Goal: Task Accomplishment & Management: Manage account settings

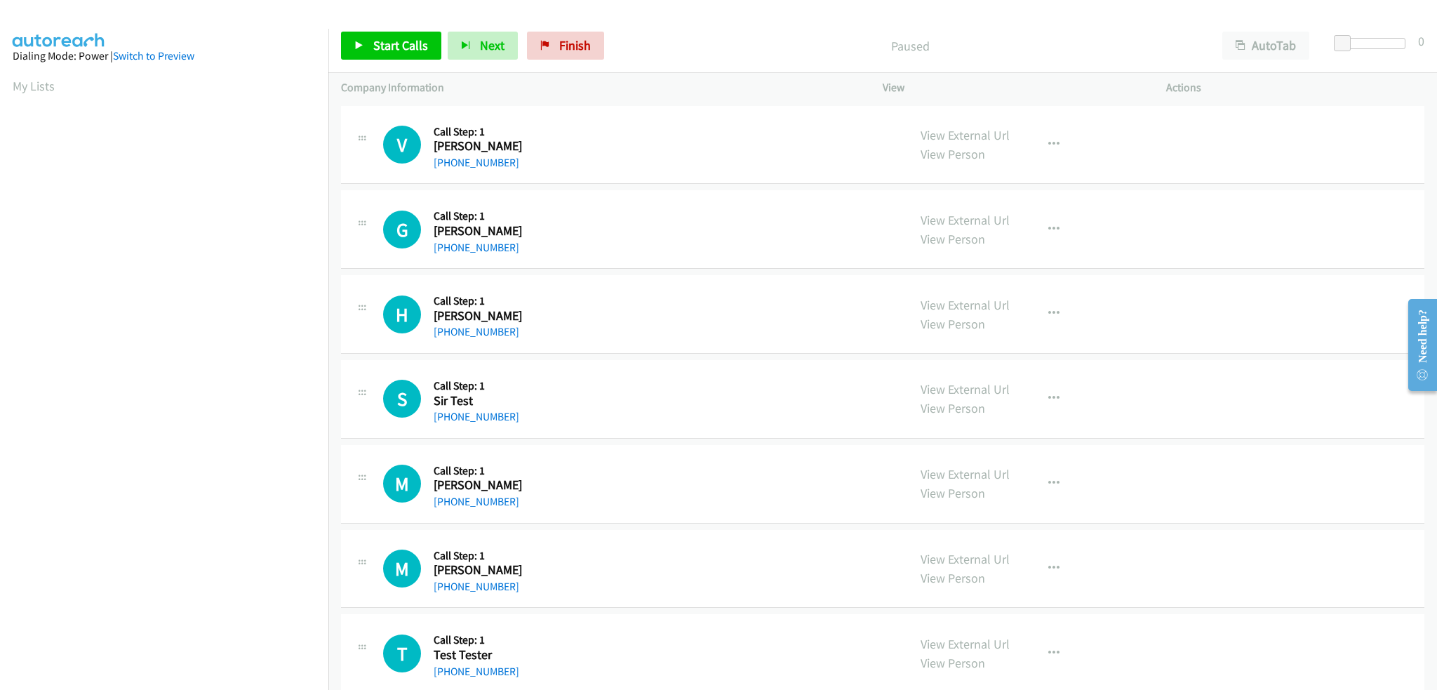
scroll to position [67, 0]
click at [583, 43] on span "Finish" at bounding box center [575, 45] width 32 height 16
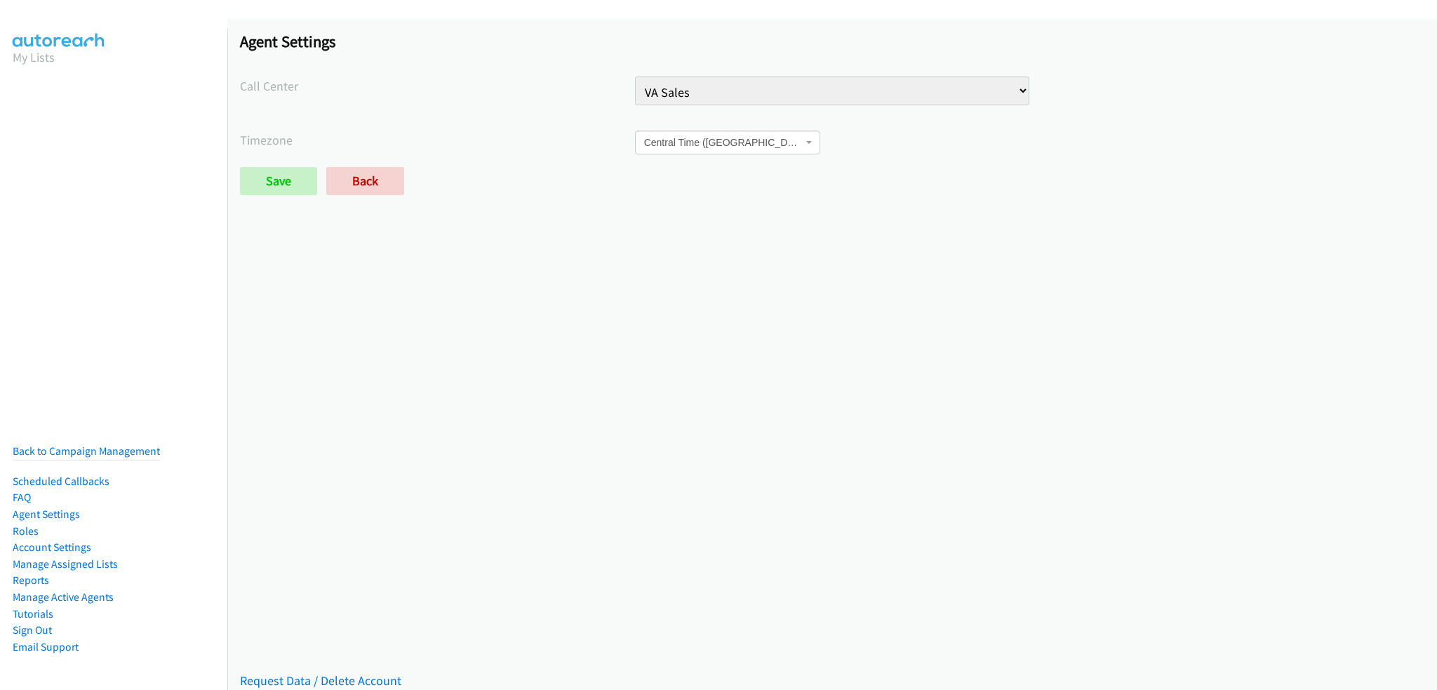
click at [741, 86] on select "Injury Numbers Injury Sales VA Numbers VA Sales" at bounding box center [832, 90] width 395 height 29
select select "6529752866078720"
click at [635, 76] on select "Injury Numbers Injury Sales VA Numbers VA Sales" at bounding box center [832, 90] width 395 height 29
click at [276, 185] on input "Save" at bounding box center [278, 181] width 77 height 28
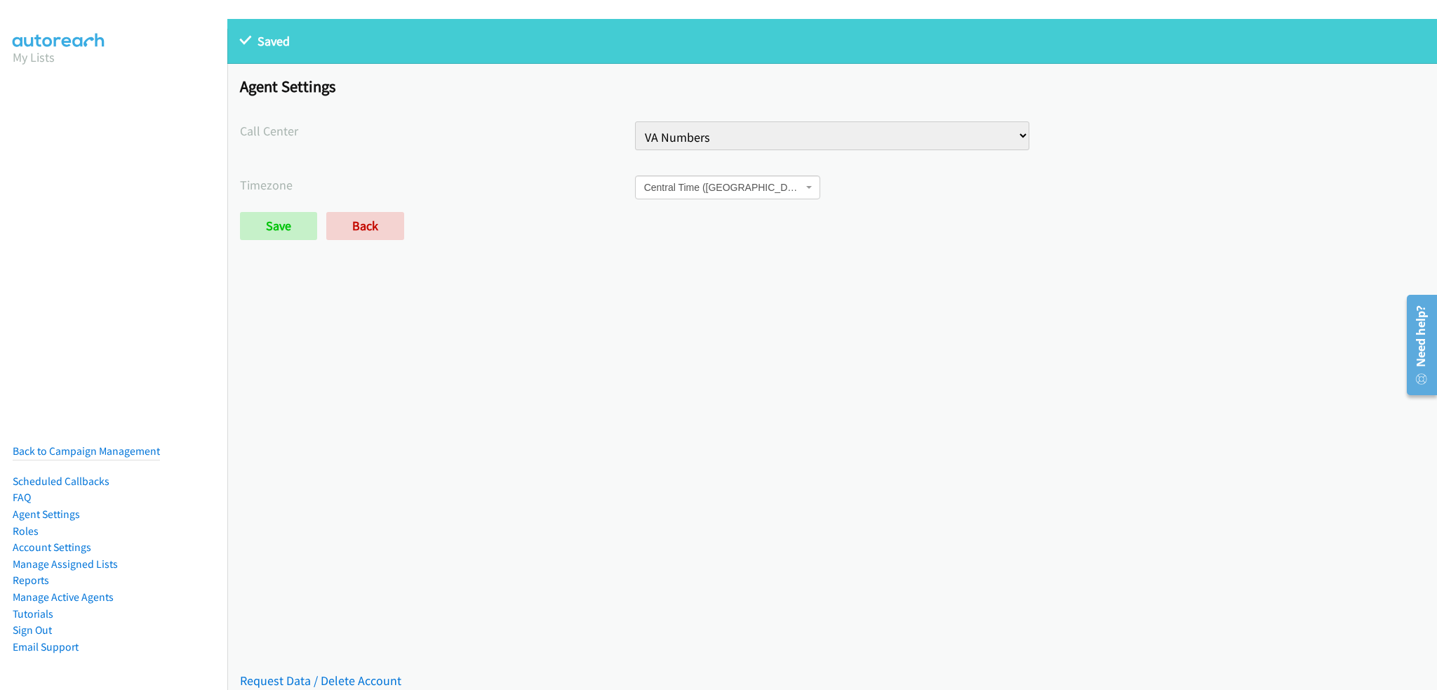
click at [1348, 120] on div "Agent Settings Call Center Injury Numbers Injury Sales VA Numbers VA Sales Time…" at bounding box center [832, 164] width 1210 height 201
click at [1372, 170] on div "Agent Settings Call Center Injury Numbers Injury Sales VA Numbers VA Sales Time…" at bounding box center [832, 164] width 1210 height 201
click at [1370, 168] on div "Agent Settings Call Center Injury Numbers Injury Sales VA Numbers VA Sales Time…" at bounding box center [832, 164] width 1210 height 201
click at [98, 444] on link "Back to Campaign Management" at bounding box center [86, 450] width 147 height 13
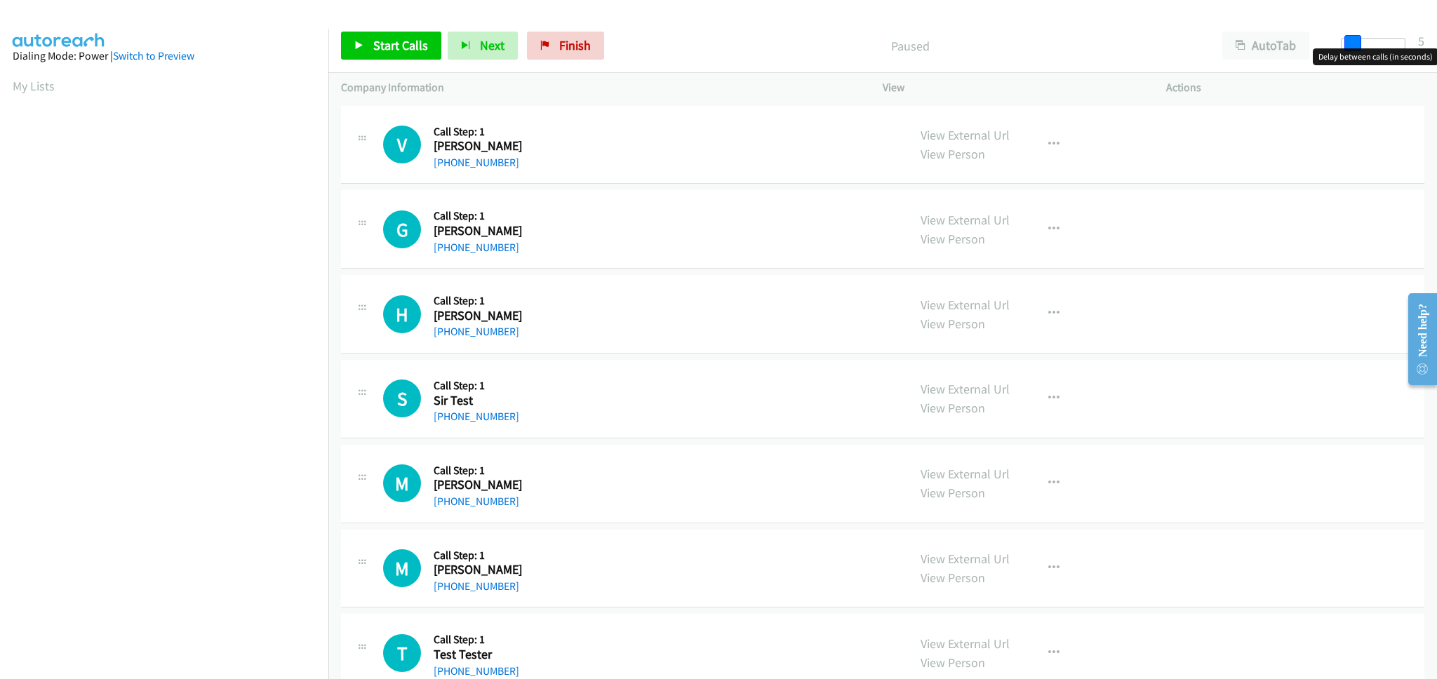
drag, startPoint x: 1343, startPoint y: 40, endPoint x: 1353, endPoint y: 46, distance: 11.7
click at [1353, 46] on span at bounding box center [1352, 43] width 17 height 17
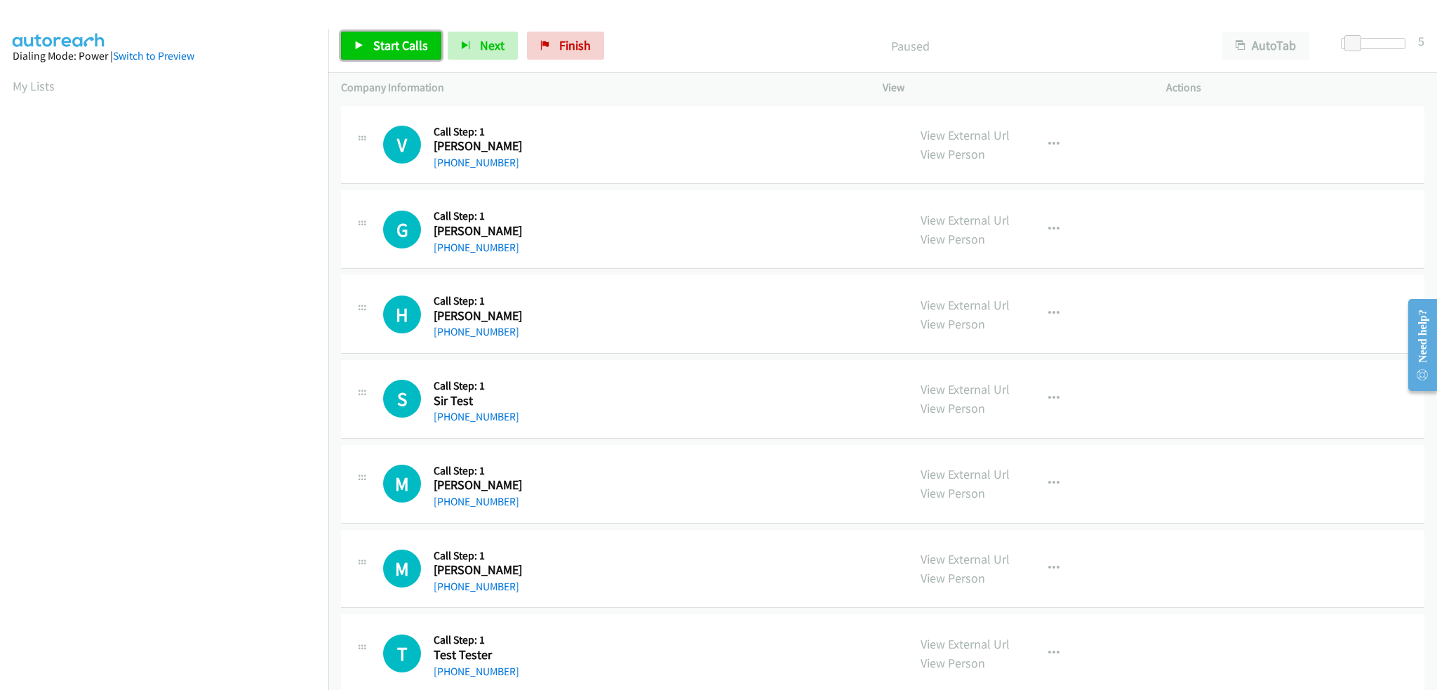
click at [368, 41] on link "Start Calls" at bounding box center [391, 46] width 100 height 28
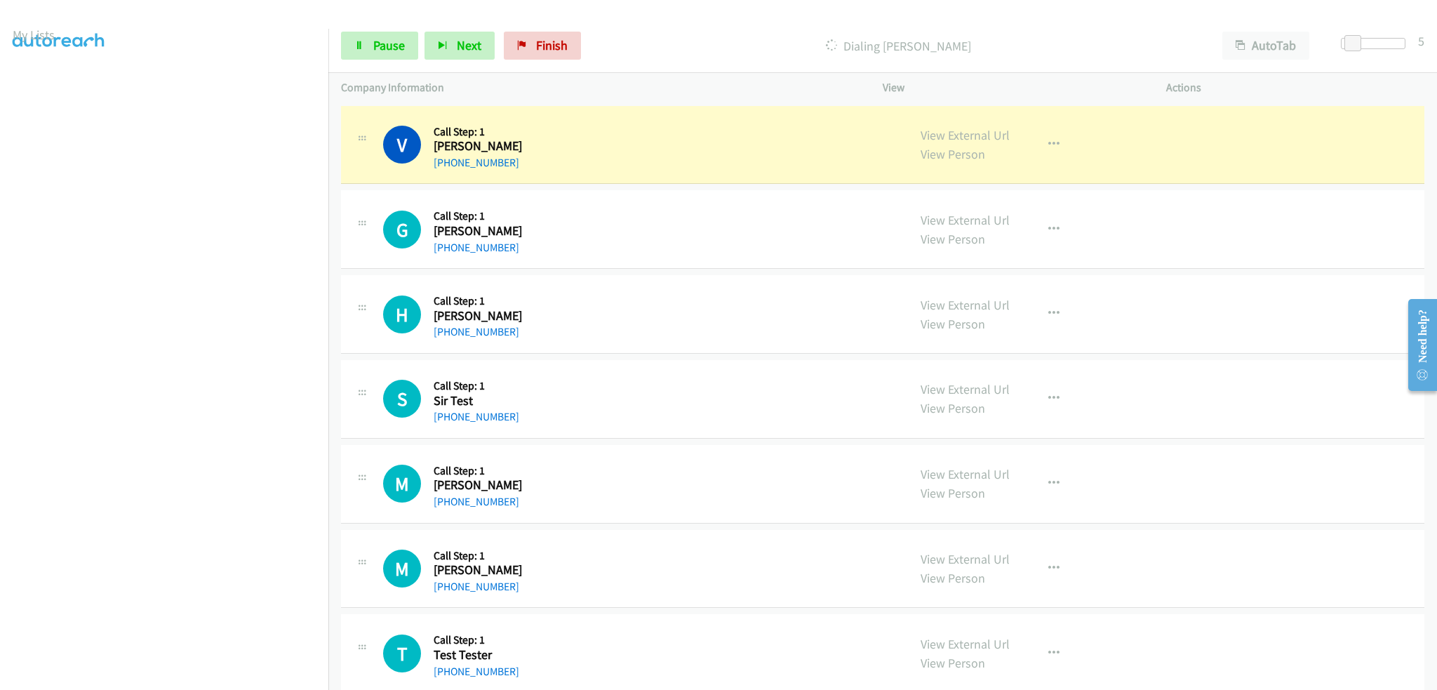
scroll to position [98, 0]
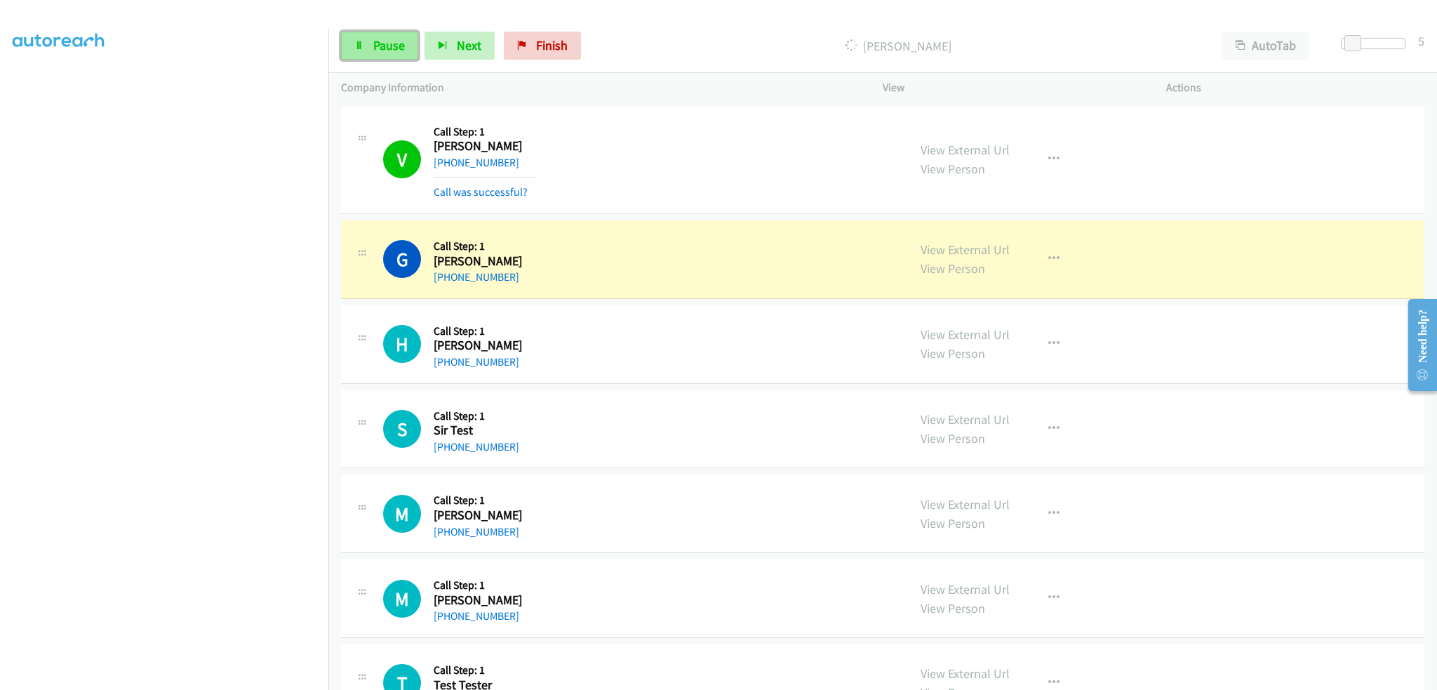
click at [375, 47] on span "Pause" at bounding box center [389, 45] width 32 height 16
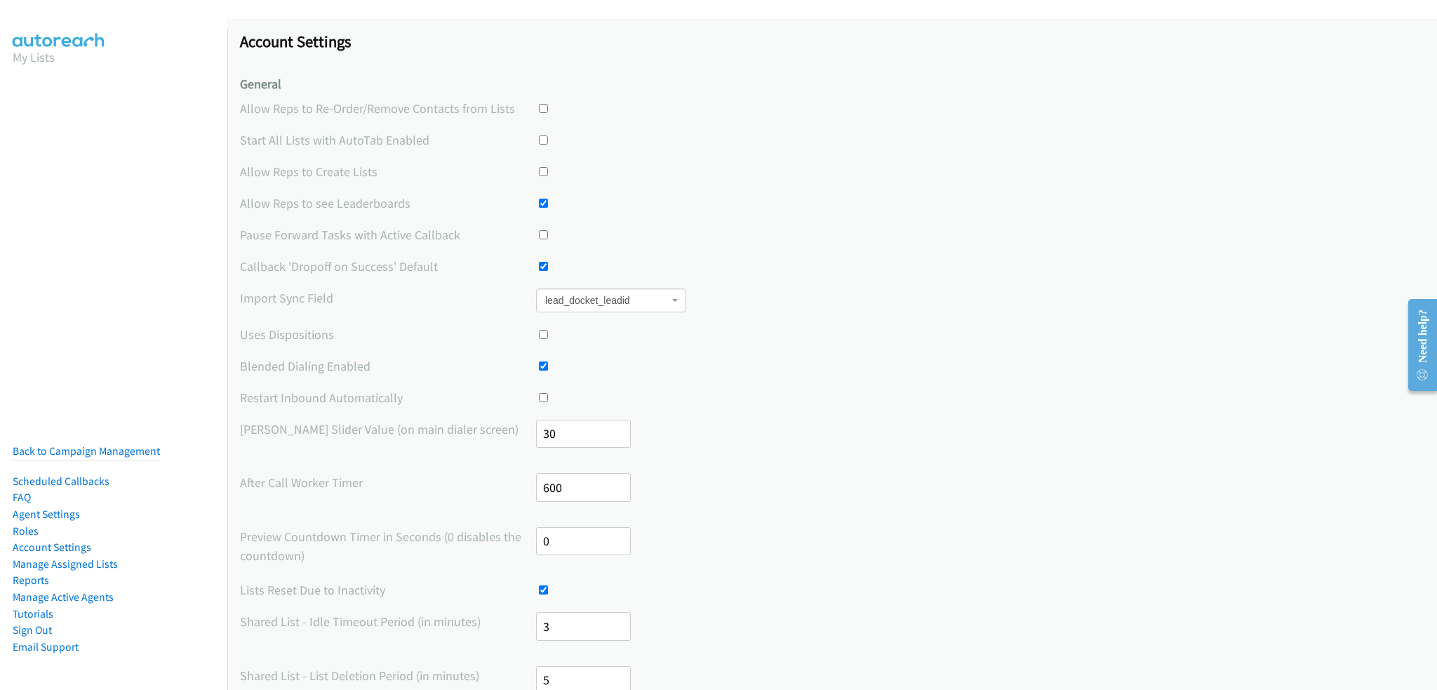
click at [335, 482] on label "After Call Worker Timer" at bounding box center [388, 482] width 296 height 19
click at [252, 465] on div "Account Settings General Allow Reps to Re-Order/Remove Contacts from Lists Star…" at bounding box center [832, 661] width 1210 height 1285
click at [263, 432] on label "[PERSON_NAME] Slider Value (on main dialer screen)" at bounding box center [388, 429] width 296 height 19
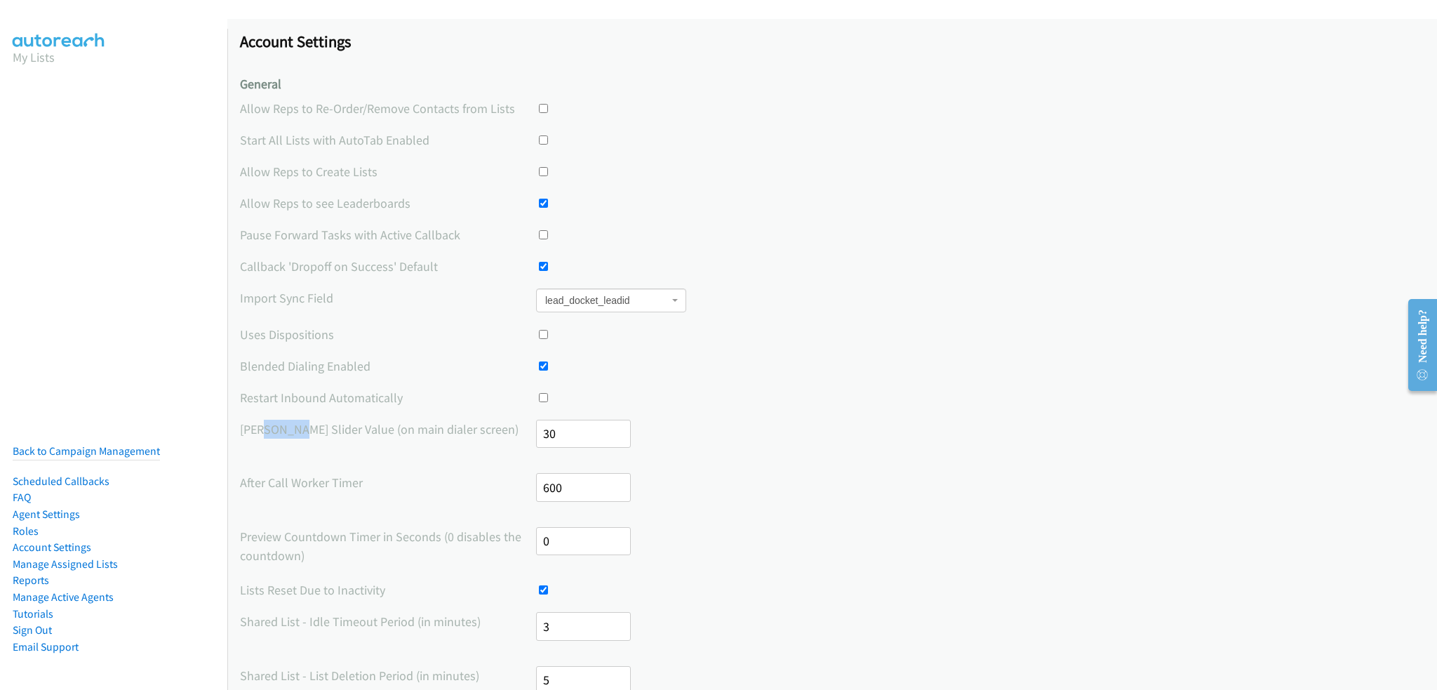
click at [263, 432] on label "[PERSON_NAME] Slider Value (on main dialer screen)" at bounding box center [388, 429] width 296 height 19
click at [303, 491] on label "After Call Worker Timer" at bounding box center [388, 482] width 296 height 19
click at [542, 333] on input "checkbox" at bounding box center [543, 334] width 9 height 9
checkbox input "true"
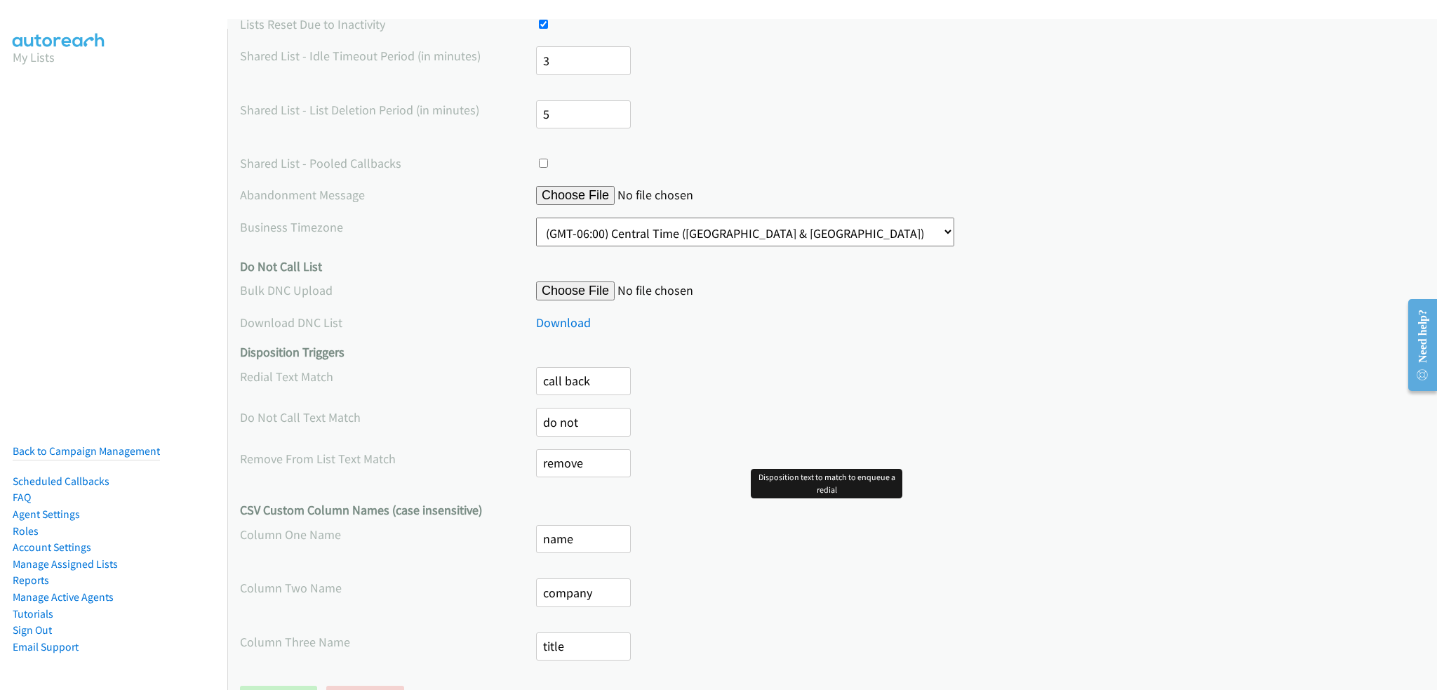
scroll to position [623, 0]
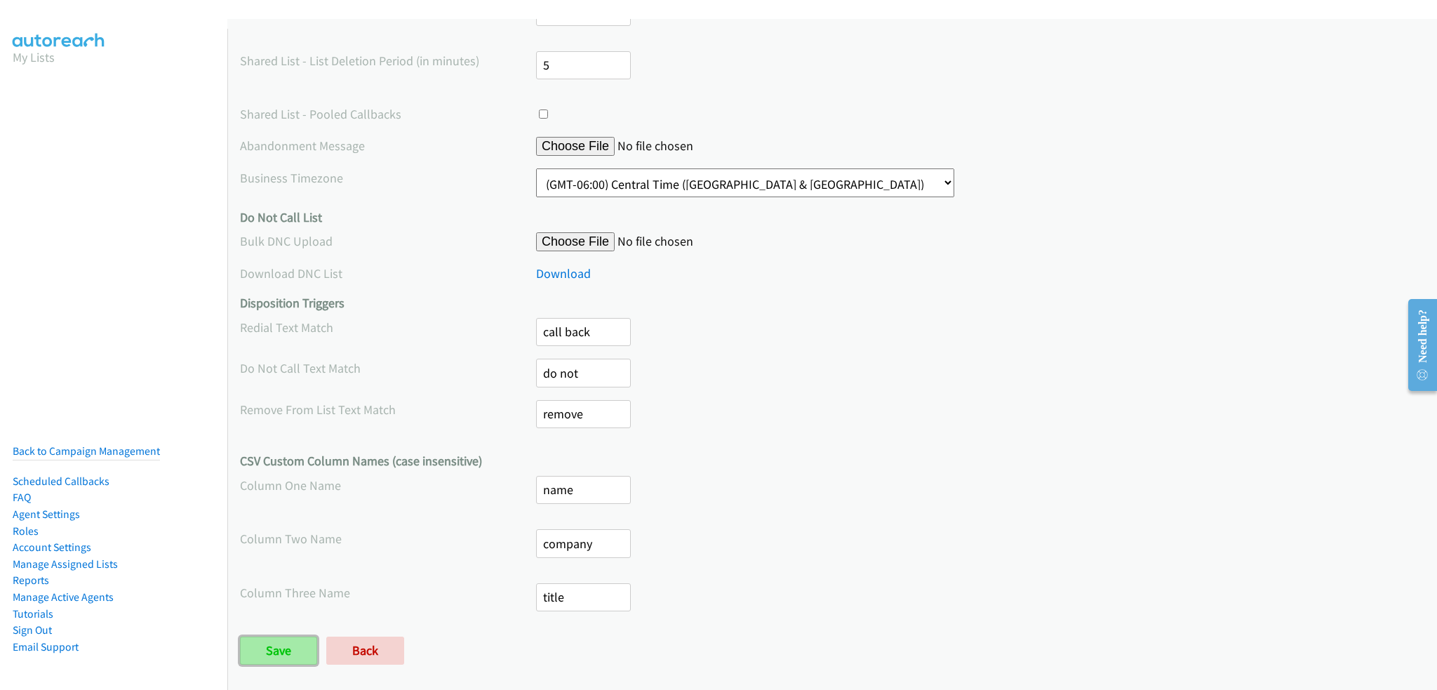
click at [292, 636] on input "Save" at bounding box center [278, 650] width 77 height 28
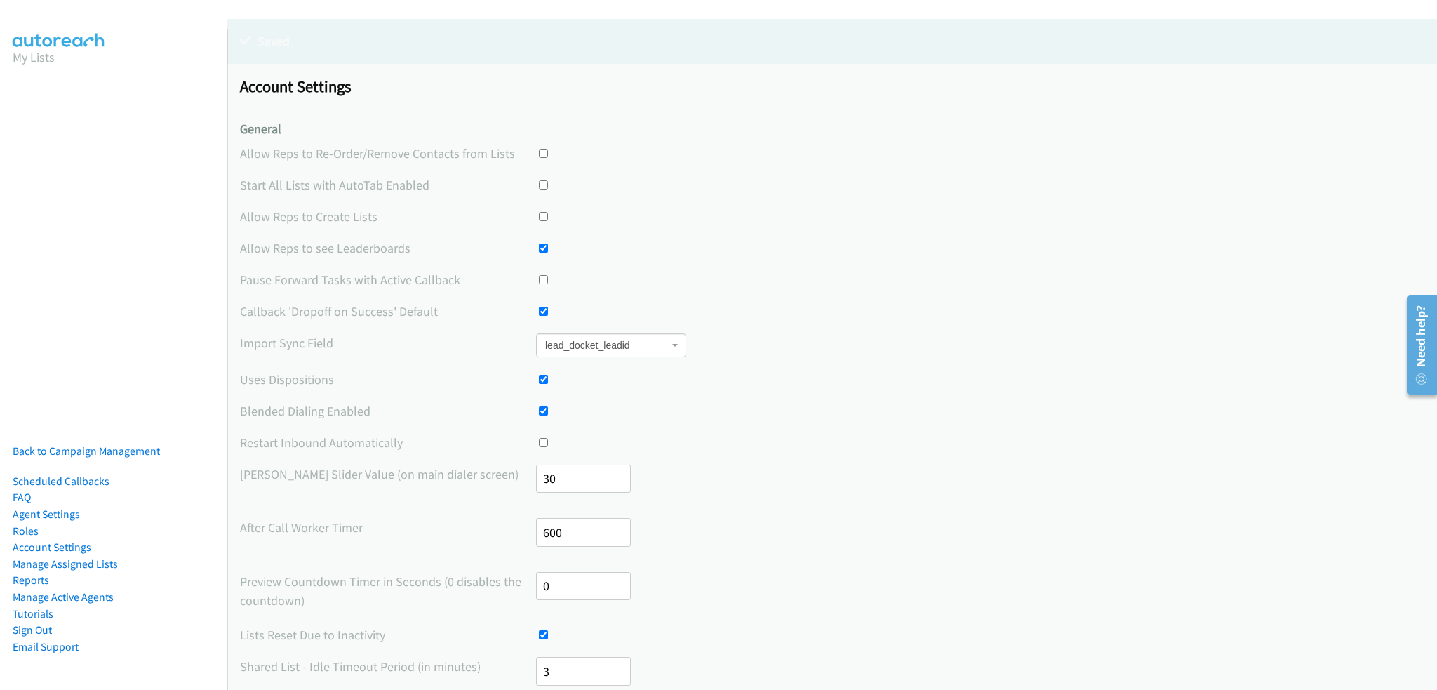
click at [88, 444] on link "Back to Campaign Management" at bounding box center [86, 450] width 147 height 13
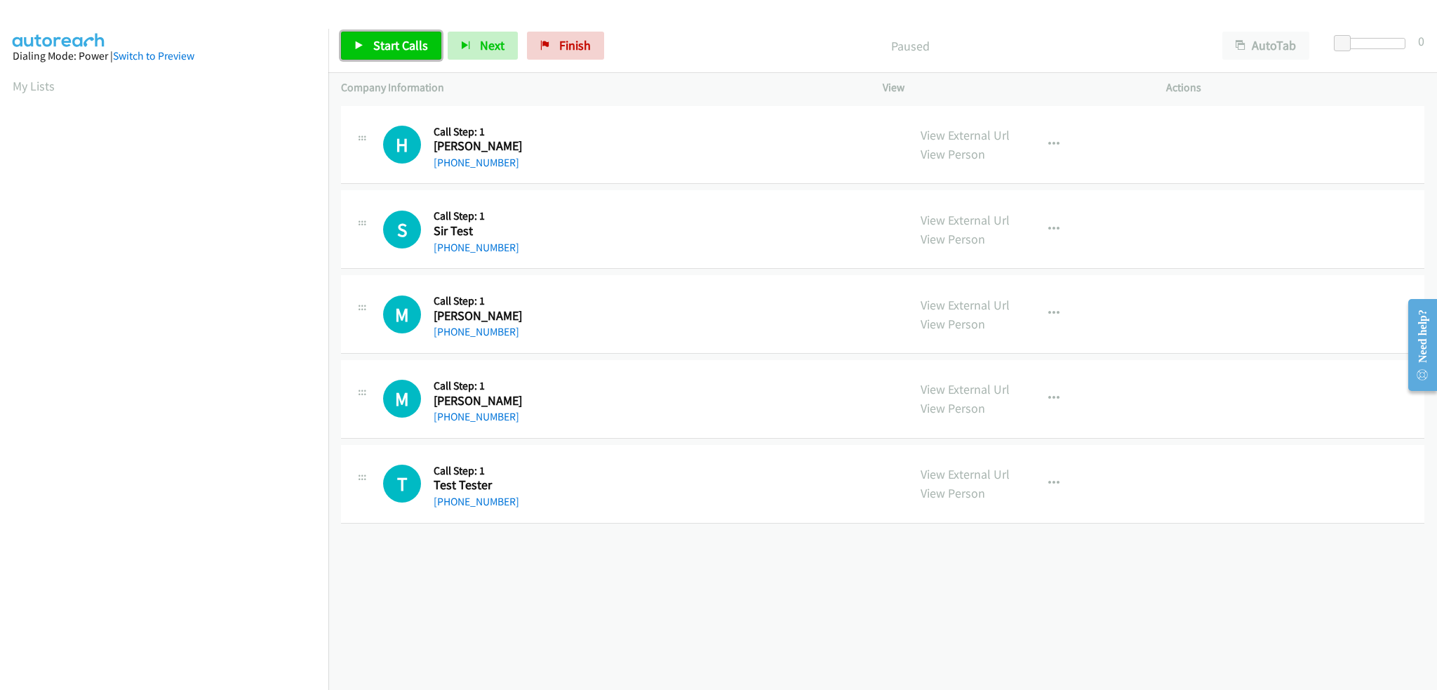
click at [396, 46] on span "Start Calls" at bounding box center [400, 45] width 55 height 16
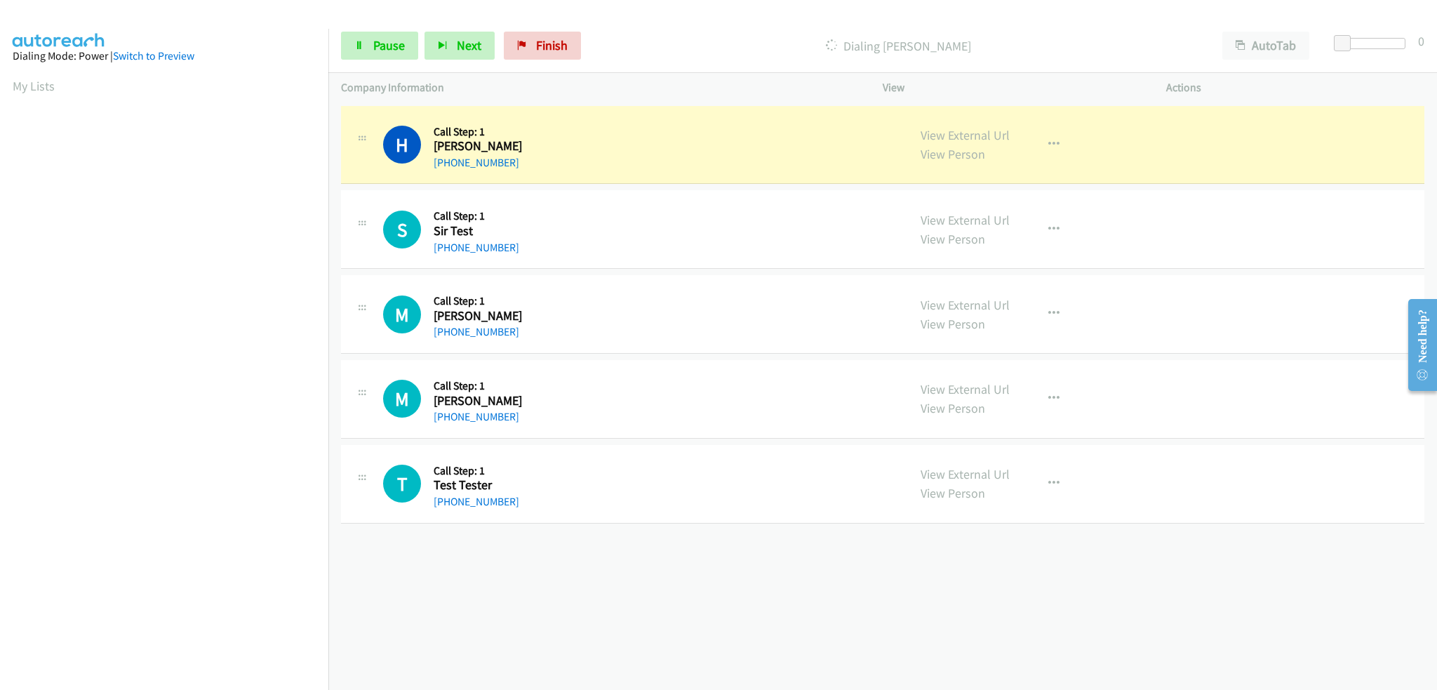
scroll to position [98, 0]
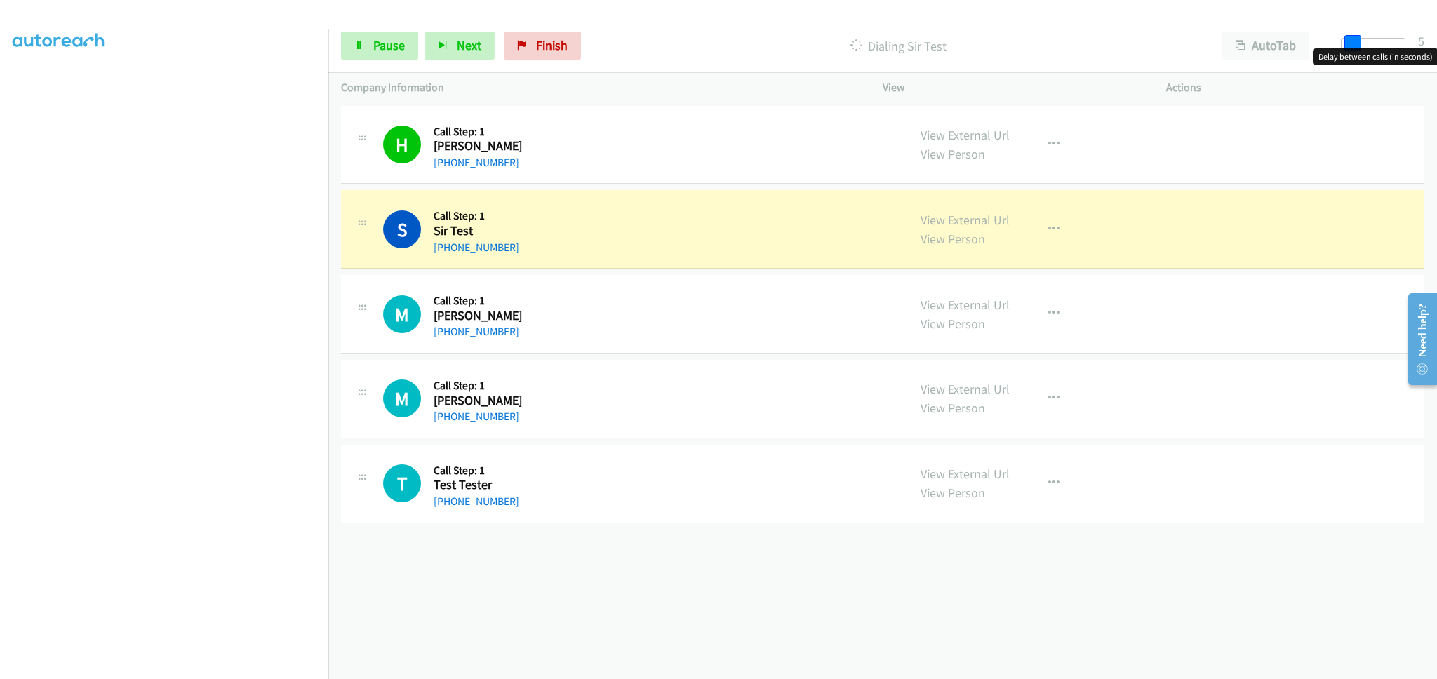
drag, startPoint x: 1342, startPoint y: 41, endPoint x: 1353, endPoint y: 42, distance: 10.5
click at [1353, 42] on span at bounding box center [1352, 43] width 17 height 17
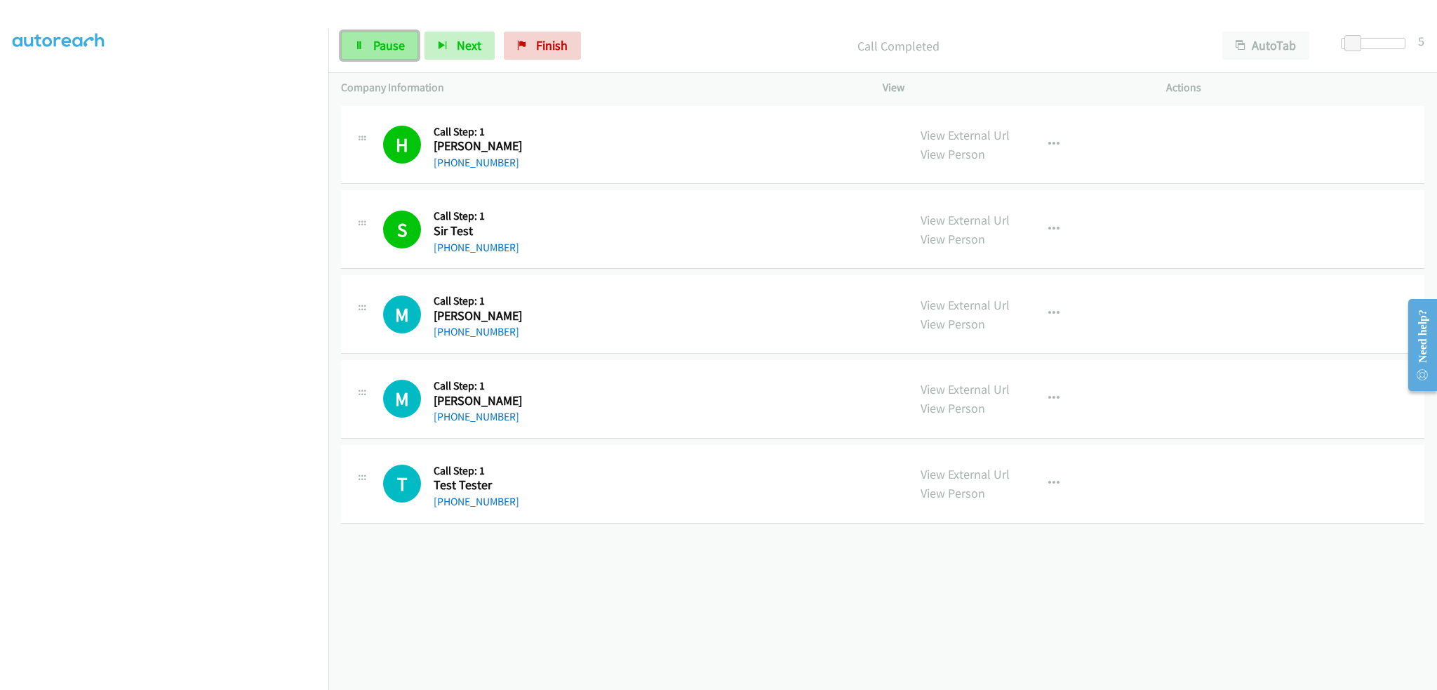
click at [393, 47] on span "Pause" at bounding box center [389, 45] width 32 height 16
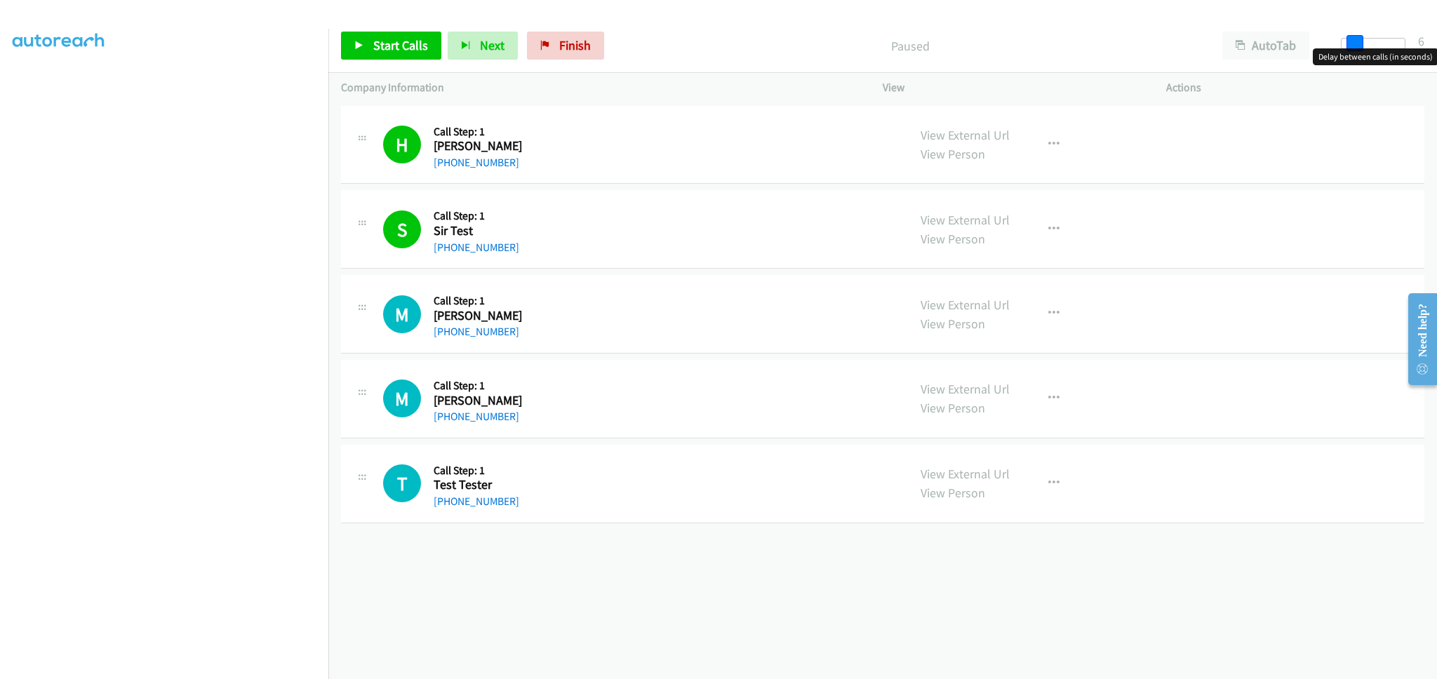
drag, startPoint x: 1346, startPoint y: 43, endPoint x: 1436, endPoint y: 43, distance: 89.8
click at [1436, 43] on div "Start Calls Pause Next Finish Paused AutoTab AutoTab 6" at bounding box center [882, 46] width 1109 height 54
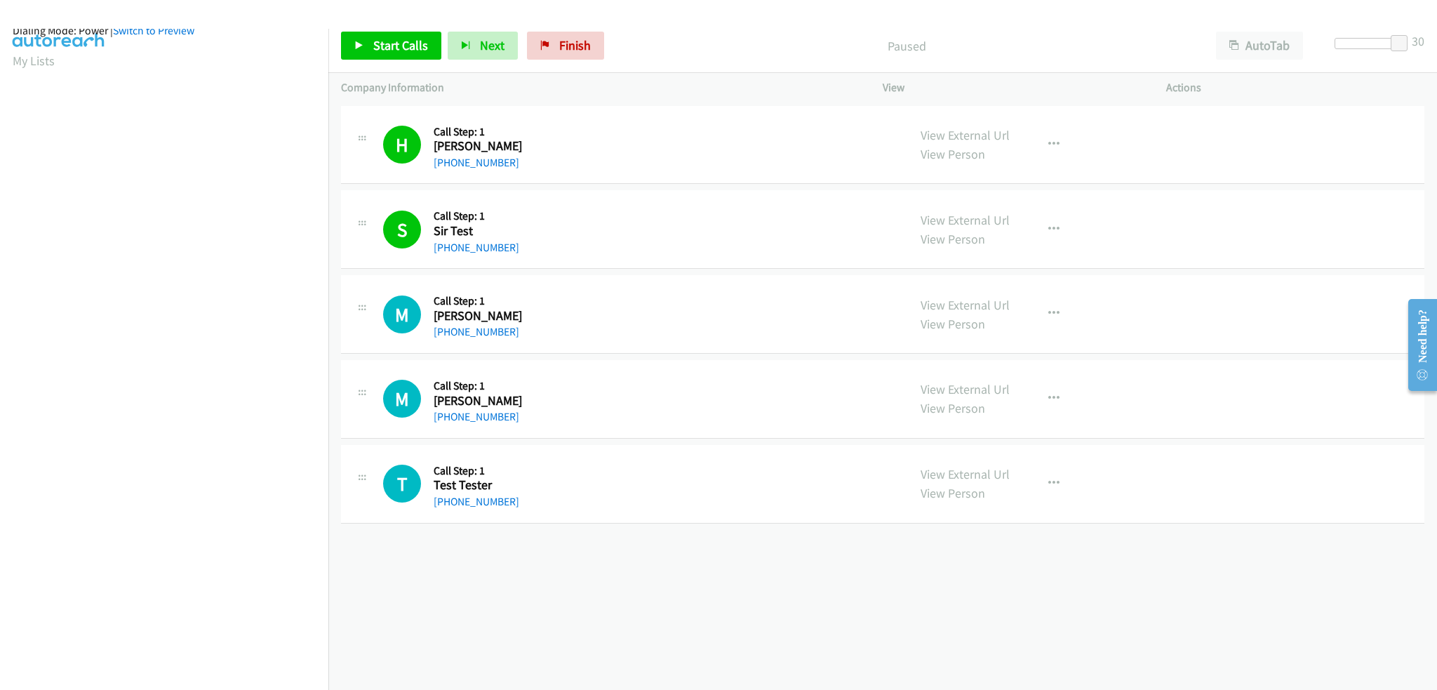
scroll to position [0, 0]
click at [399, 44] on span "Start Calls" at bounding box center [400, 45] width 55 height 16
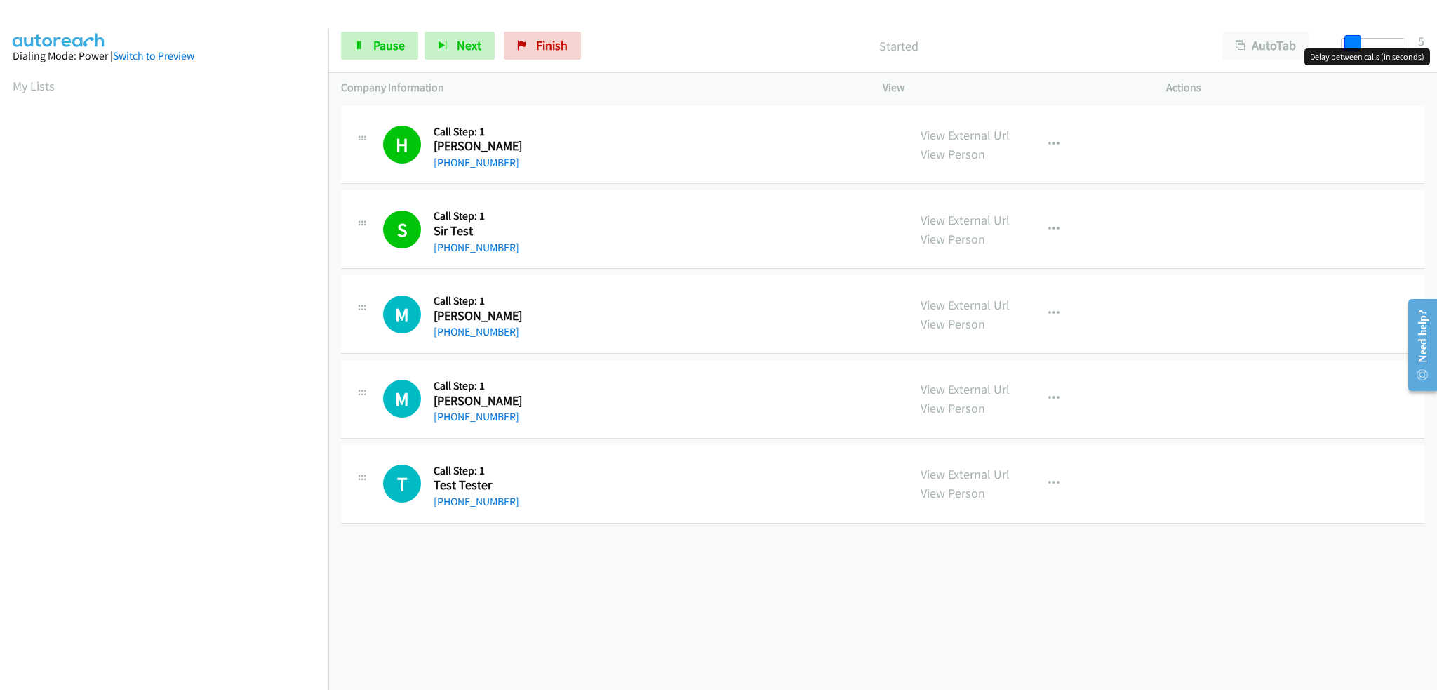
drag, startPoint x: 1398, startPoint y: 45, endPoint x: 1344, endPoint y: 53, distance: 53.9
click at [1344, 53] on body "Start Calls Pause Next Finish Started AutoTab AutoTab 5 Company Information Inf…" at bounding box center [718, 33] width 1437 height 67
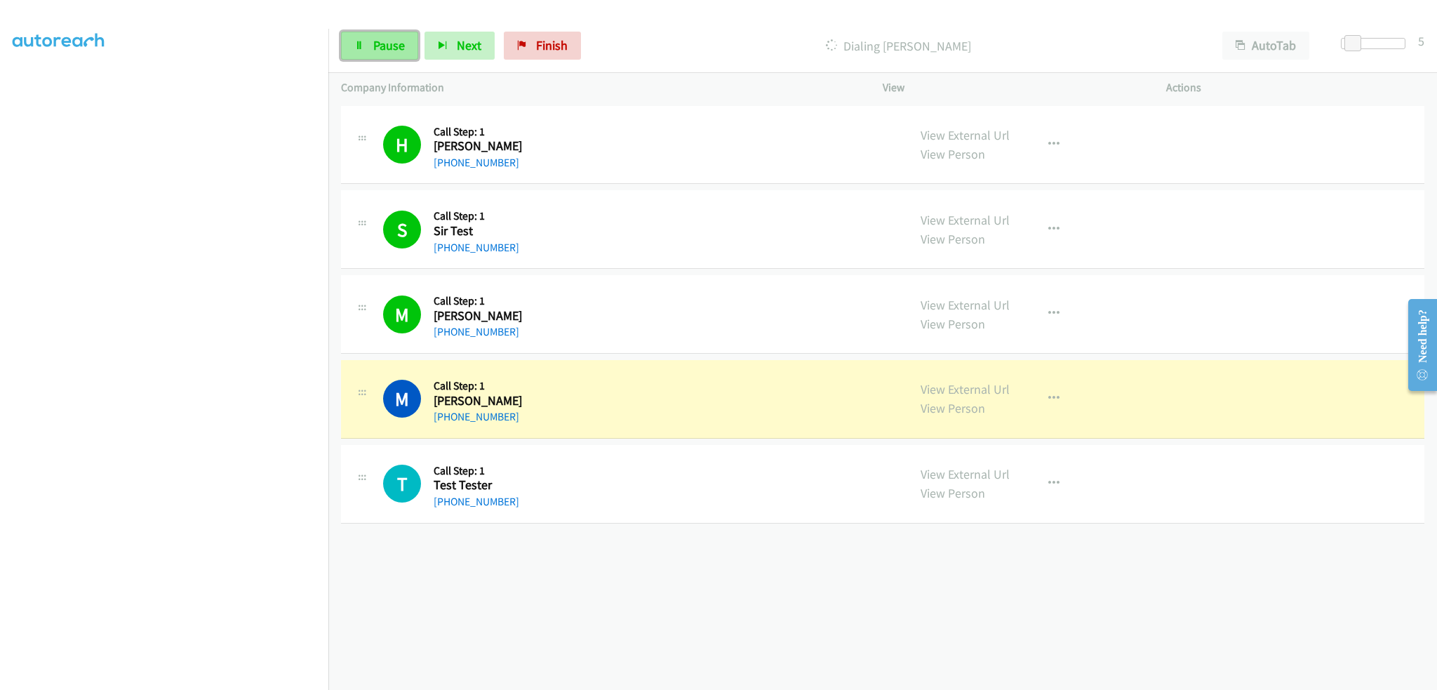
click at [400, 44] on span "Pause" at bounding box center [389, 45] width 32 height 16
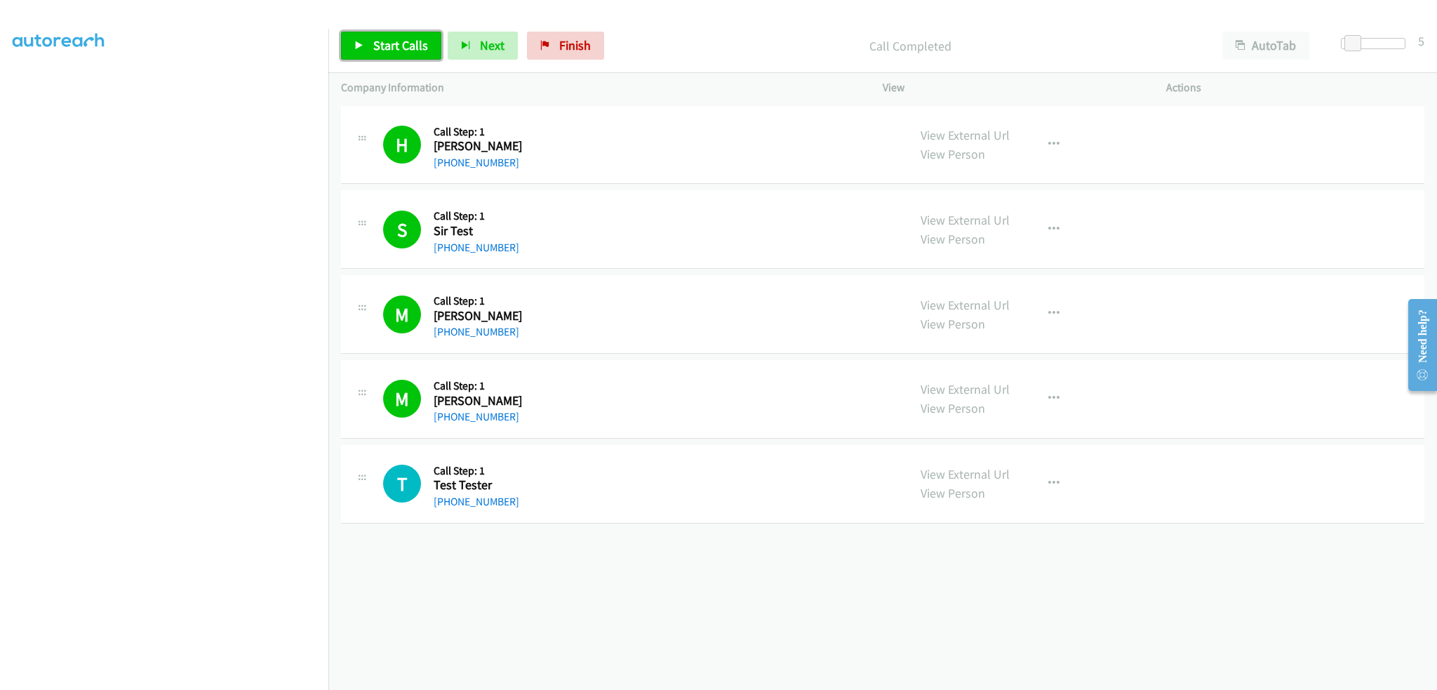
click at [379, 39] on span "Start Calls" at bounding box center [400, 45] width 55 height 16
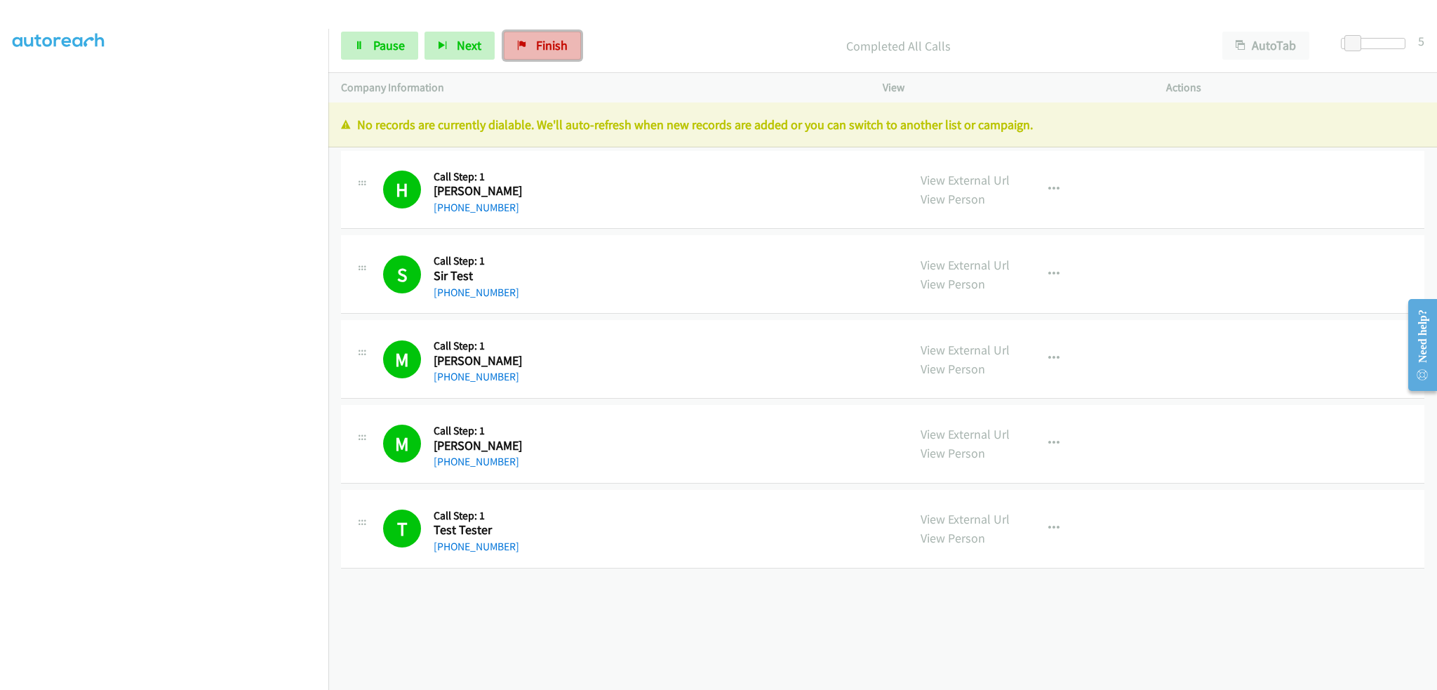
click at [553, 37] on span "Finish" at bounding box center [552, 45] width 32 height 16
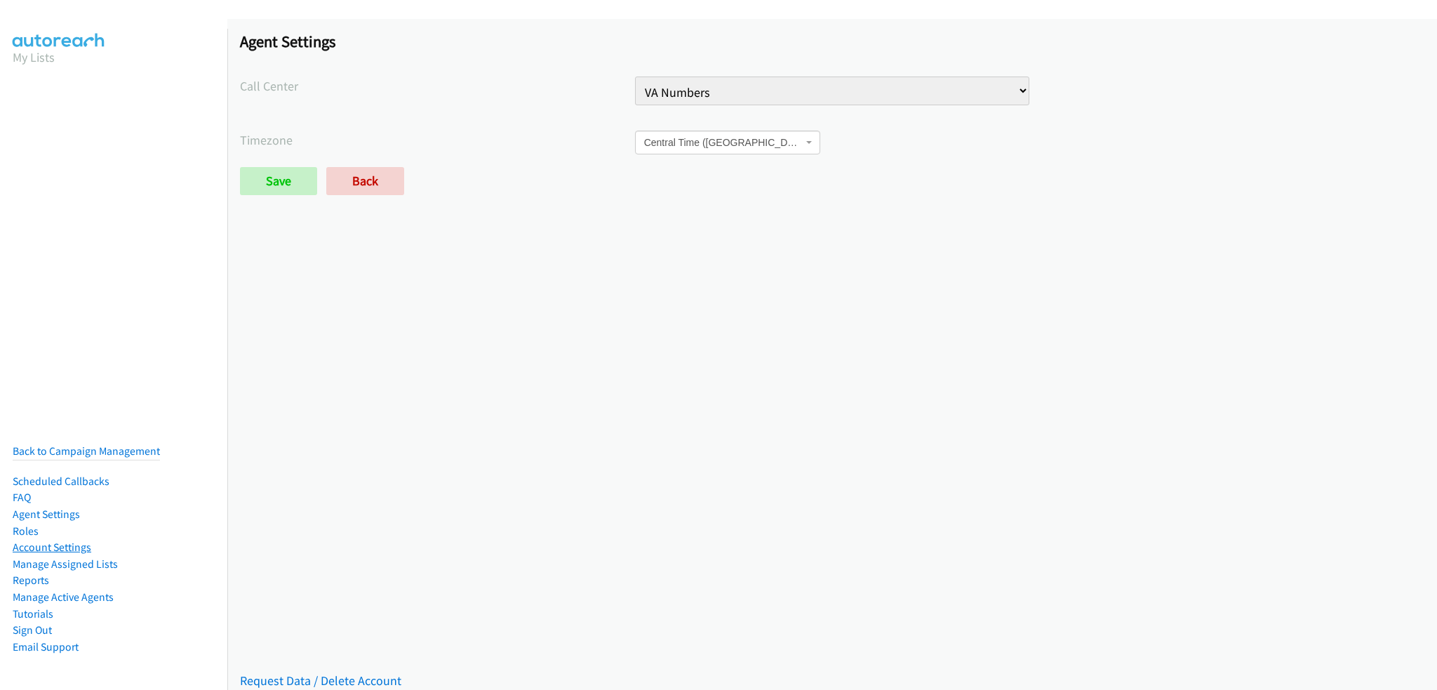
click at [53, 540] on link "Account Settings" at bounding box center [52, 546] width 79 height 13
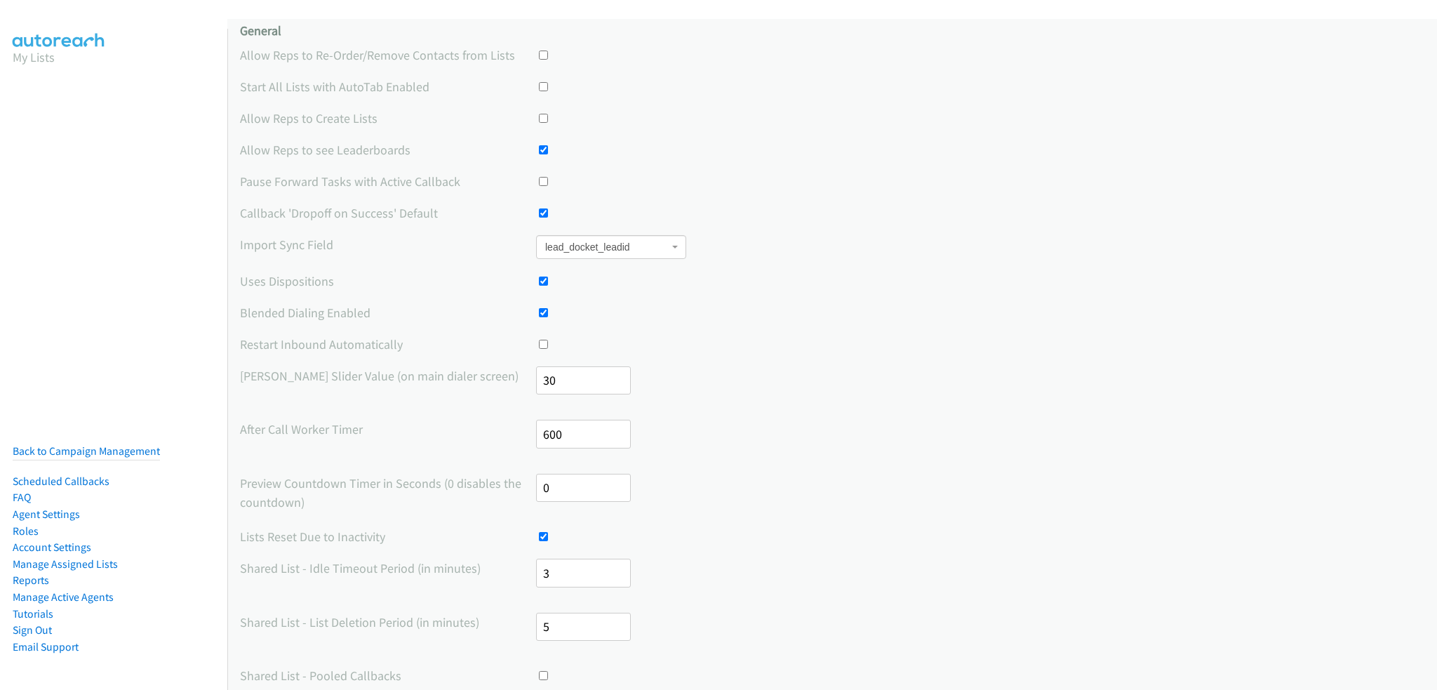
scroll to position [140, 0]
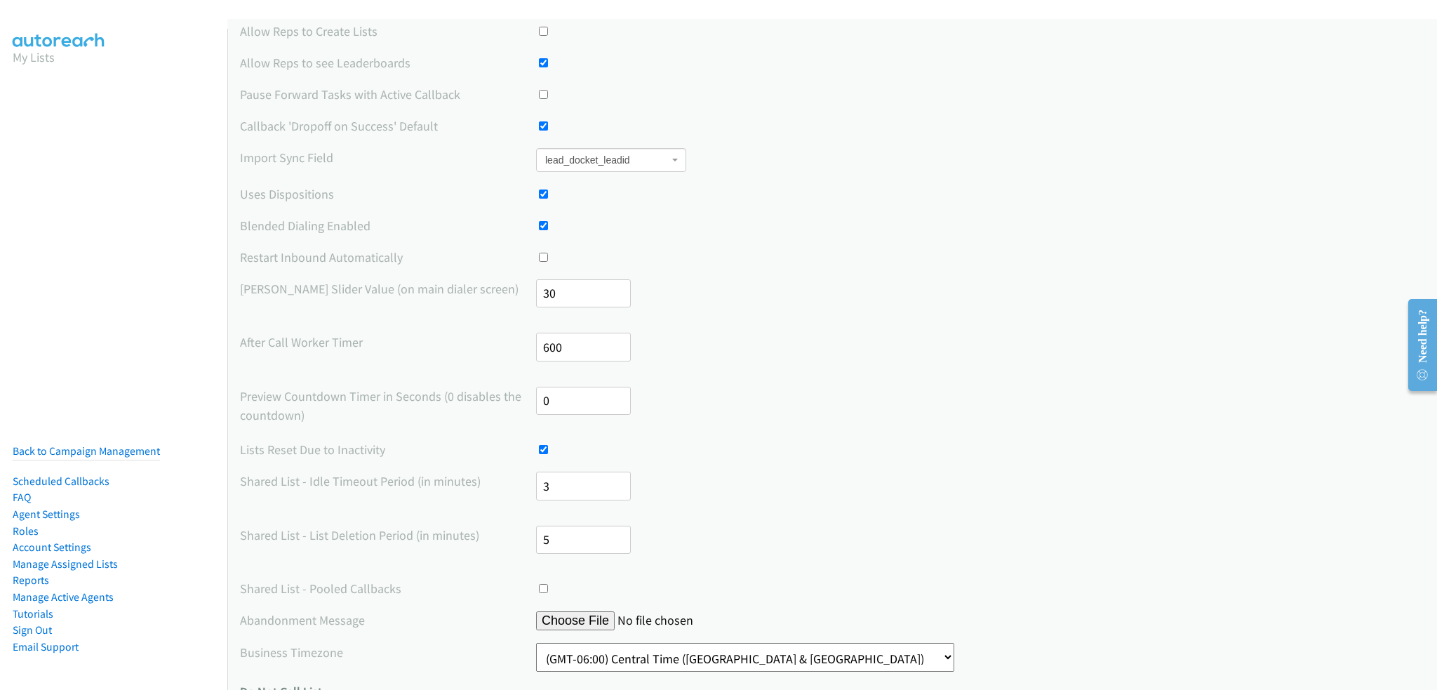
drag, startPoint x: 584, startPoint y: 353, endPoint x: 517, endPoint y: 352, distance: 66.7
click at [517, 352] on div "After Call Worker Timer 600" at bounding box center [832, 353] width 1184 height 41
type input "300"
click at [480, 340] on label "After Call Worker Timer" at bounding box center [388, 342] width 296 height 19
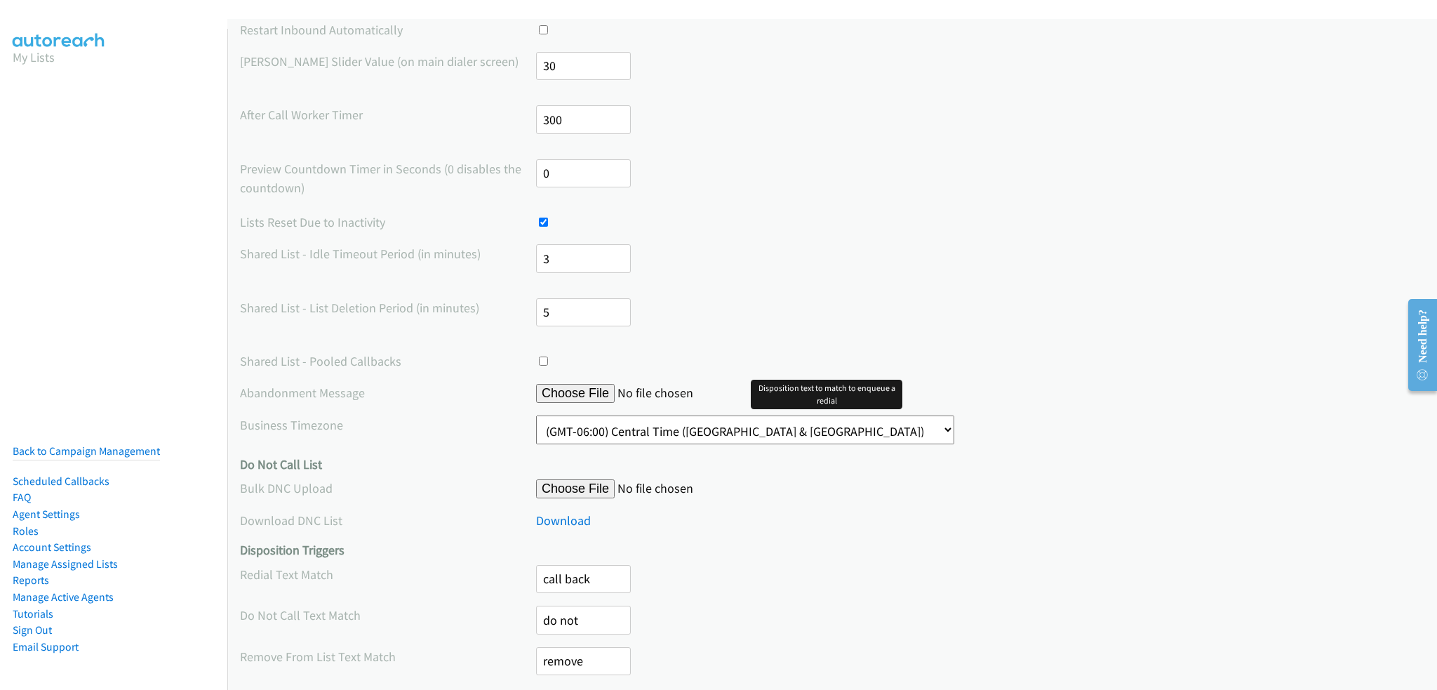
scroll to position [623, 0]
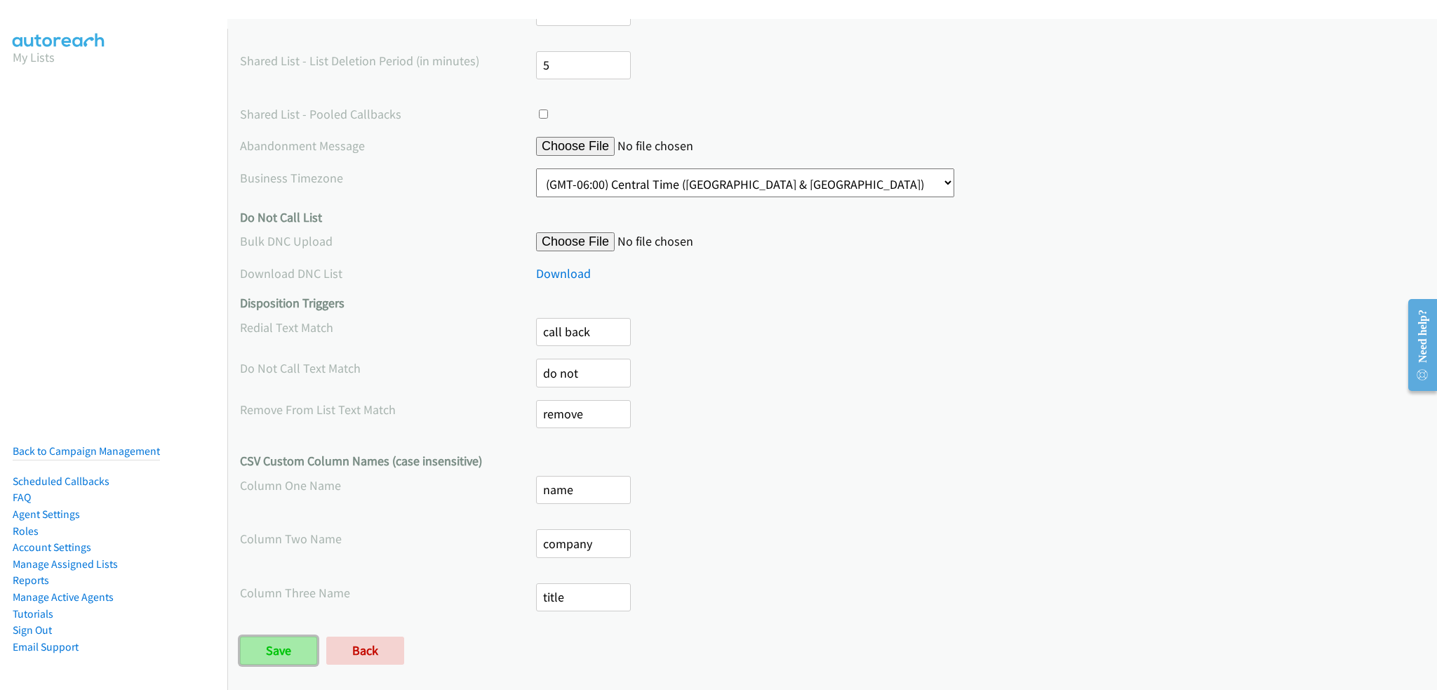
click at [286, 642] on input "Save" at bounding box center [278, 650] width 77 height 28
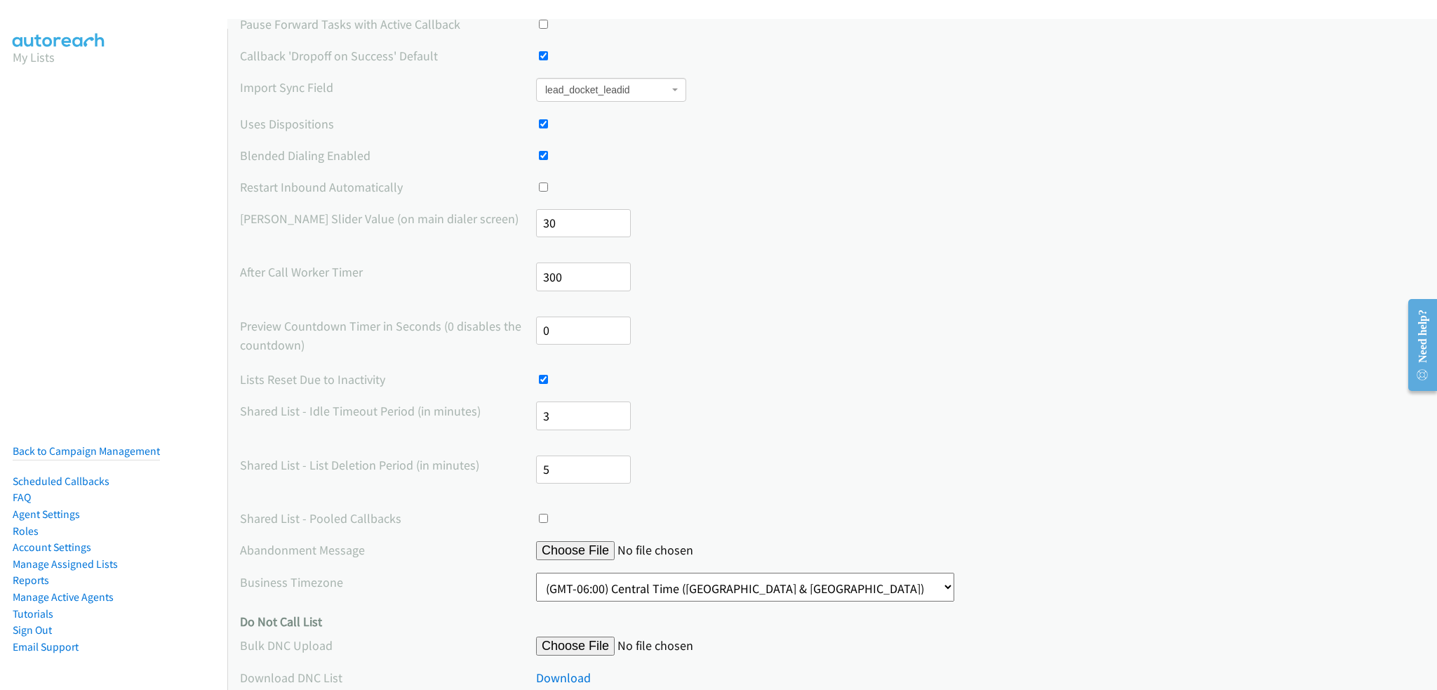
scroll to position [166, 0]
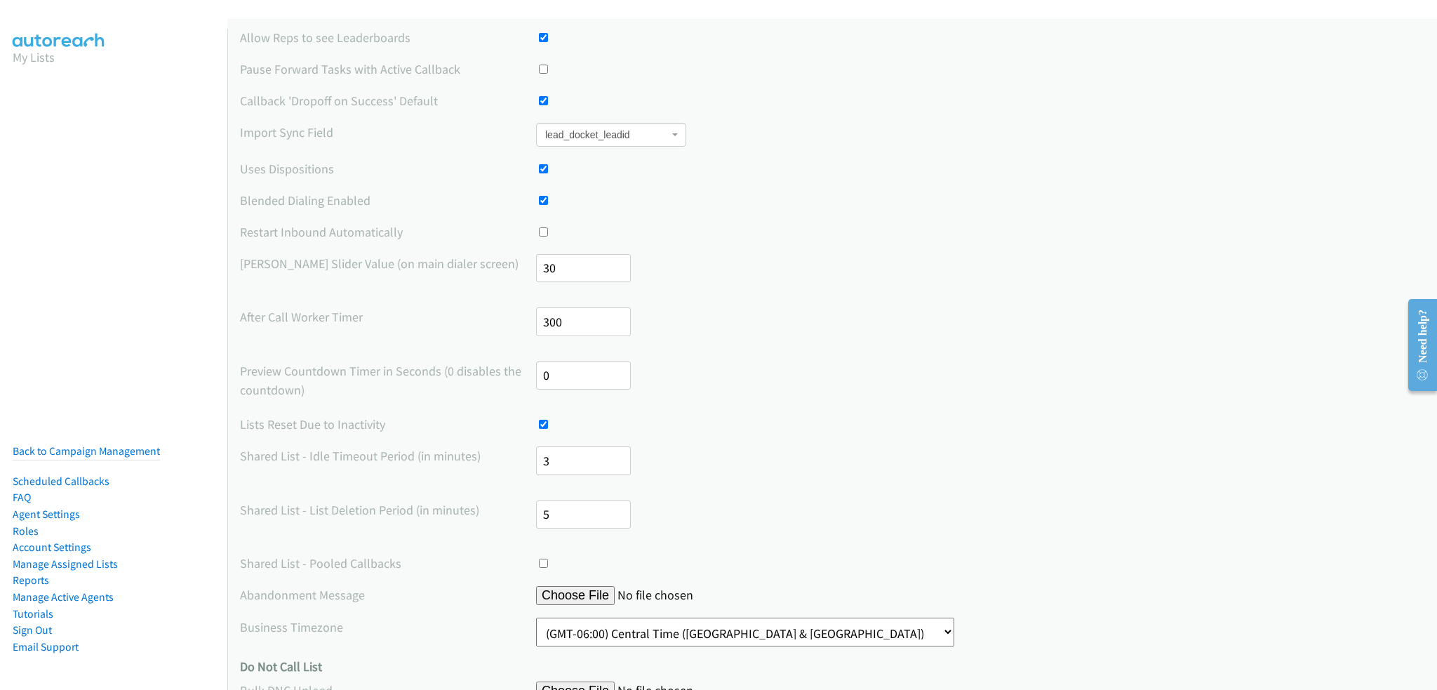
drag, startPoint x: 583, startPoint y: 272, endPoint x: 533, endPoint y: 274, distance: 49.9
click at [536, 274] on input "30" at bounding box center [583, 268] width 95 height 29
type input "15"
click at [459, 277] on div "Max Delay Slider Value (on main dialer screen) 15" at bounding box center [832, 274] width 1184 height 41
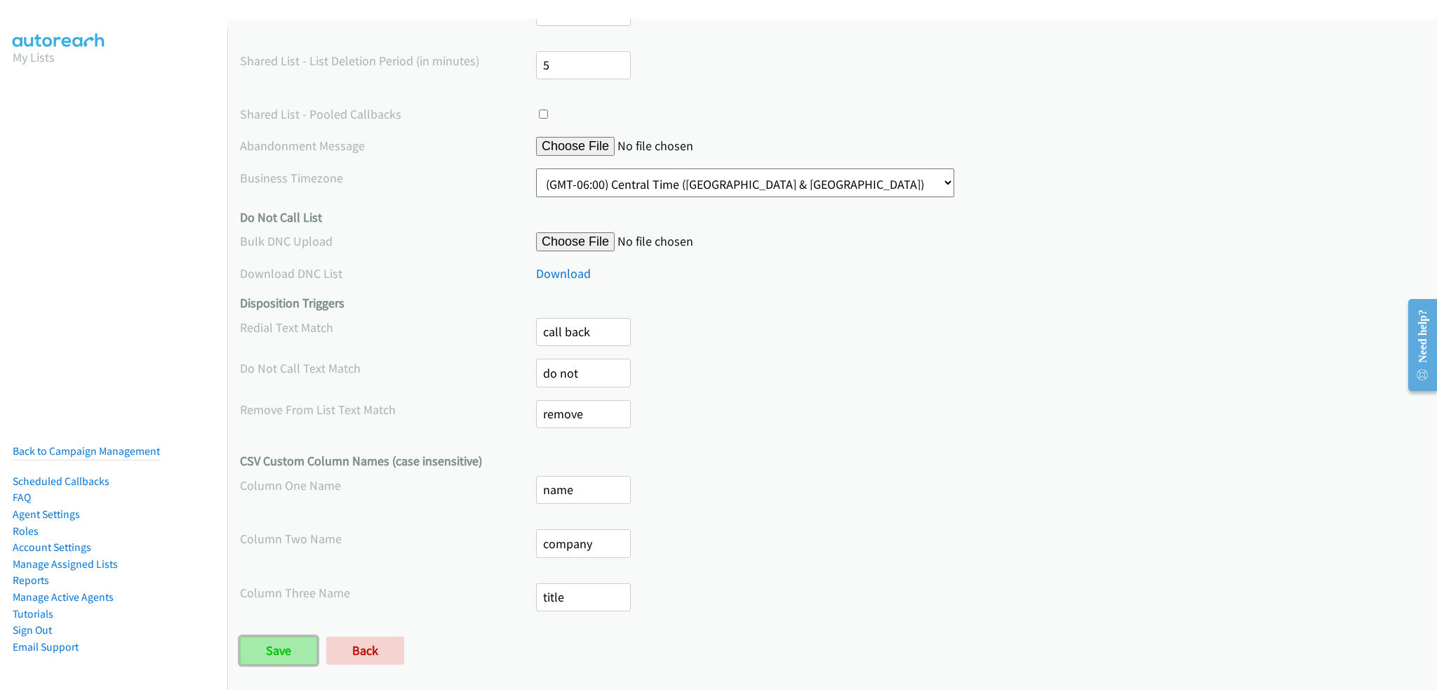
click at [275, 642] on input "Save" at bounding box center [278, 650] width 77 height 28
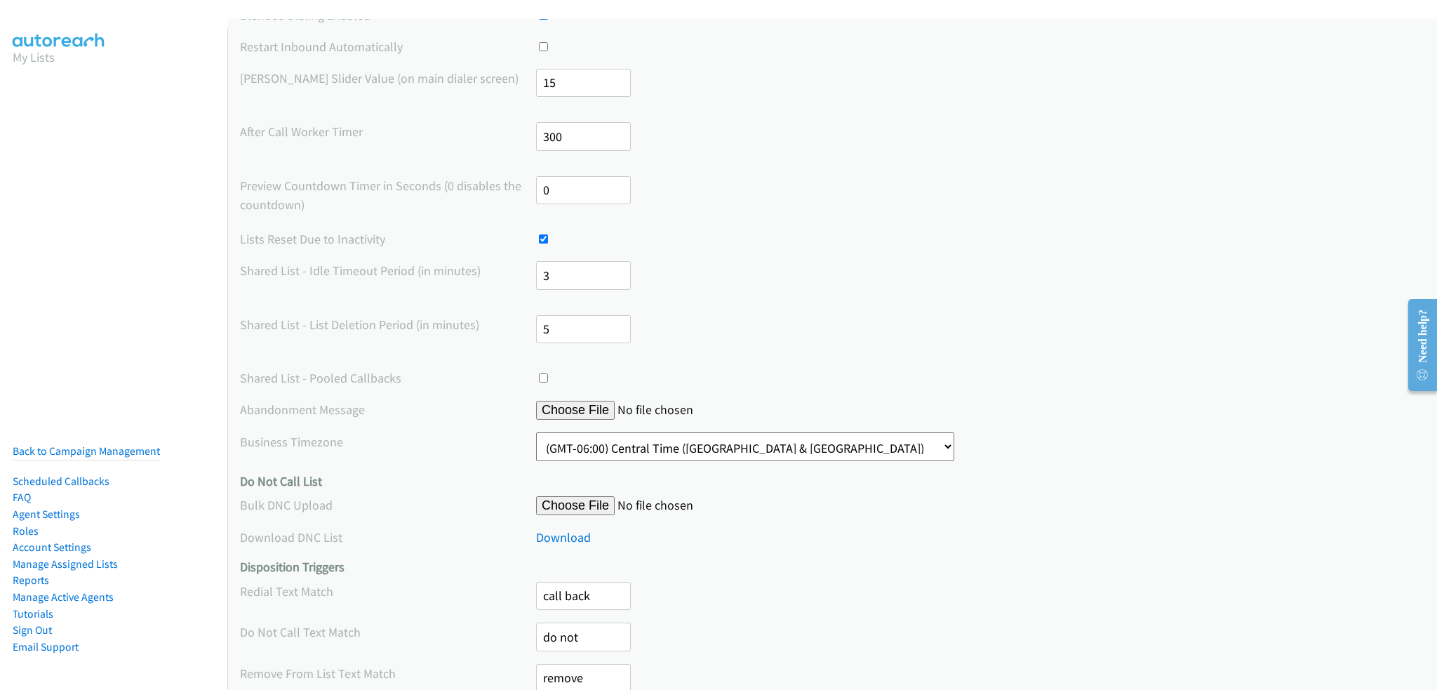
scroll to position [306, 0]
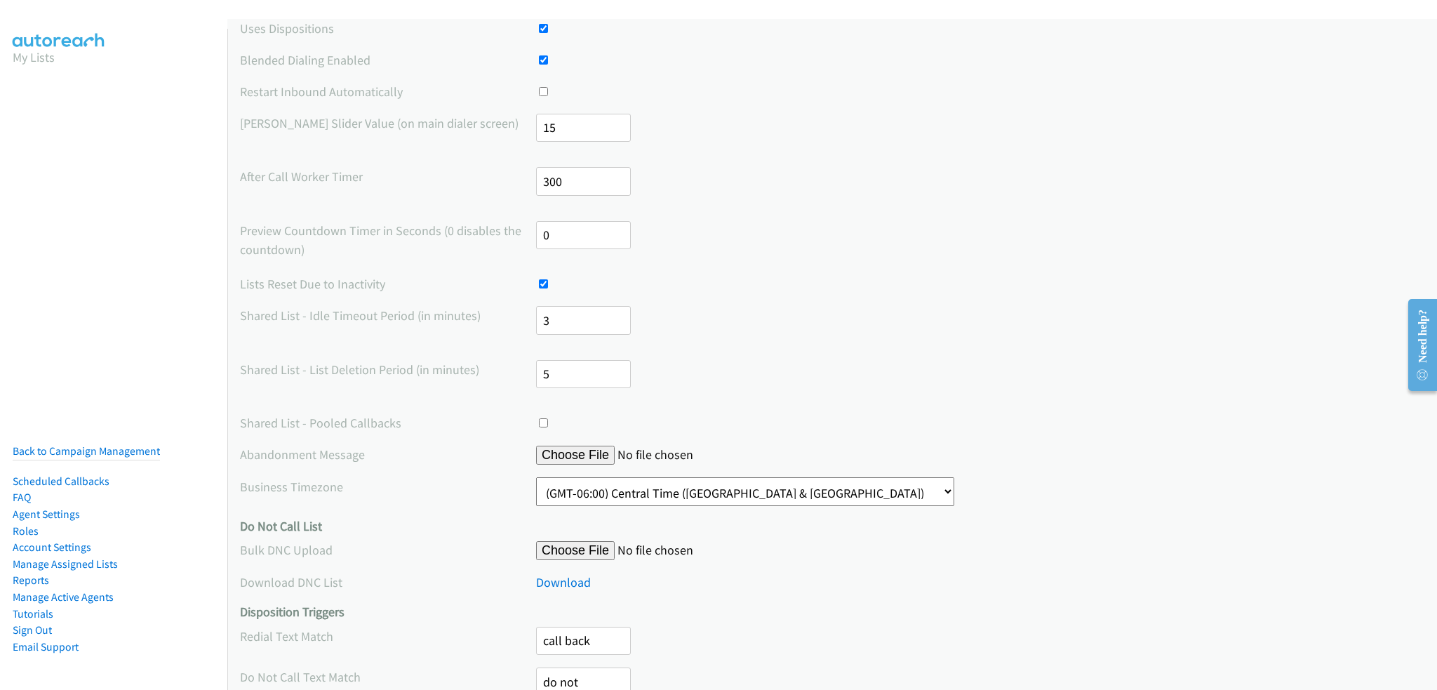
drag, startPoint x: 565, startPoint y: 239, endPoint x: 528, endPoint y: 234, distance: 38.3
click at [528, 234] on div "Preview Countdown Timer in Seconds (0 disables the countdown) 0" at bounding box center [832, 241] width 1184 height 41
type input "30"
click at [255, 424] on label "Shared List - Pooled Callbacks" at bounding box center [388, 422] width 296 height 19
click at [297, 387] on div "Shared List - List Deletion Period (in minutes) 5" at bounding box center [832, 380] width 1184 height 41
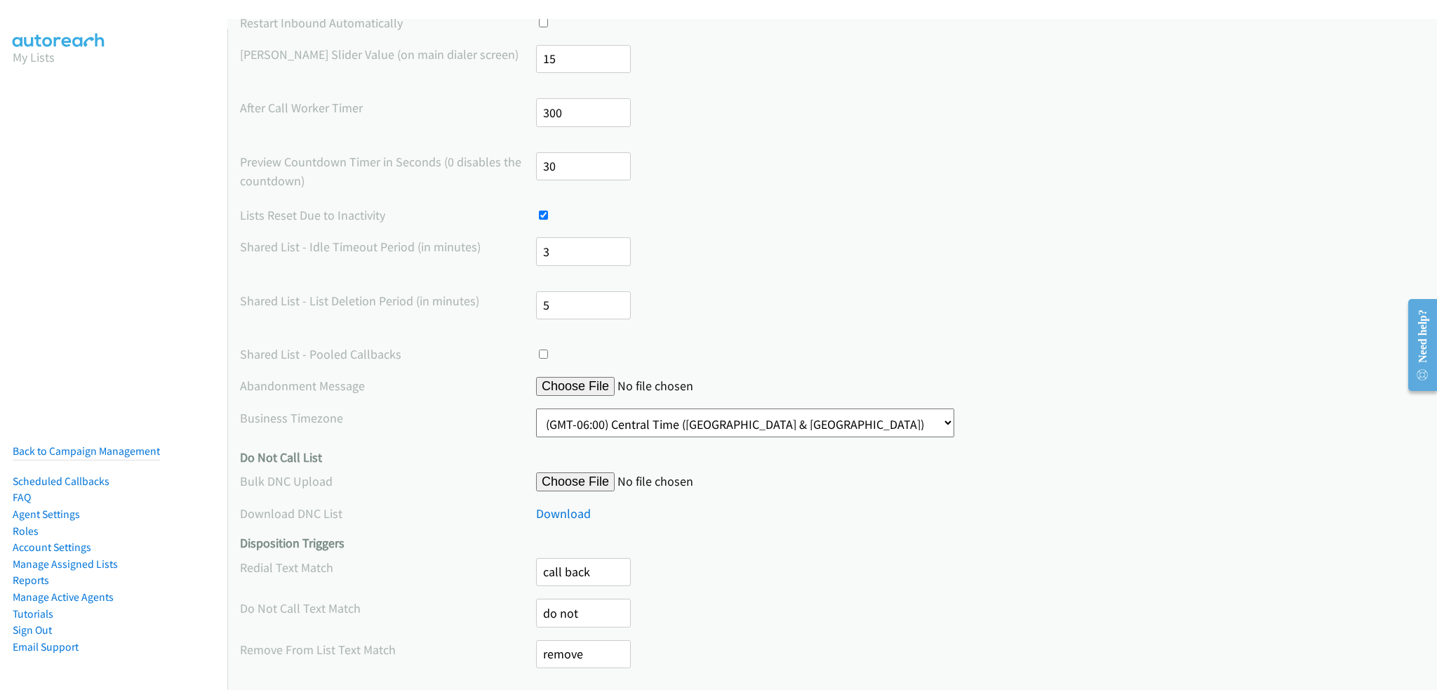
scroll to position [376, 0]
click at [257, 325] on div "Shared List - List Deletion Period (in minutes) 5" at bounding box center [832, 310] width 1184 height 41
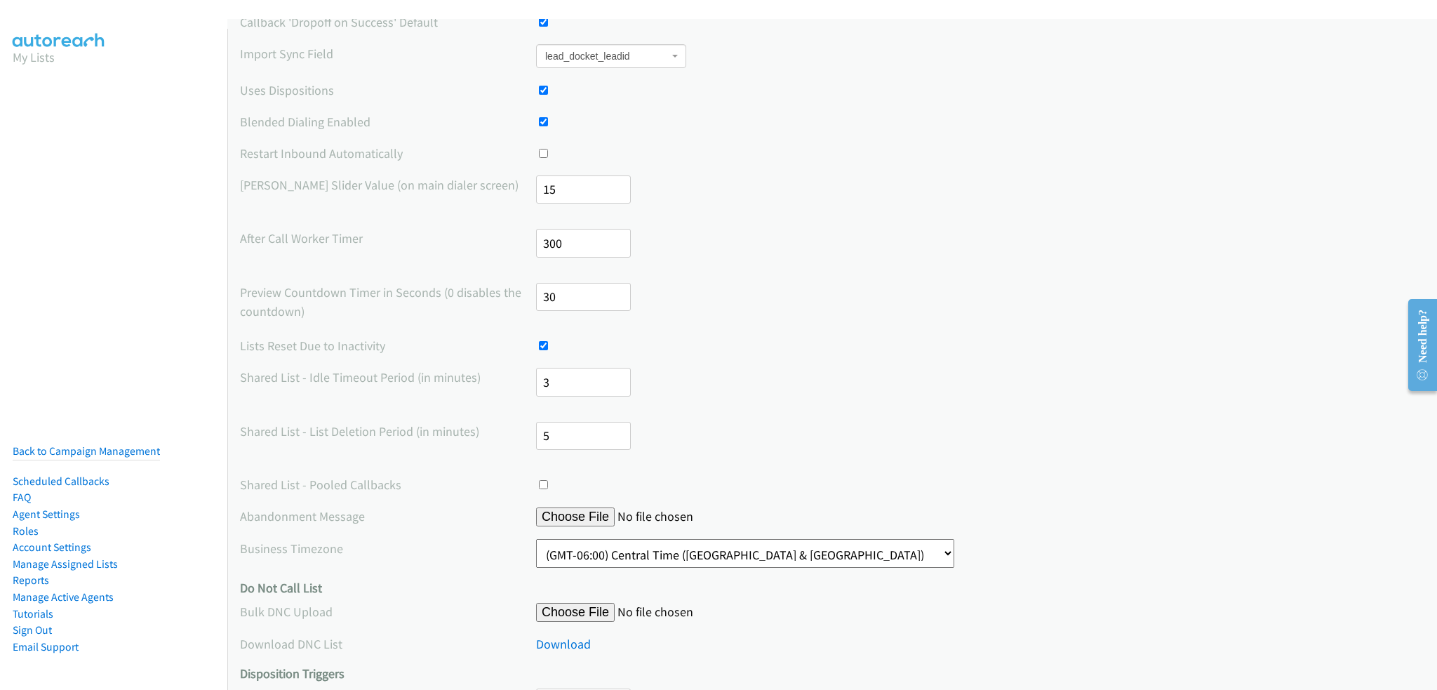
scroll to position [236, 0]
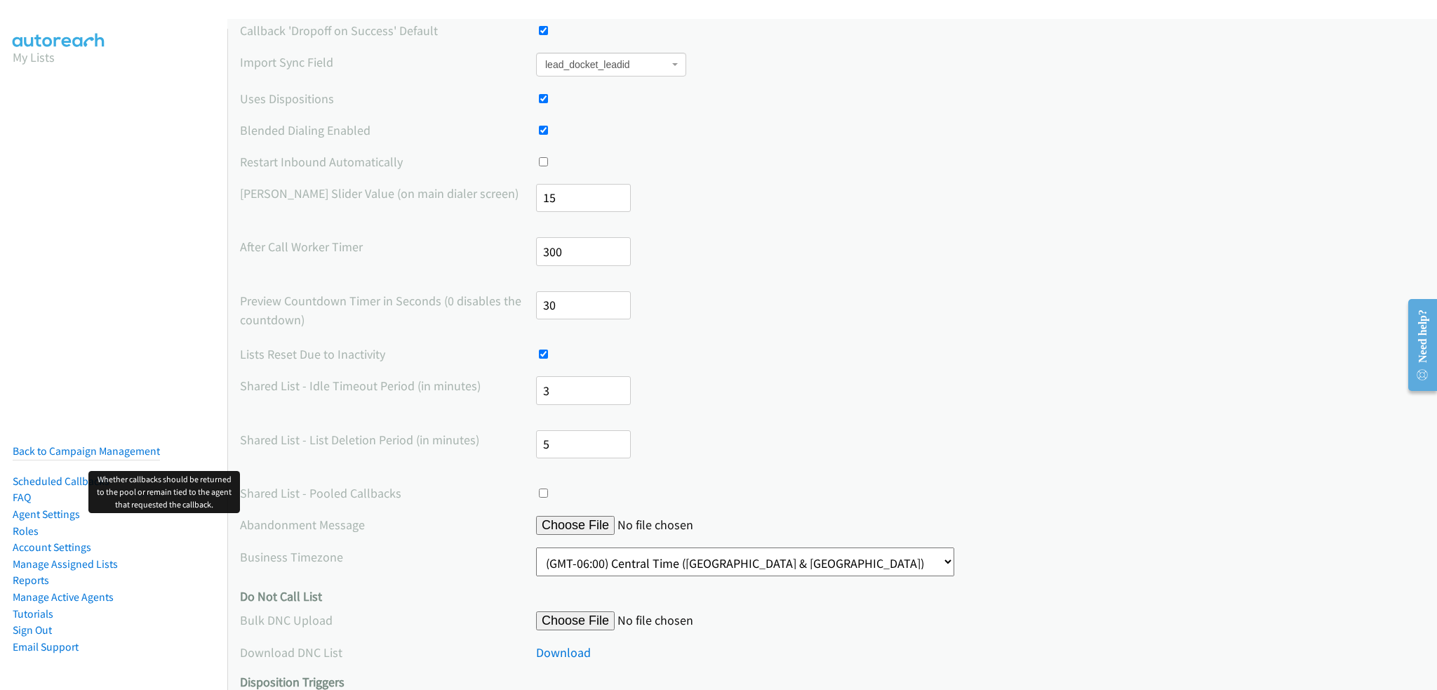
click at [391, 490] on label "Shared List - Pooled Callbacks" at bounding box center [388, 492] width 296 height 19
click at [347, 495] on label "Shared List - Pooled Callbacks" at bounding box center [388, 492] width 296 height 19
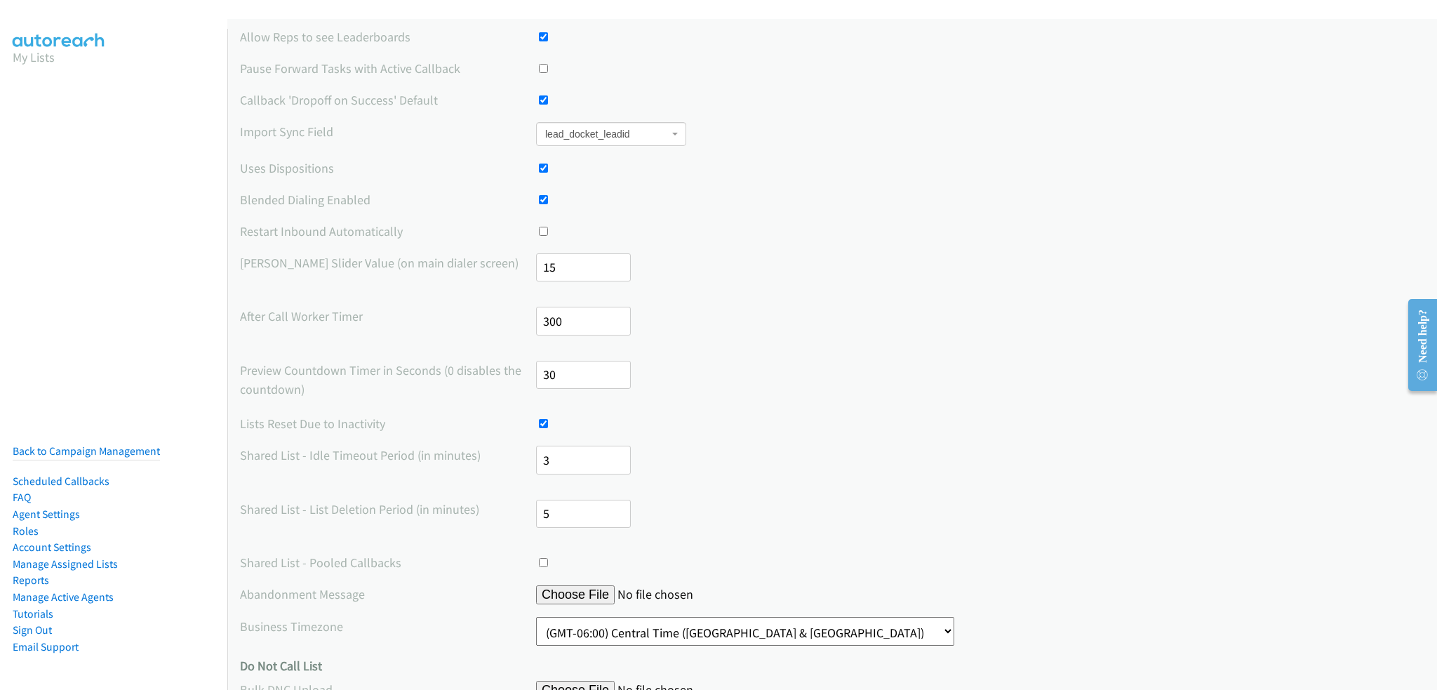
scroll to position [166, 0]
click at [377, 366] on label "Preview Countdown Timer in Seconds (0 disables the countdown)" at bounding box center [388, 380] width 296 height 38
click at [354, 403] on div "Account Settings General Allow Reps to Re-Order/Remove Contacts from Lists Star…" at bounding box center [832, 495] width 1210 height 1285
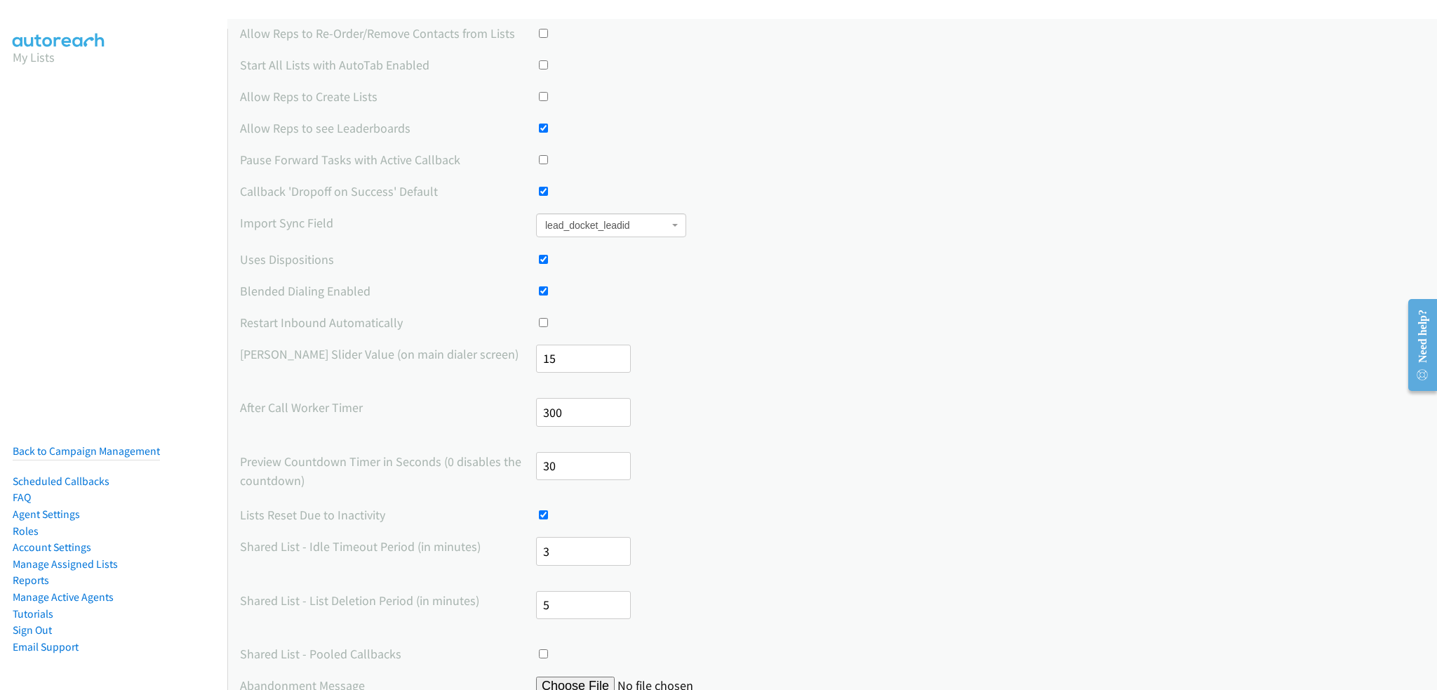
scroll to position [0, 0]
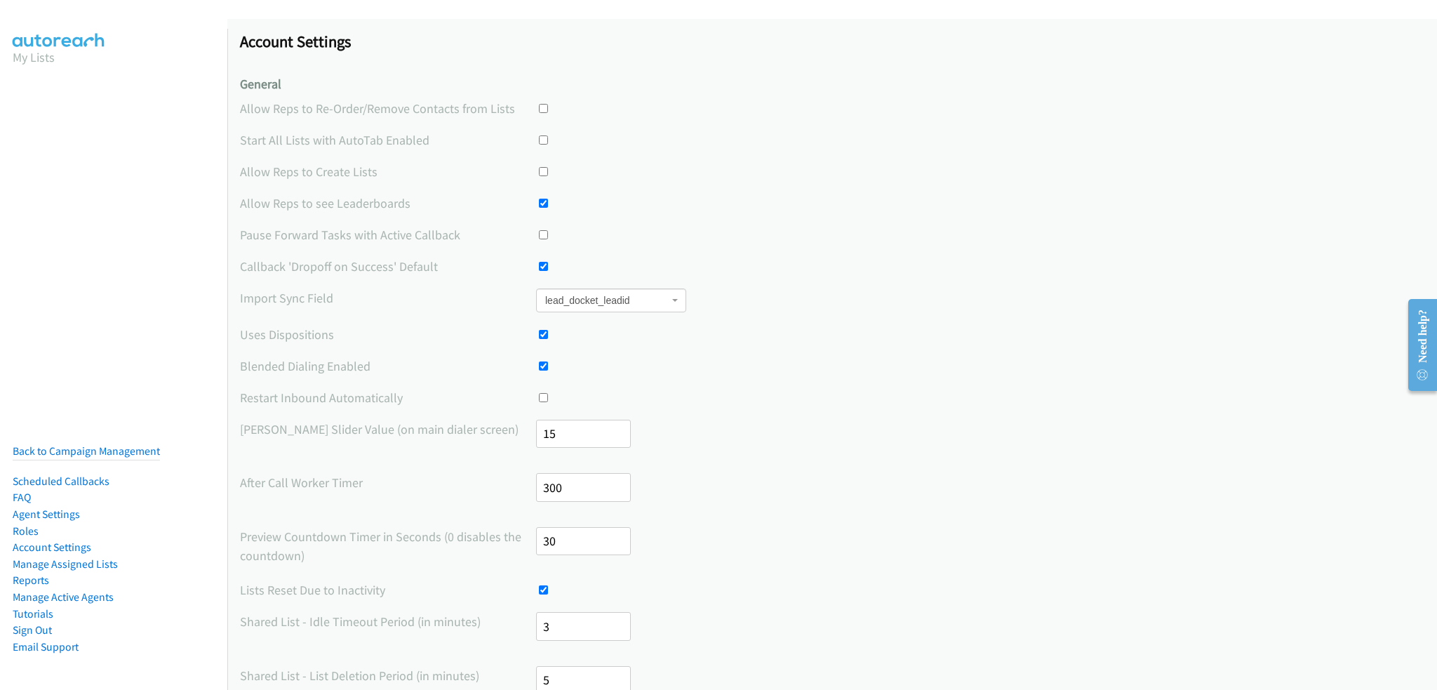
click at [324, 333] on label "Uses Dispositions" at bounding box center [388, 334] width 296 height 19
click at [356, 329] on label "Uses Dispositions" at bounding box center [388, 334] width 296 height 19
click at [142, 444] on link "Back to Campaign Management" at bounding box center [86, 450] width 147 height 13
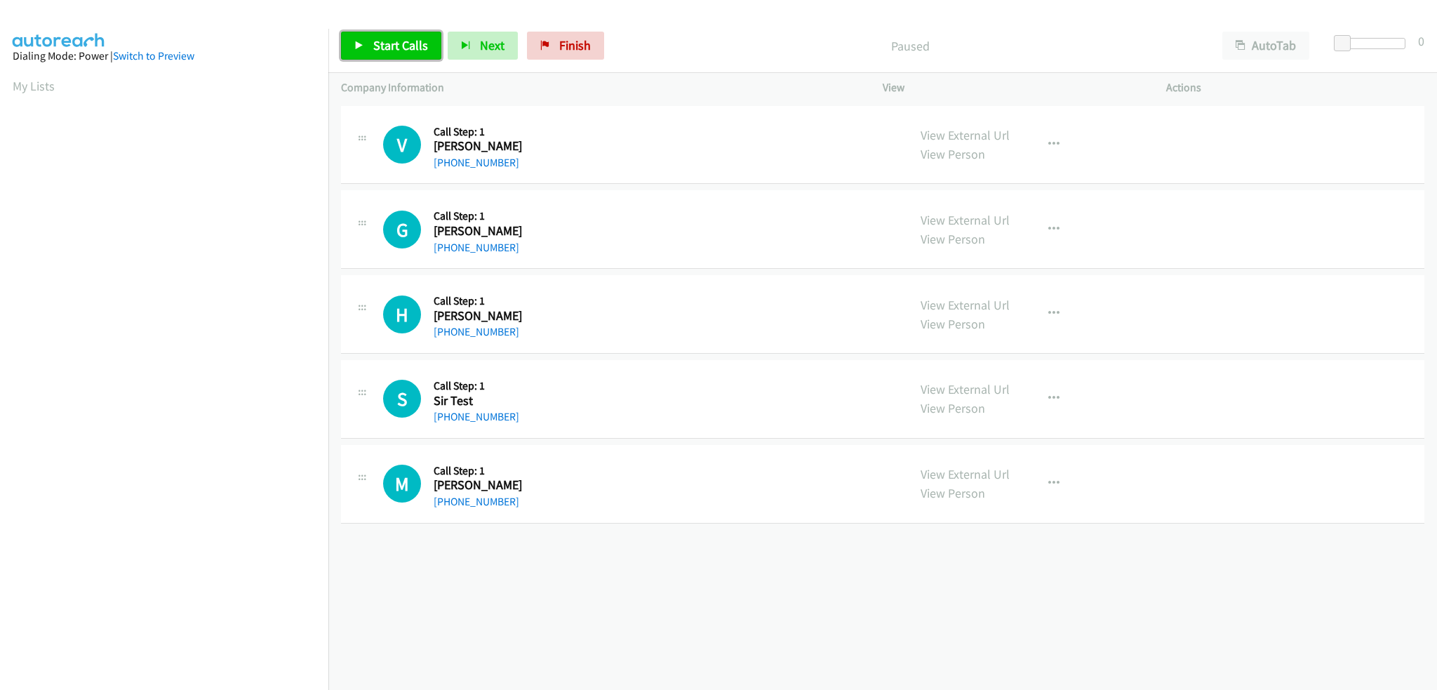
click at [412, 50] on span "Start Calls" at bounding box center [400, 45] width 55 height 16
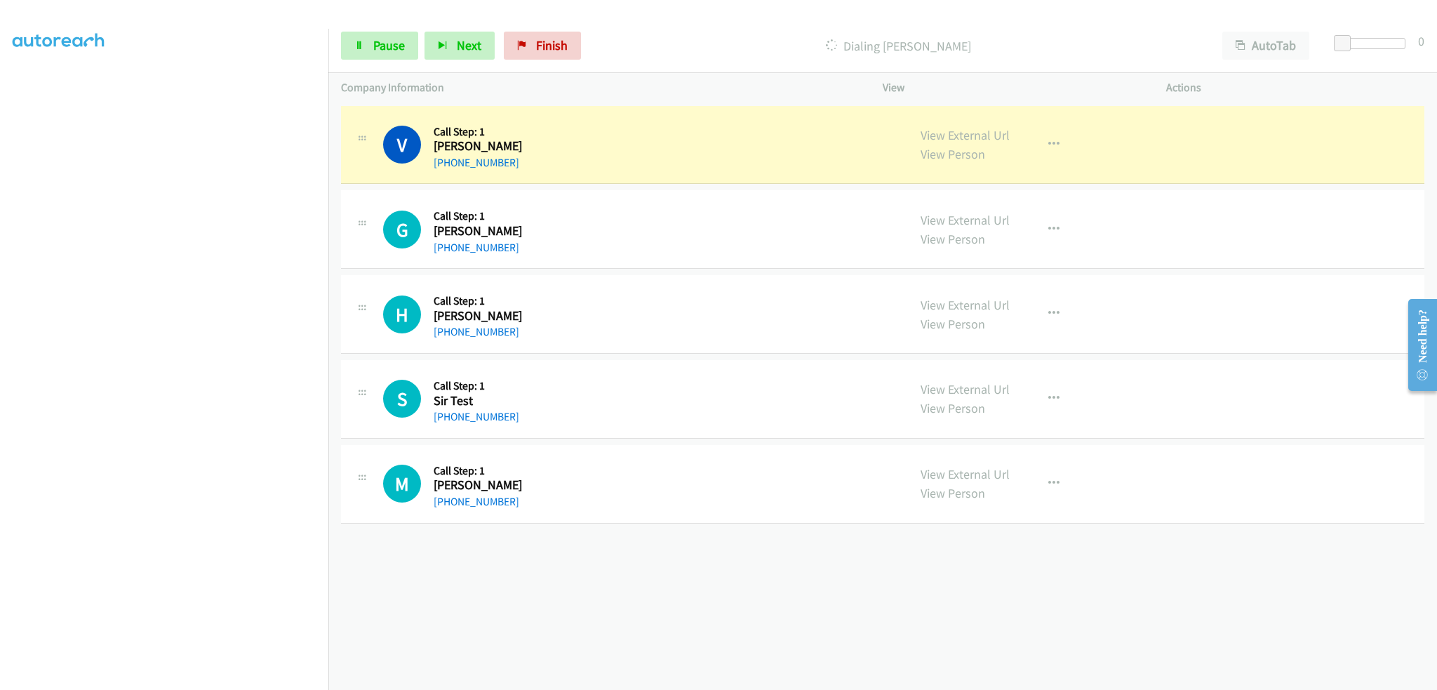
scroll to position [98, 0]
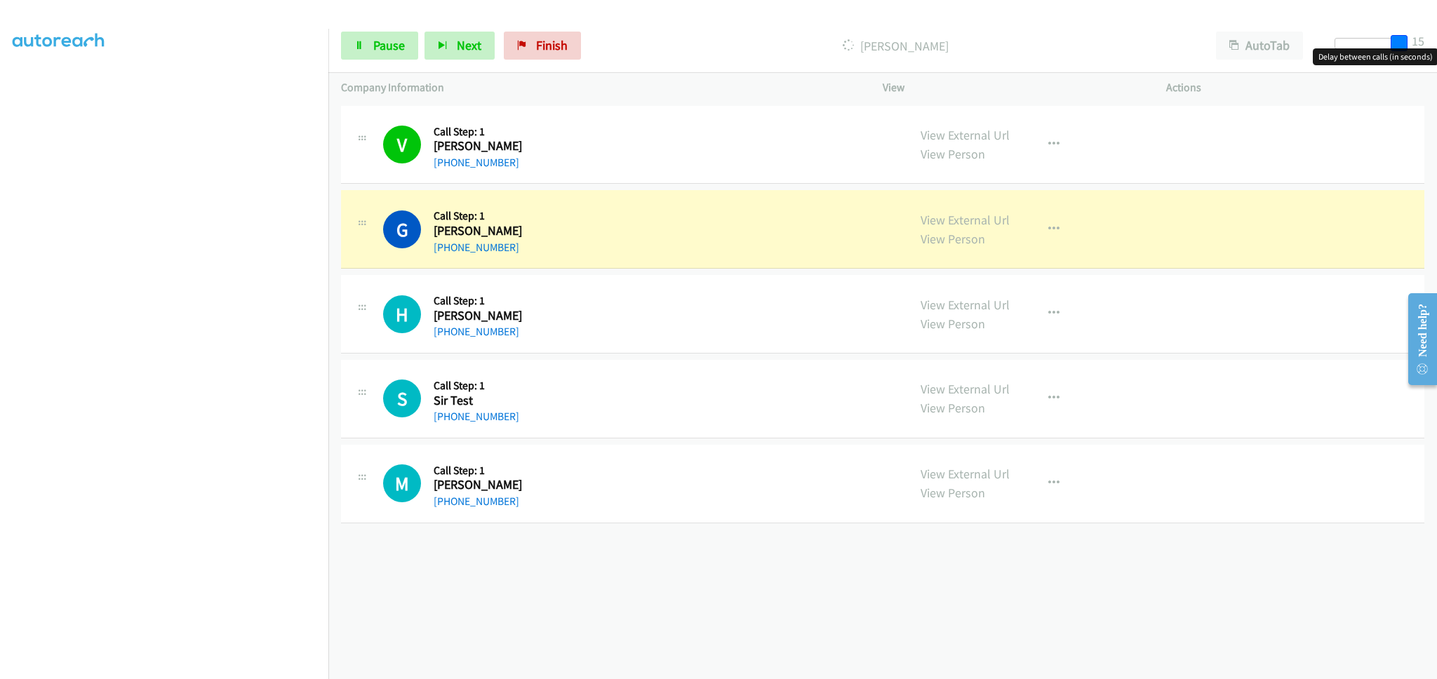
drag, startPoint x: 1344, startPoint y: 43, endPoint x: 1414, endPoint y: 46, distance: 70.2
click at [1414, 46] on div "Start Calls Pause Next Finish Dialing Gordon Bjorman AutoTab AutoTab 15" at bounding box center [882, 46] width 1109 height 54
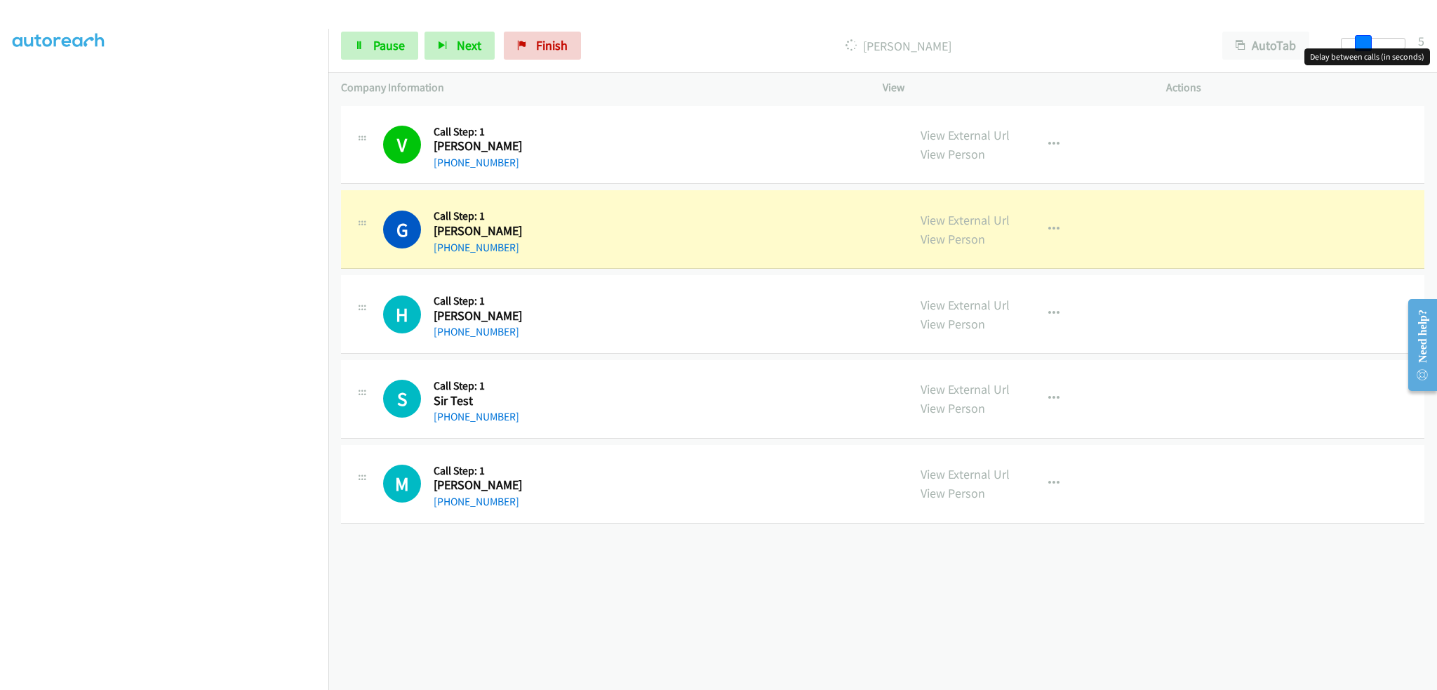
drag, startPoint x: 1393, startPoint y: 47, endPoint x: 1351, endPoint y: 49, distance: 42.1
click at [1351, 49] on body "Start Calls Pause Next Finish Dialing Gordon Bjorman AutoTab AutoTab 5 Company …" at bounding box center [718, 33] width 1437 height 67
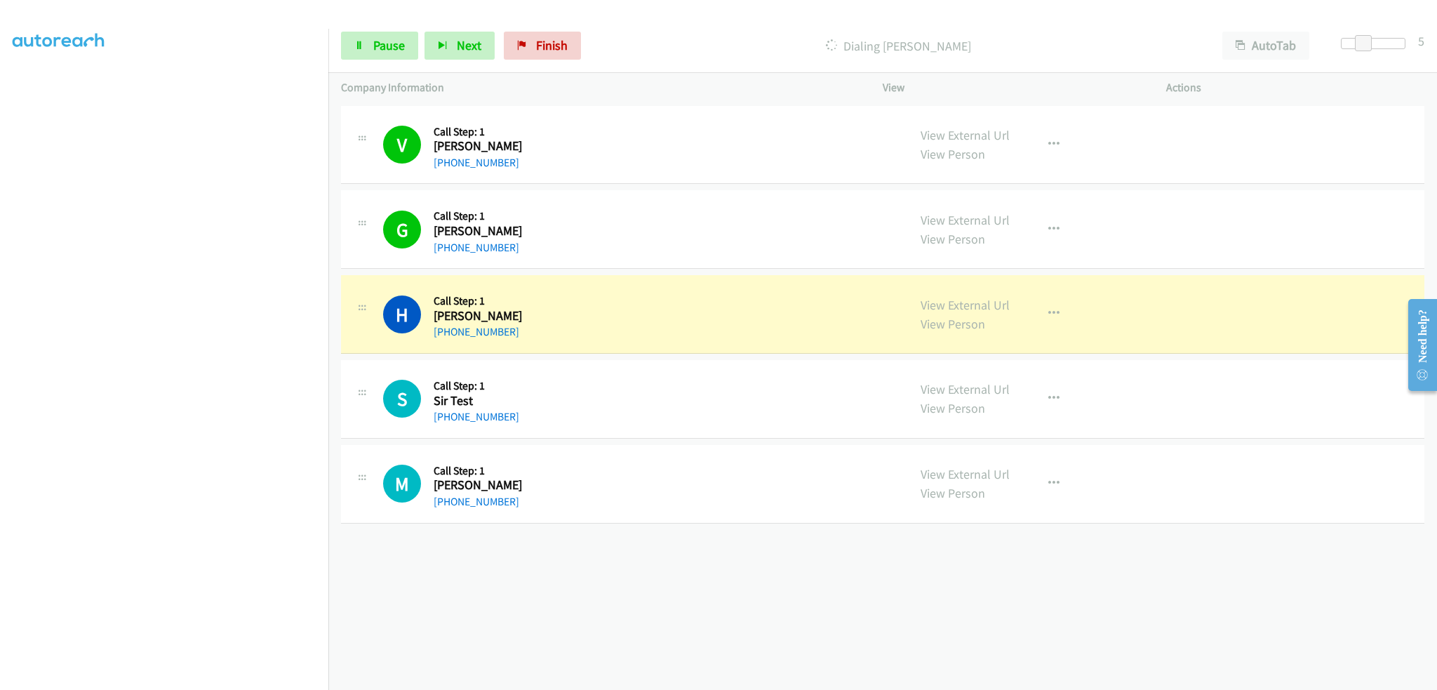
click at [626, 323] on div "H Callback Scheduled Call Step: 1 Heather Smith America/Chicago +1 573-579-5454" at bounding box center [639, 314] width 512 height 53
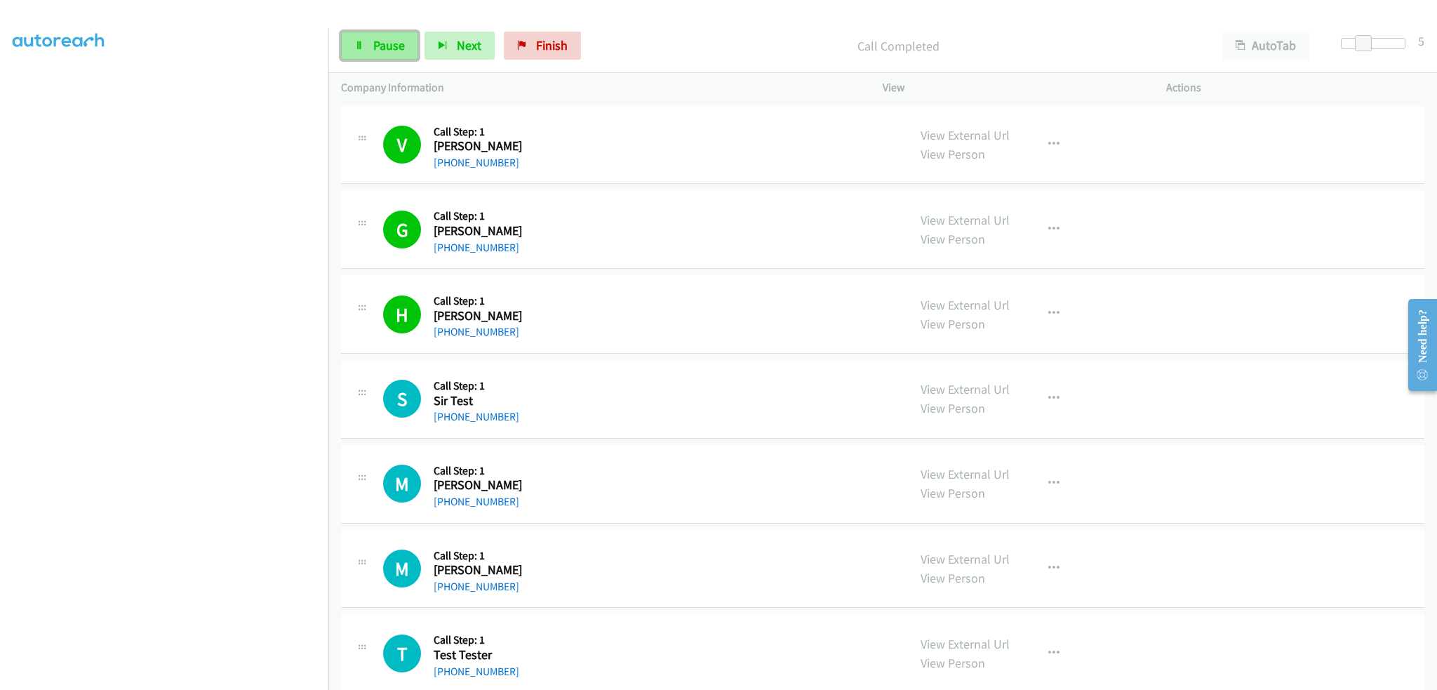
click at [392, 47] on span "Pause" at bounding box center [389, 45] width 32 height 16
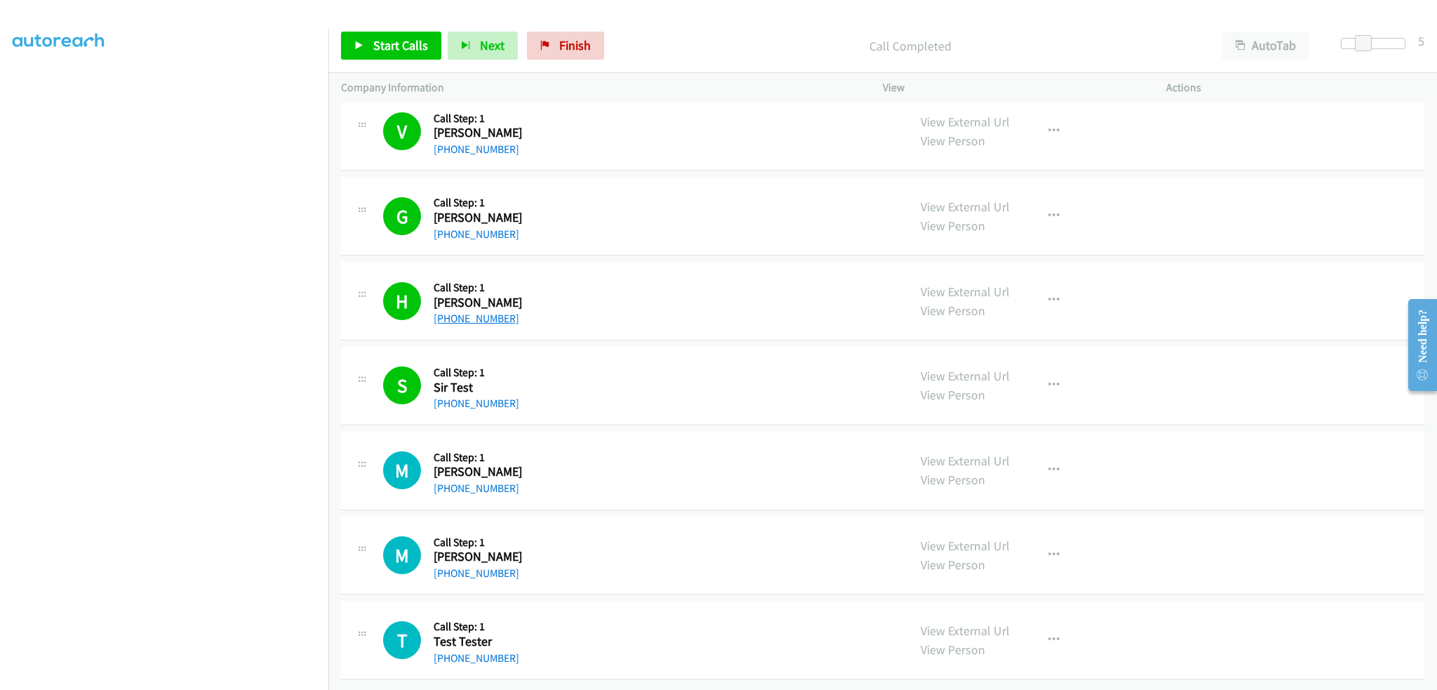
scroll to position [22, 0]
click at [710, 147] on div "V Callback Scheduled Call Step: 1 Vincent Landewee America/Chicago +1 573-579-5…" at bounding box center [639, 131] width 512 height 53
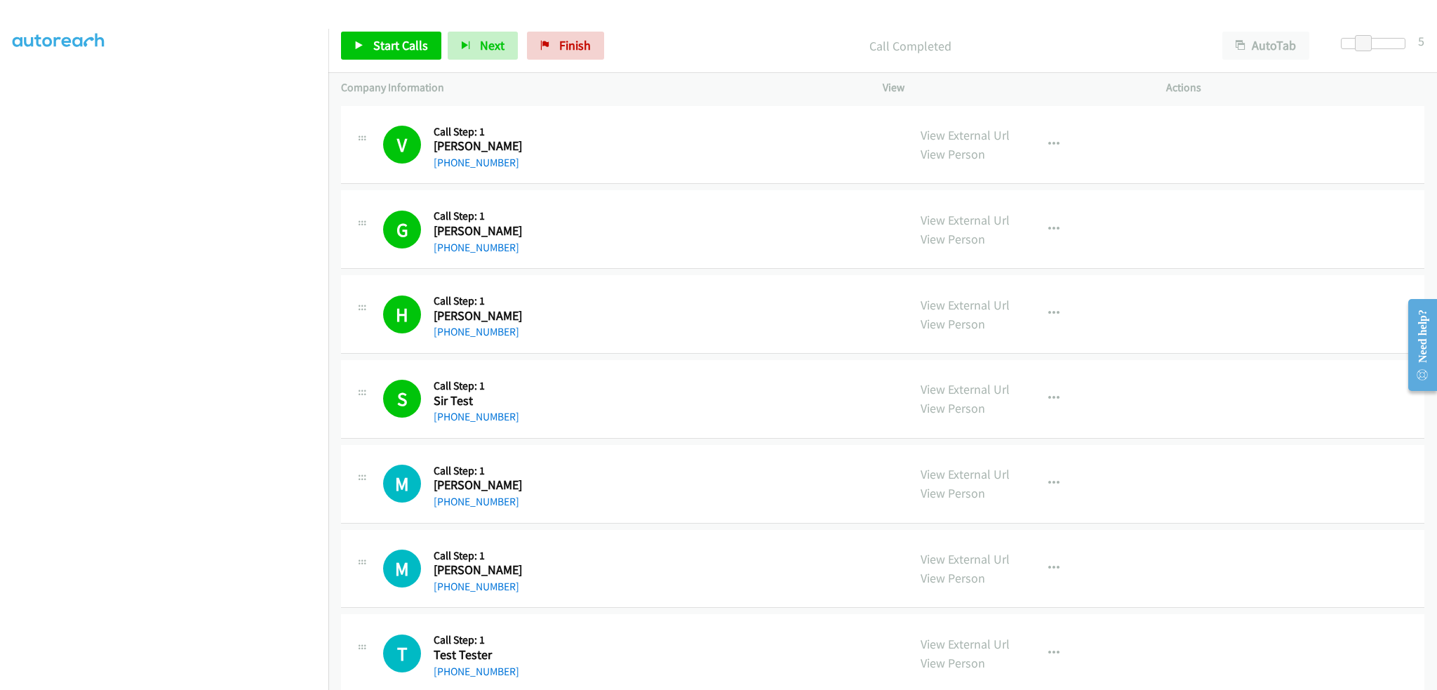
click at [702, 341] on div "H Callback Scheduled Call Step: 1 Heather Smith America/Chicago +1 573-579-5454…" at bounding box center [882, 314] width 1083 height 79
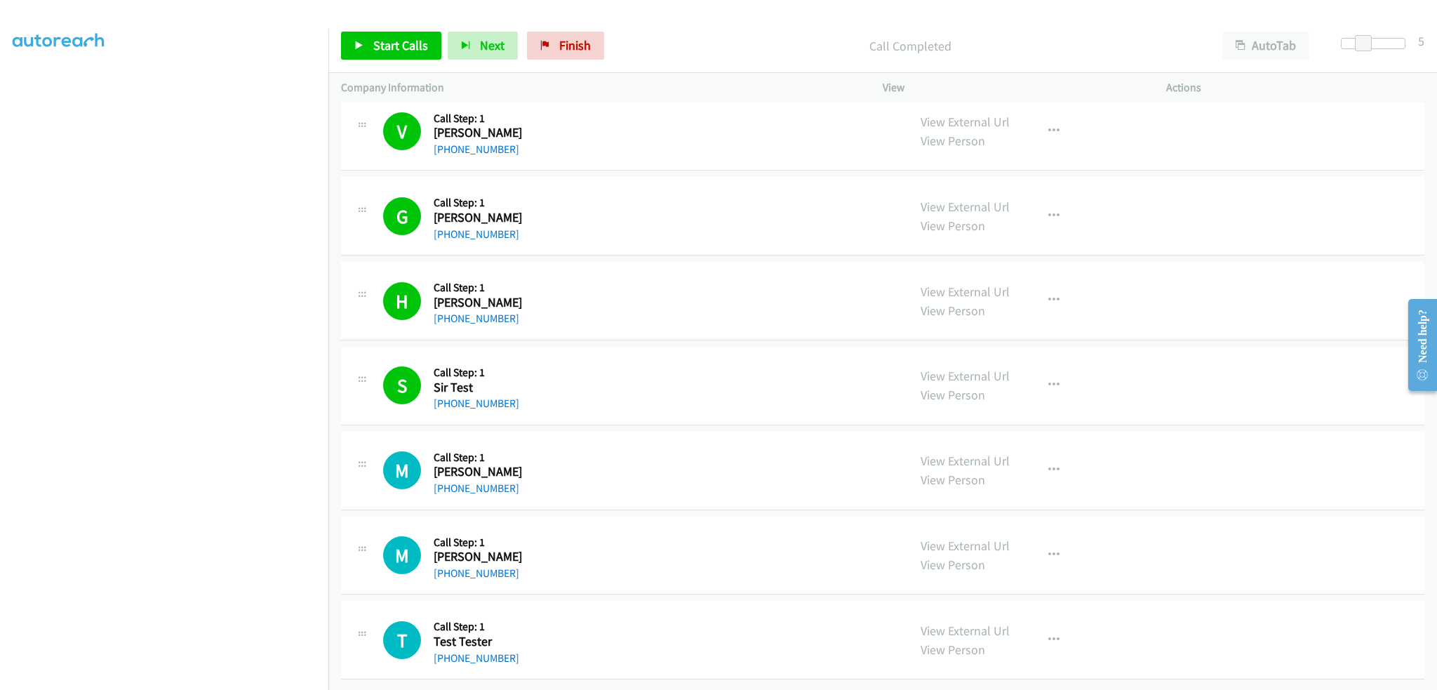
scroll to position [22, 0]
click at [699, 444] on div "M Callback Scheduled Call Step: 1 Meghan Sonenberg America/Chicago +1 573-579-5…" at bounding box center [639, 470] width 512 height 53
click at [396, 49] on span "Start Calls" at bounding box center [400, 45] width 55 height 16
click at [592, 403] on div "S Callback Scheduled Call Step: 1 Sir Test America/Chicago +1 573-579-5454 View…" at bounding box center [882, 386] width 1083 height 79
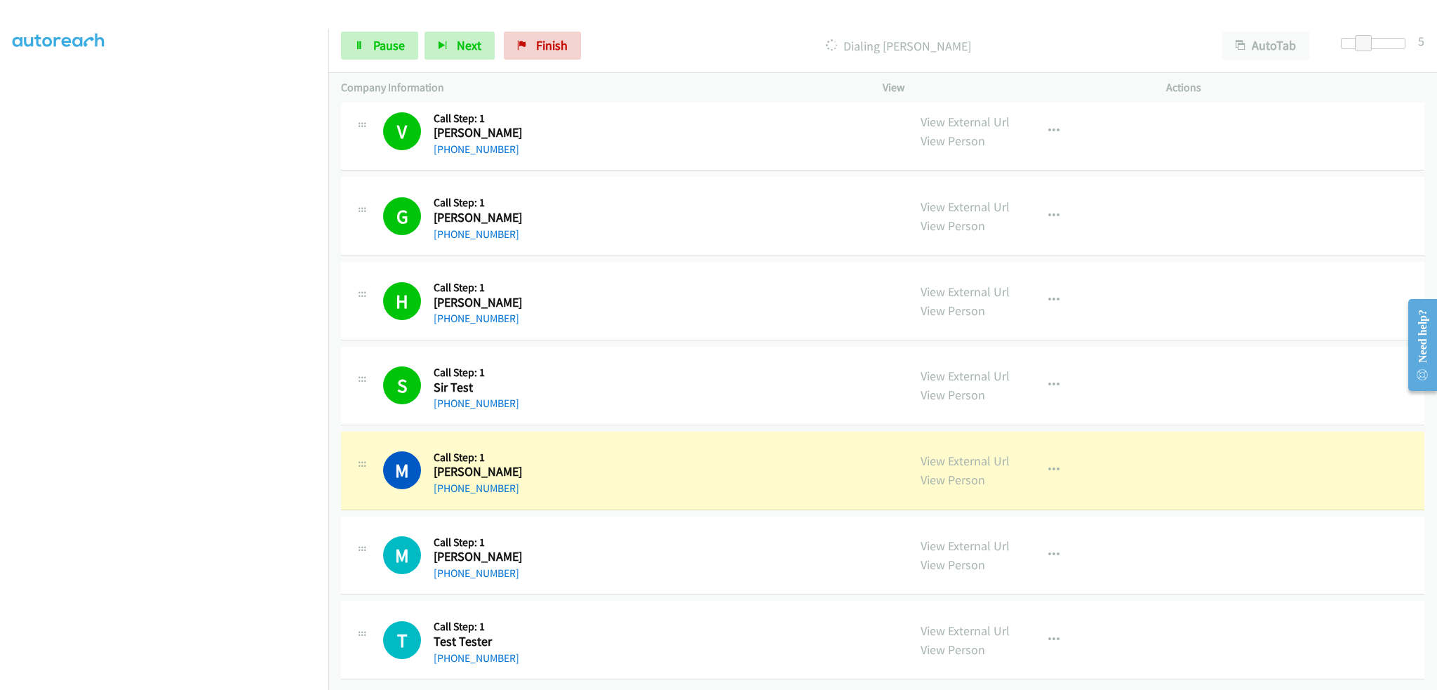
click at [575, 446] on div "M Callback Scheduled Call Step: 1 Meghan Sonenberg America/Chicago +1 573-579-5…" at bounding box center [639, 470] width 512 height 53
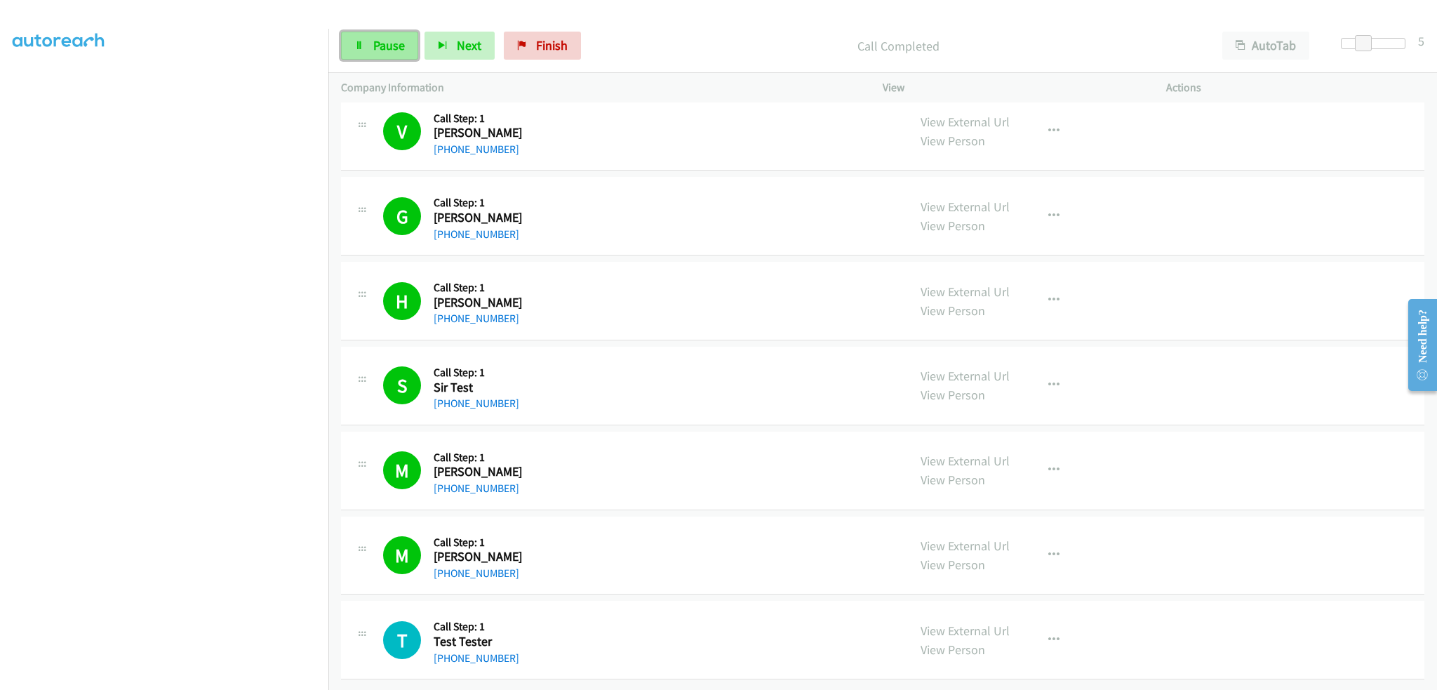
click at [363, 39] on link "Pause" at bounding box center [379, 46] width 77 height 28
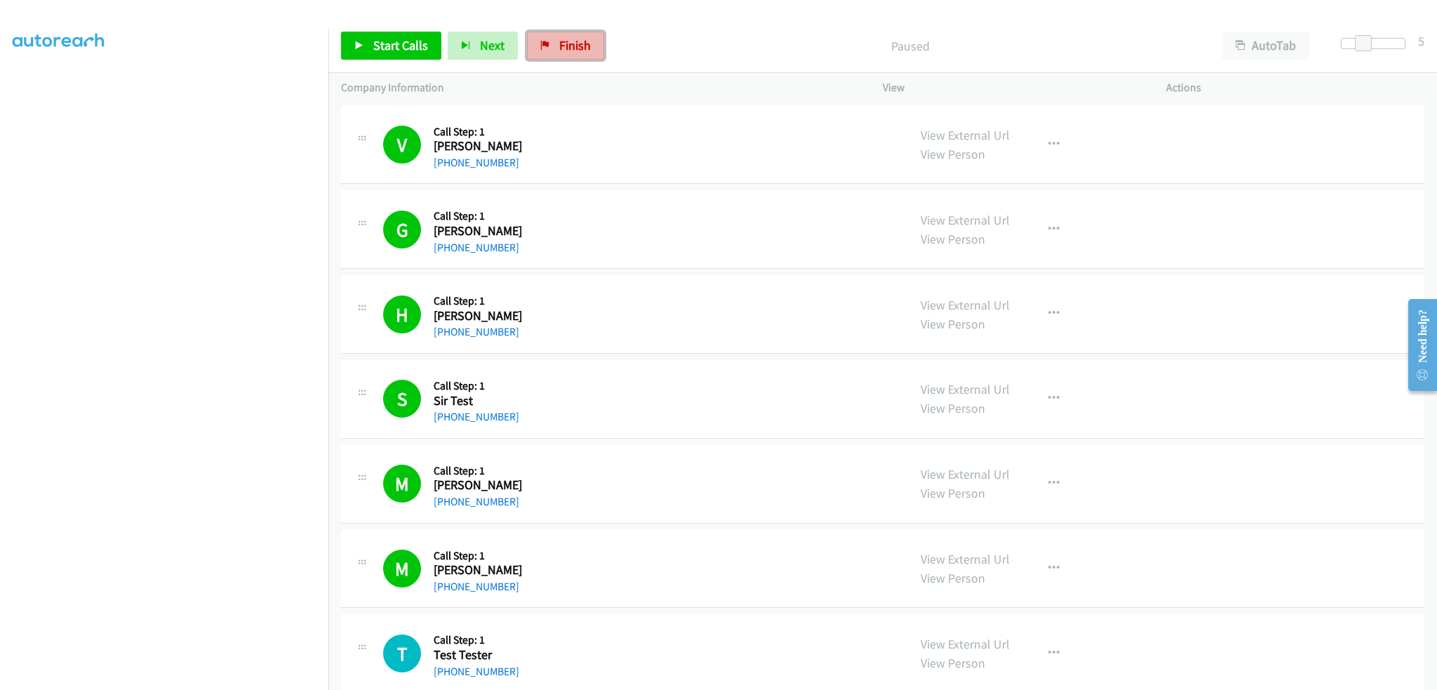
click at [583, 44] on span "Finish" at bounding box center [575, 45] width 32 height 16
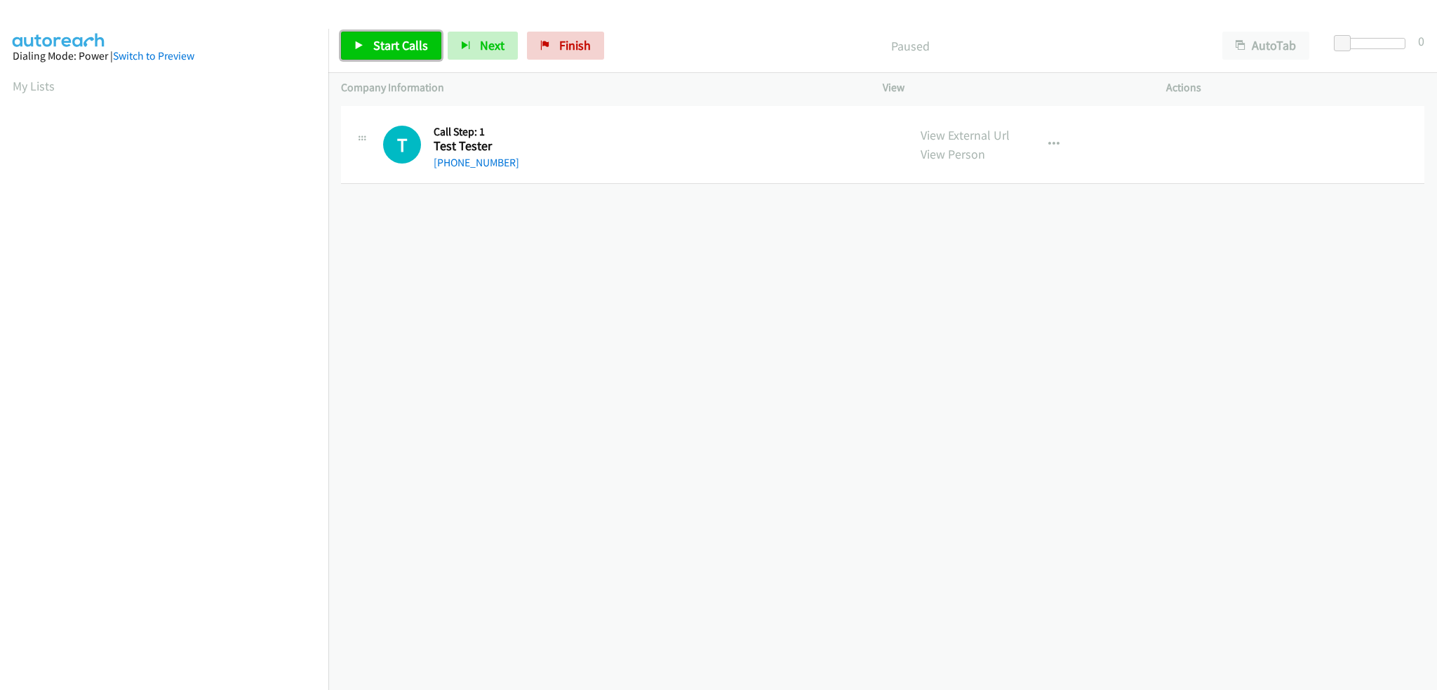
click at [410, 39] on span "Start Calls" at bounding box center [400, 45] width 55 height 16
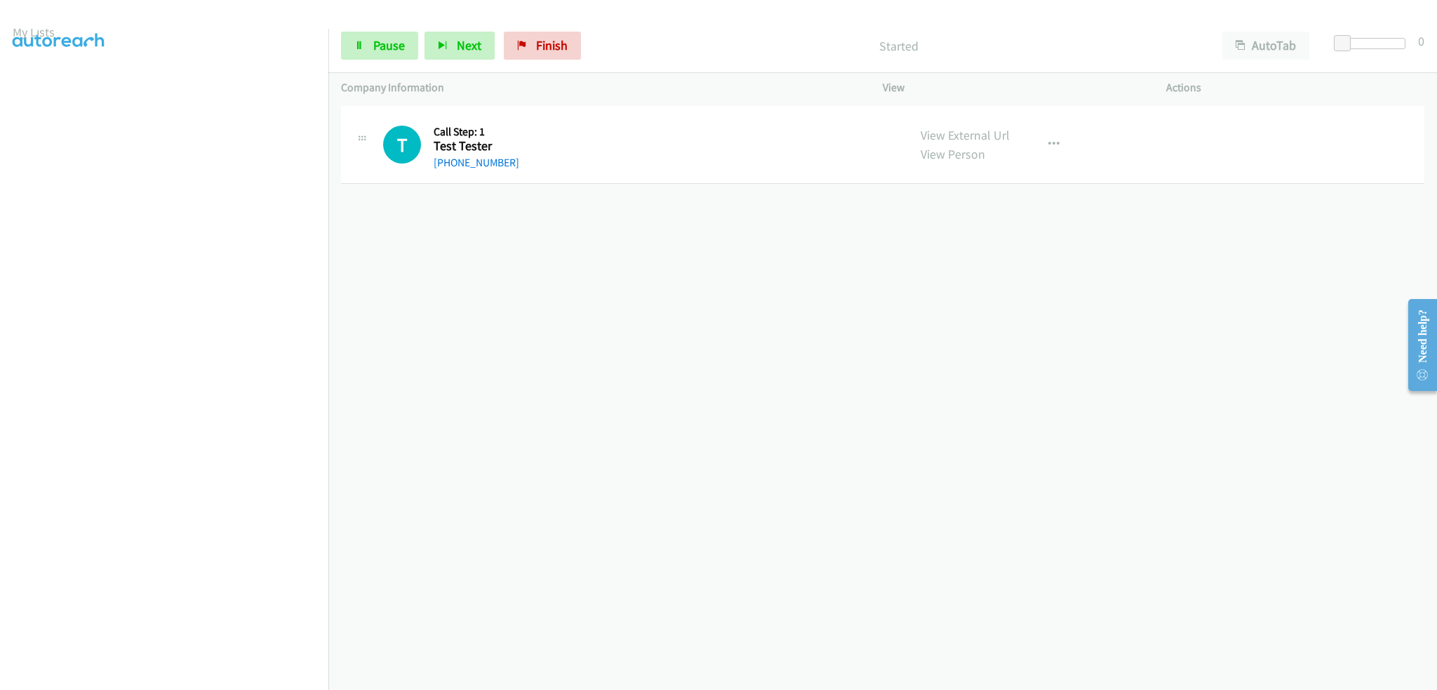
scroll to position [98, 0]
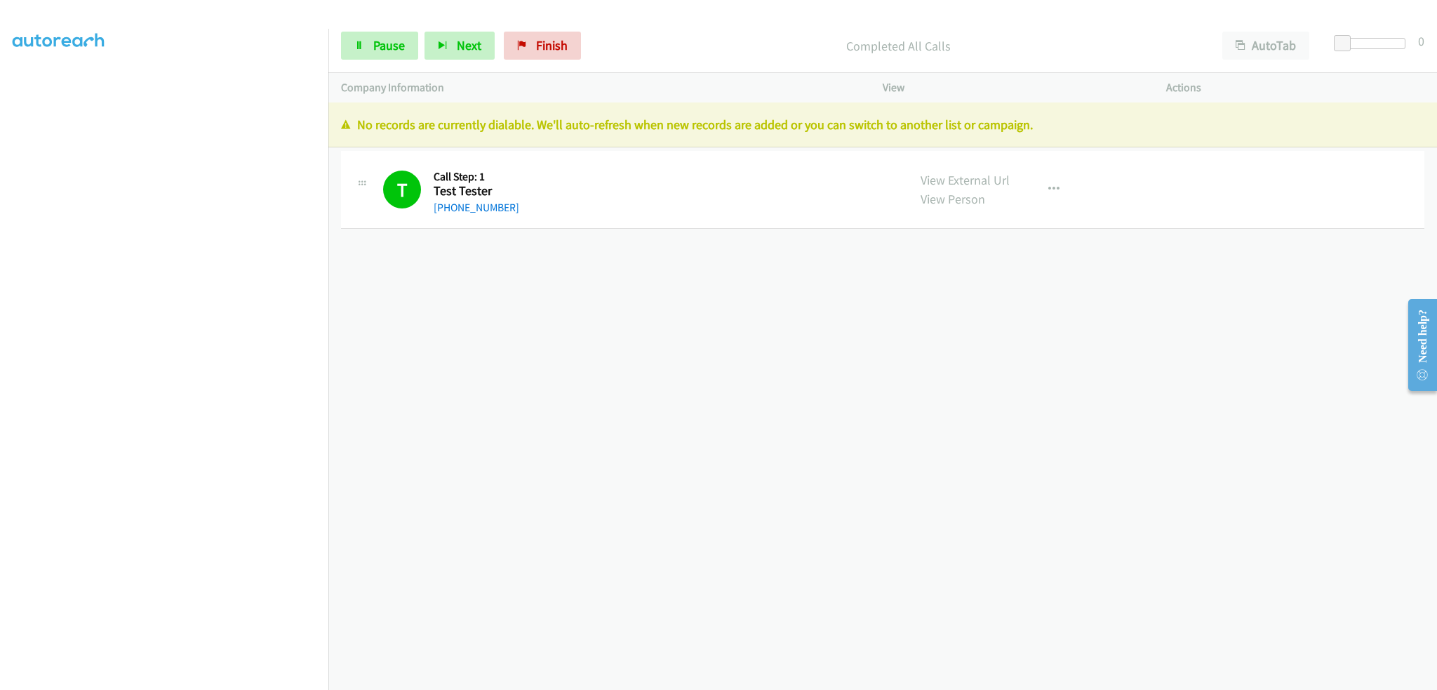
click at [587, 47] on div "Completed All Calls" at bounding box center [898, 46] width 622 height 28
click at [567, 46] on link "Finish" at bounding box center [542, 46] width 77 height 28
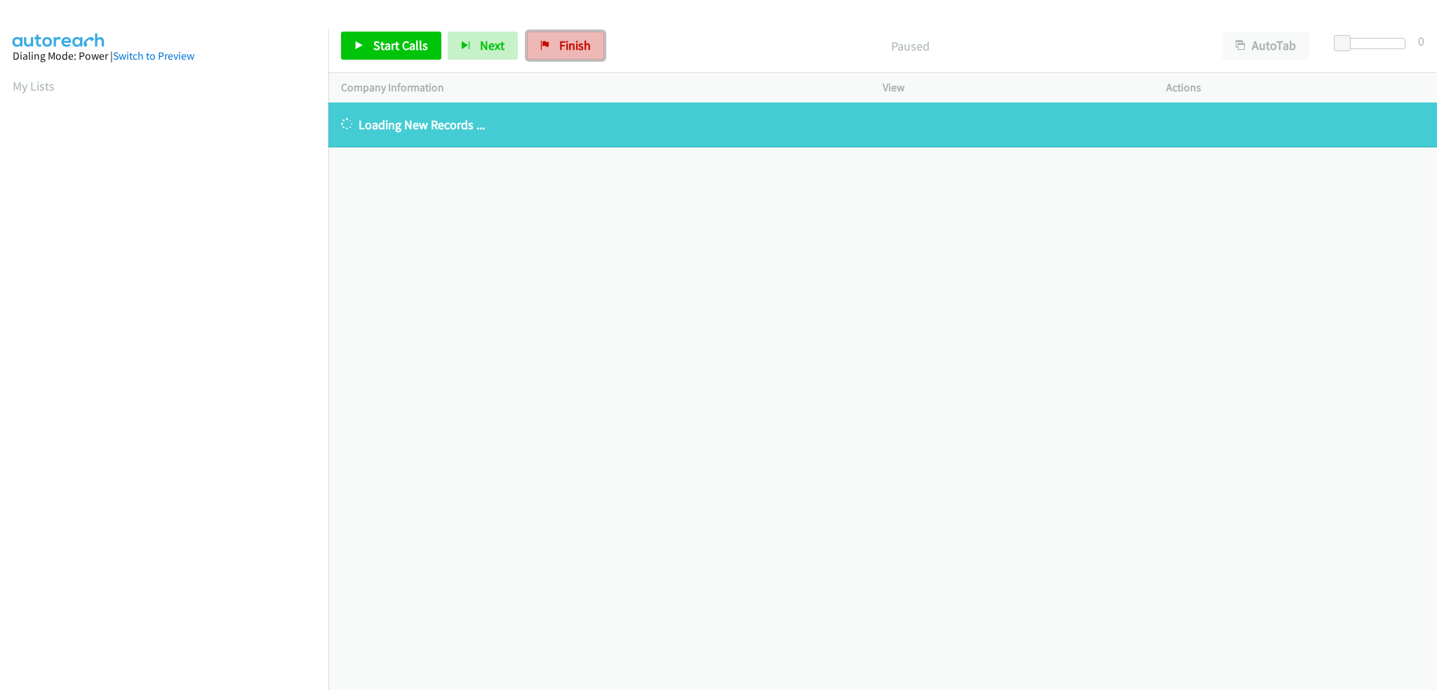
click at [561, 38] on span "Finish" at bounding box center [575, 45] width 32 height 16
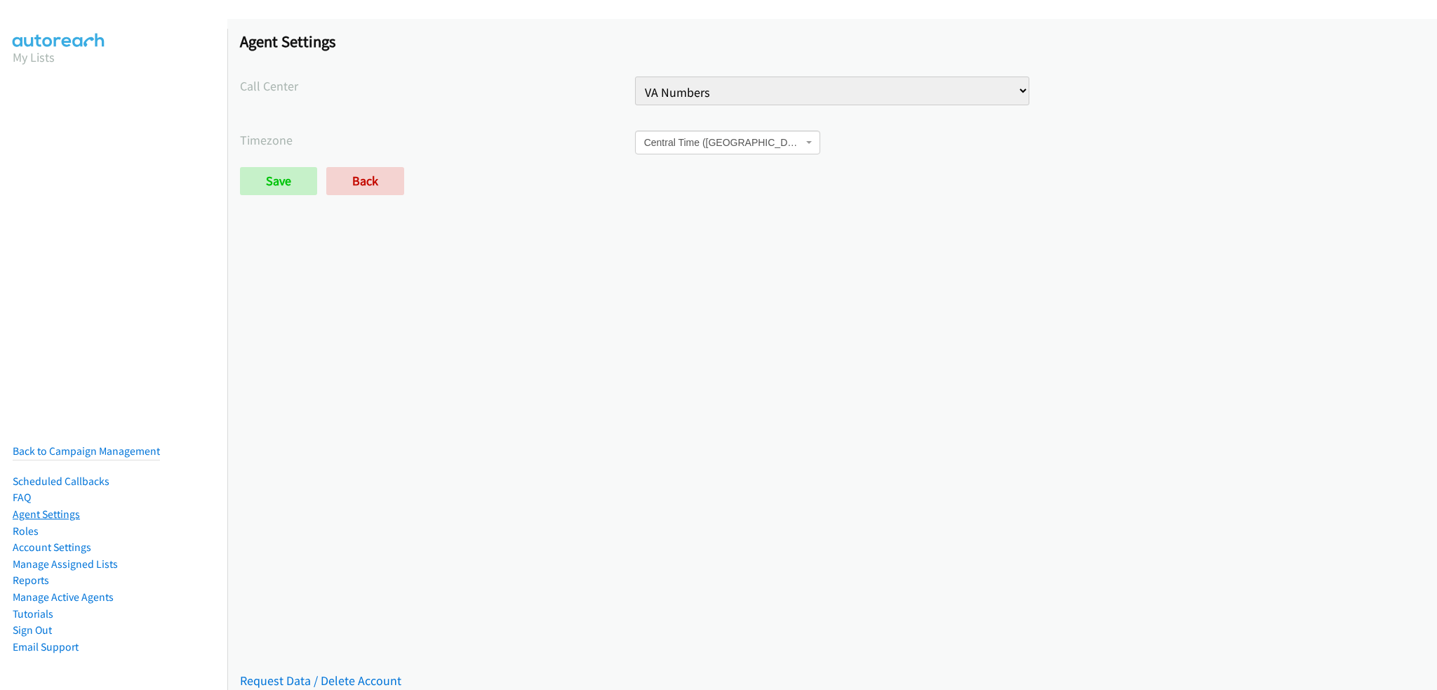
click at [64, 507] on link "Agent Settings" at bounding box center [46, 513] width 67 height 13
click at [49, 540] on link "Account Settings" at bounding box center [52, 546] width 79 height 13
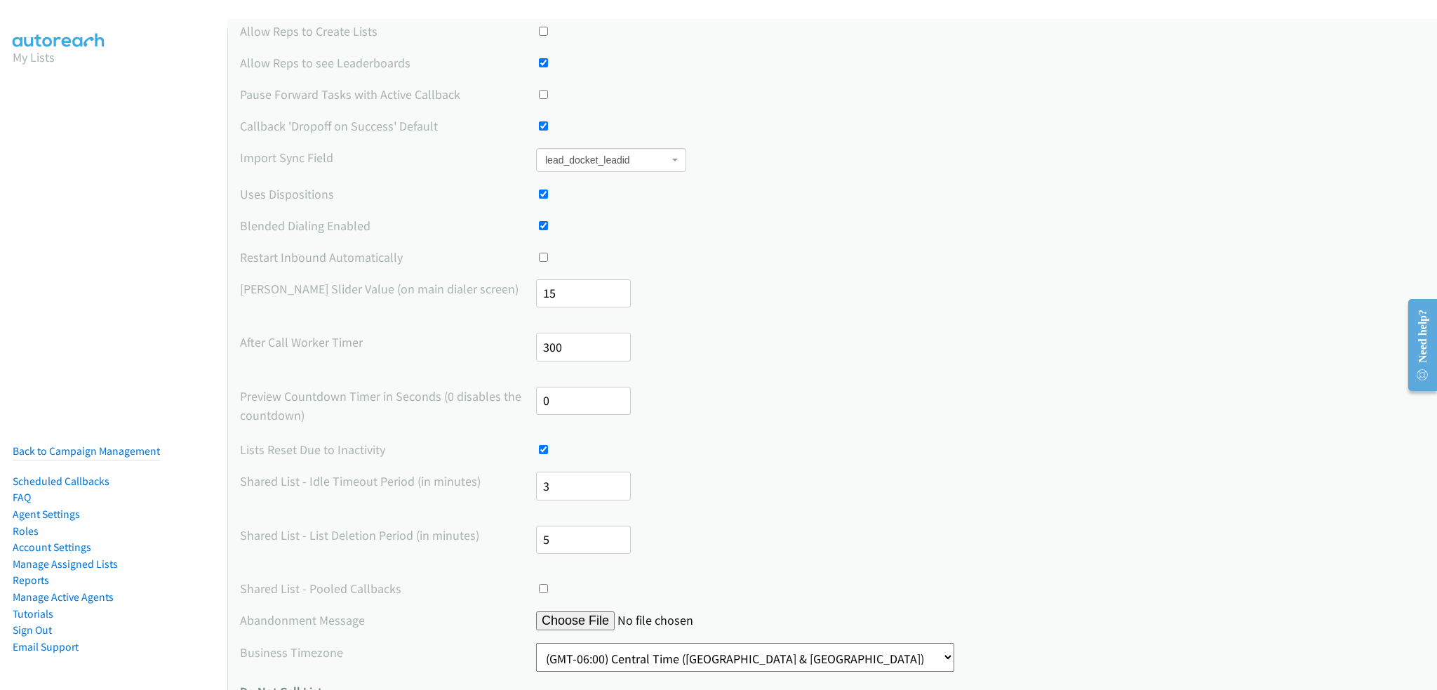
click at [544, 349] on input "300" at bounding box center [583, 347] width 95 height 29
click at [547, 349] on input "300" at bounding box center [583, 347] width 95 height 29
click at [692, 347] on div "After Call Worker Timer 300" at bounding box center [832, 353] width 1184 height 41
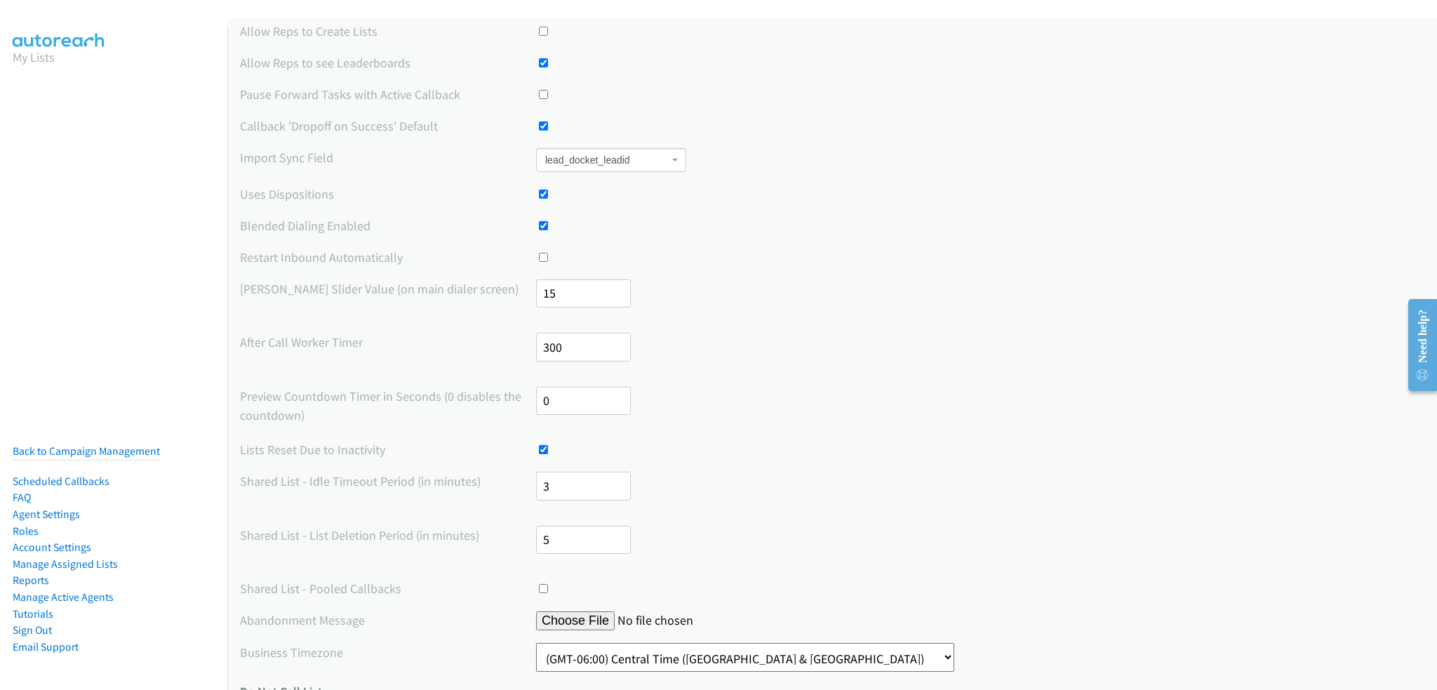
scroll to position [70, 0]
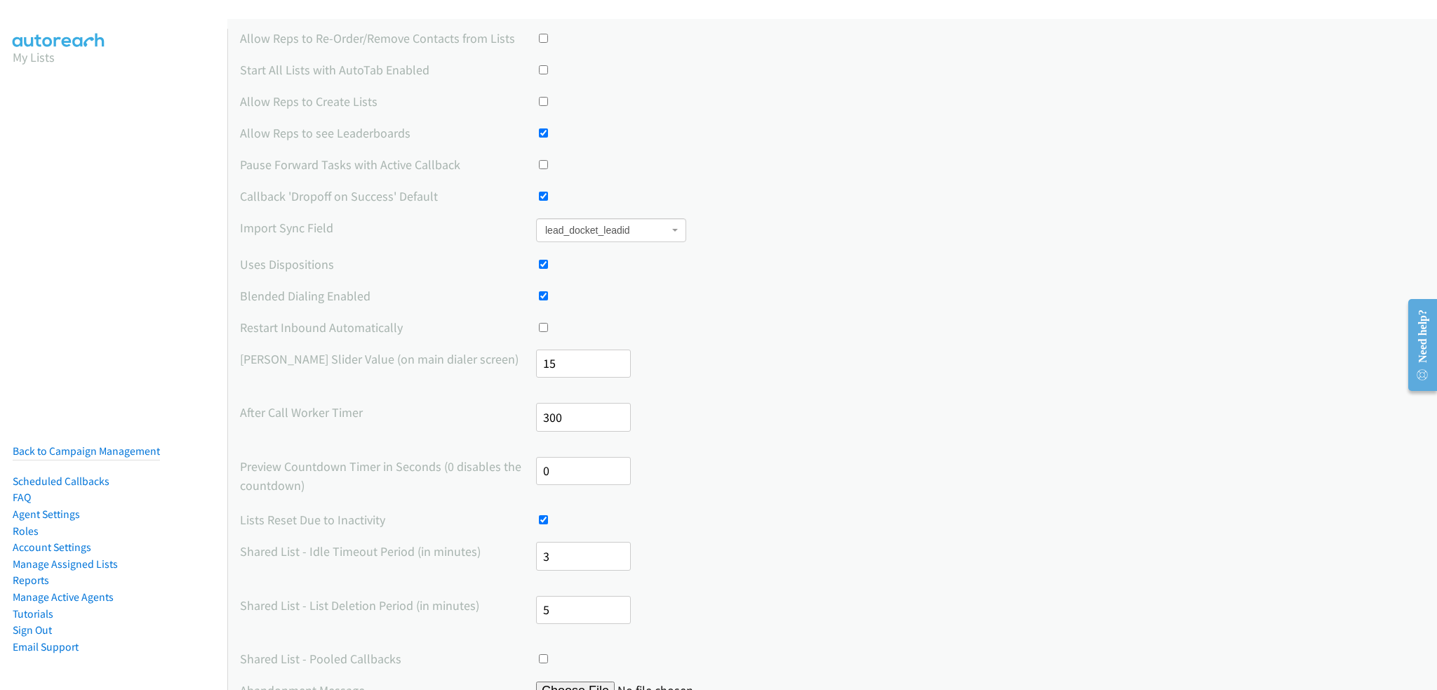
drag, startPoint x: 494, startPoint y: 415, endPoint x: 471, endPoint y: 420, distance: 23.7
click at [467, 419] on div "After Call Worker Timer 300" at bounding box center [832, 423] width 1184 height 41
drag, startPoint x: 582, startPoint y: 367, endPoint x: 603, endPoint y: 361, distance: 22.5
click at [603, 361] on input "15" at bounding box center [583, 363] width 95 height 29
click at [725, 360] on div "Max Delay Slider Value (on main dialer screen) 15" at bounding box center [832, 369] width 1184 height 41
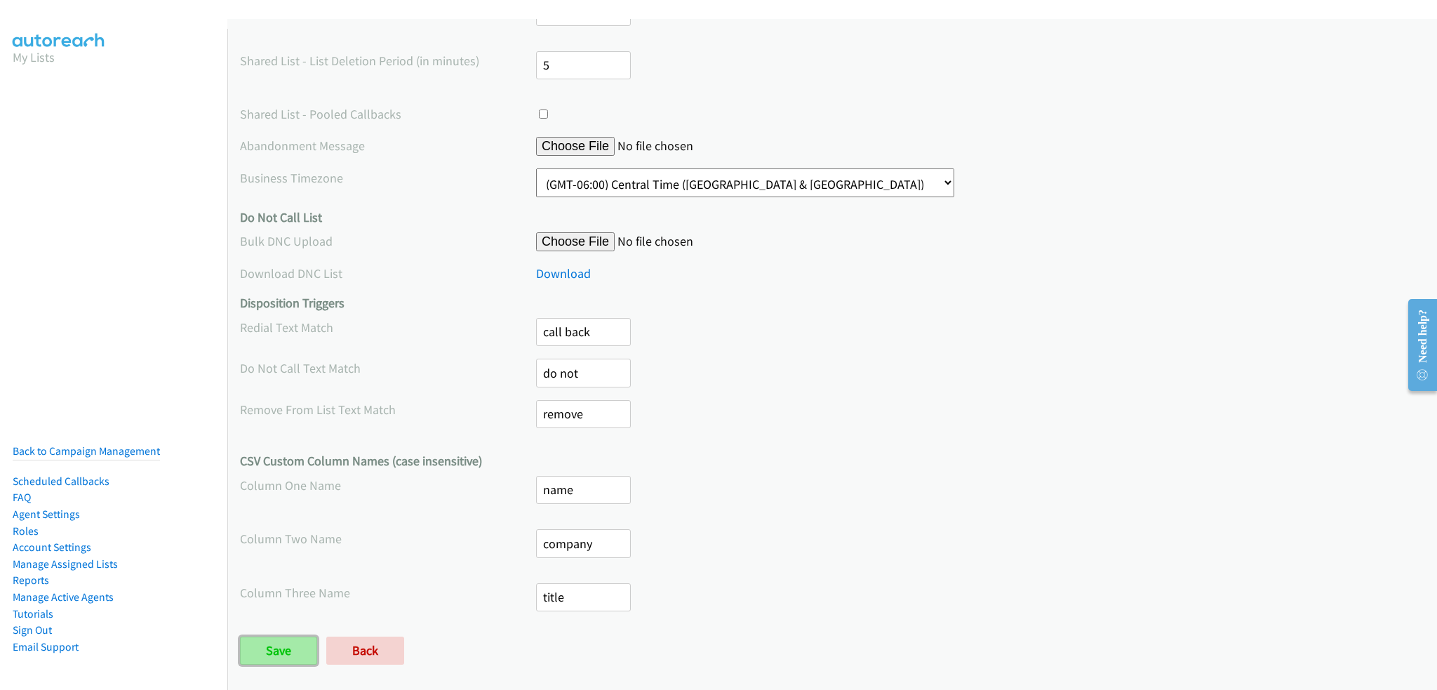
click at [269, 640] on input "Save" at bounding box center [278, 650] width 77 height 28
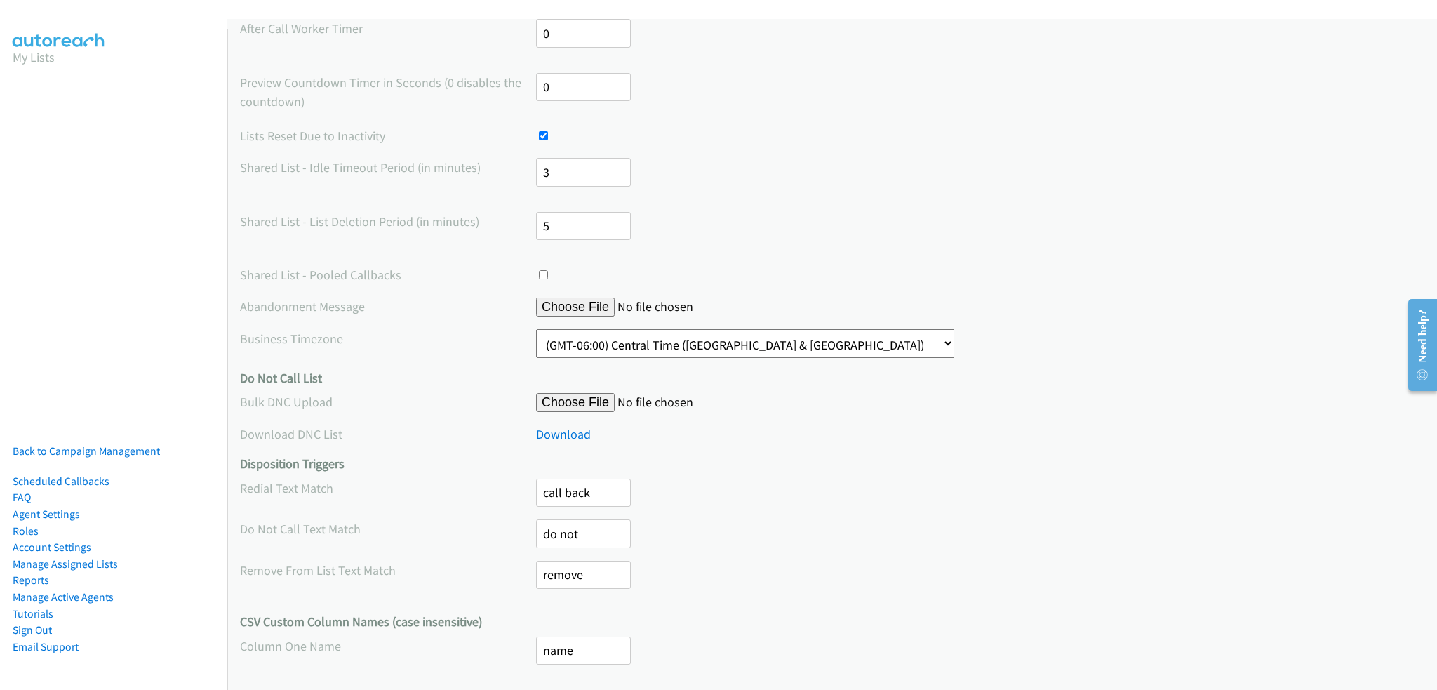
scroll to position [243, 0]
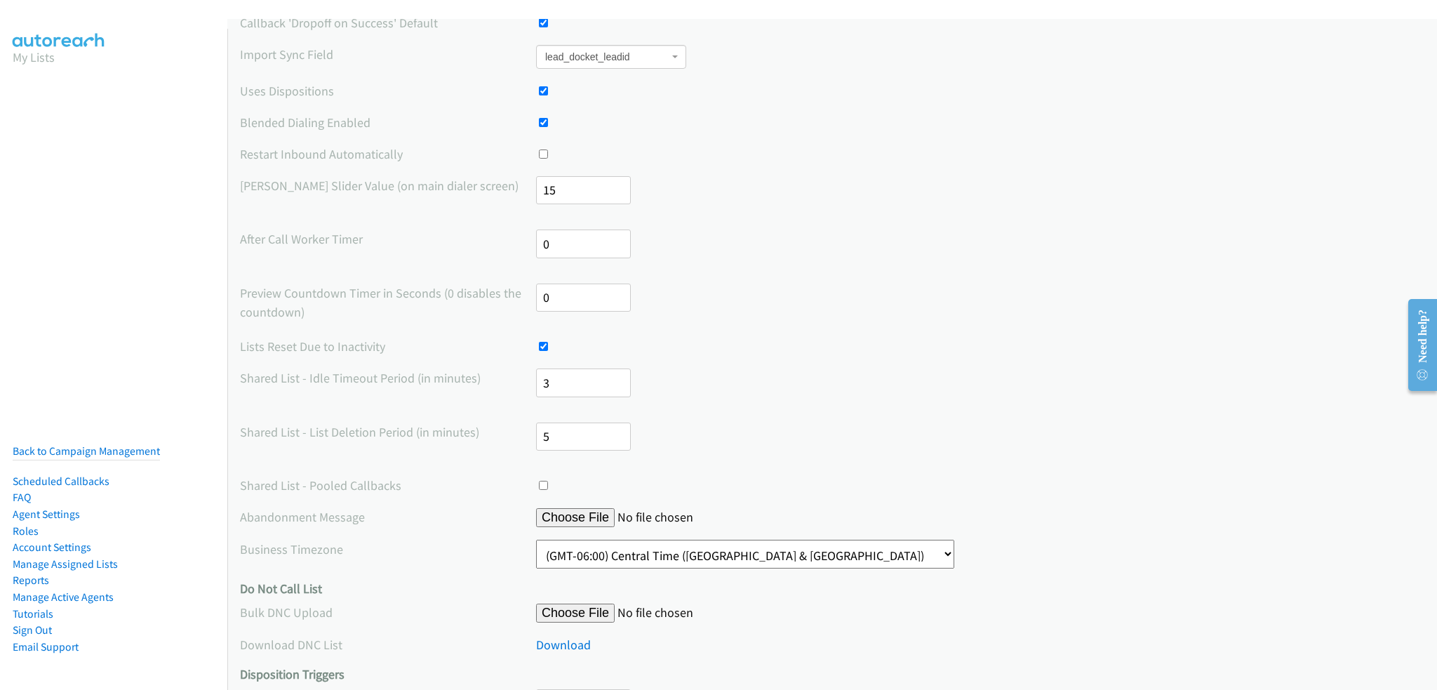
drag, startPoint x: 564, startPoint y: 241, endPoint x: 498, endPoint y: 243, distance: 66.0
click at [498, 243] on div "After Call Worker Timer 0" at bounding box center [832, 249] width 1184 height 41
type input "300"
click at [497, 245] on label "After Call Worker Timer" at bounding box center [388, 238] width 296 height 19
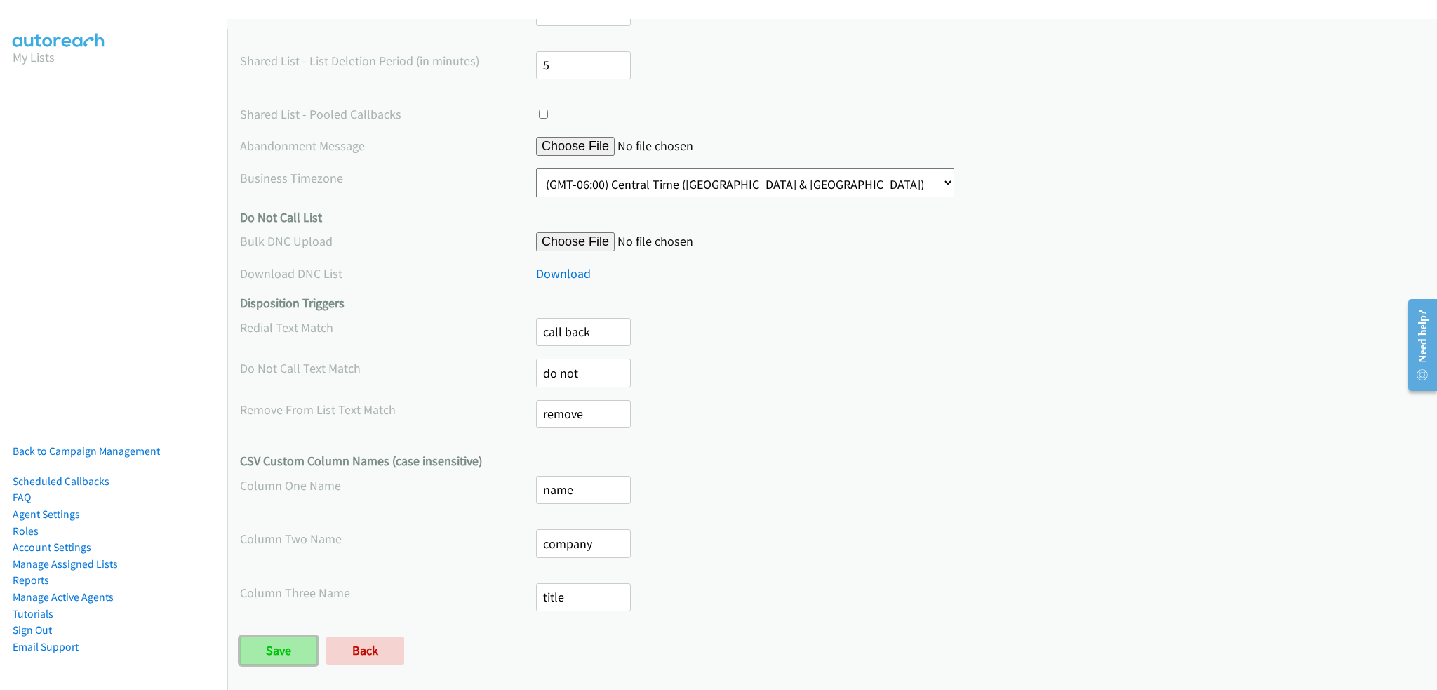
click at [264, 639] on input "Save" at bounding box center [278, 650] width 77 height 28
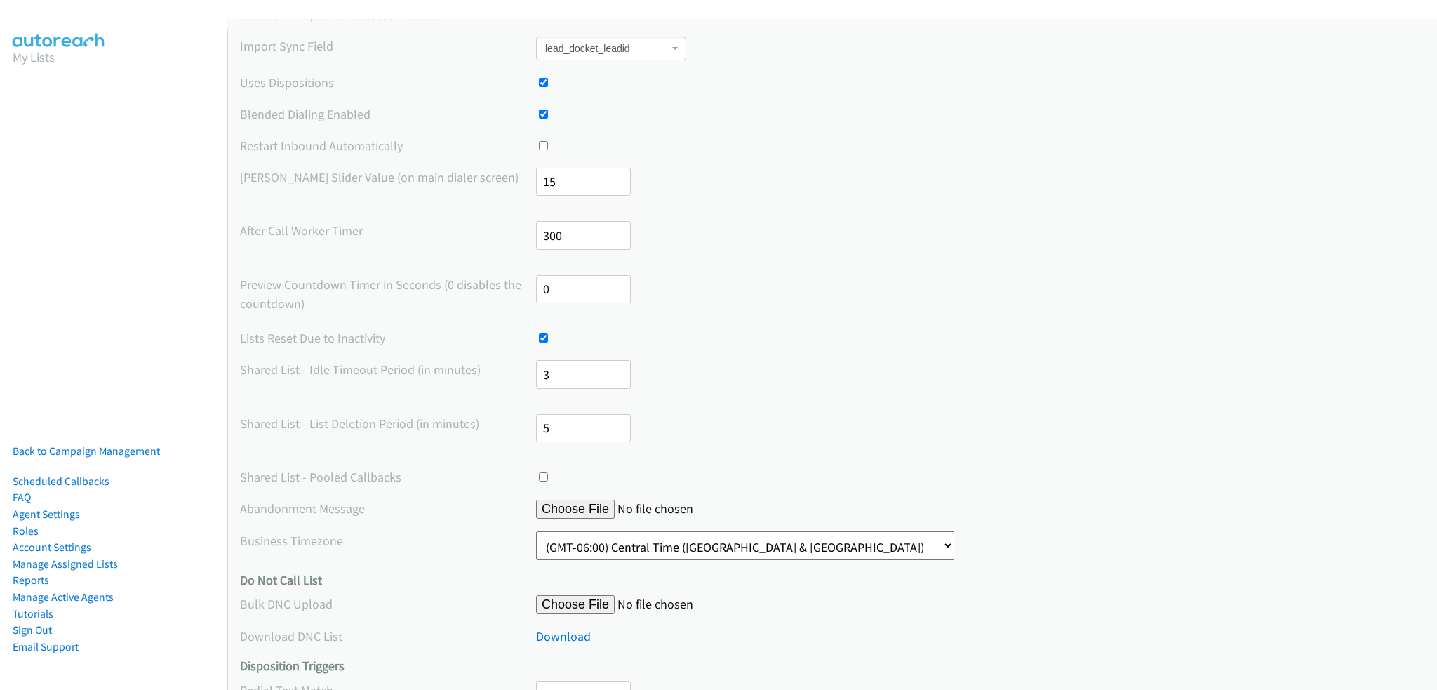
scroll to position [210, 0]
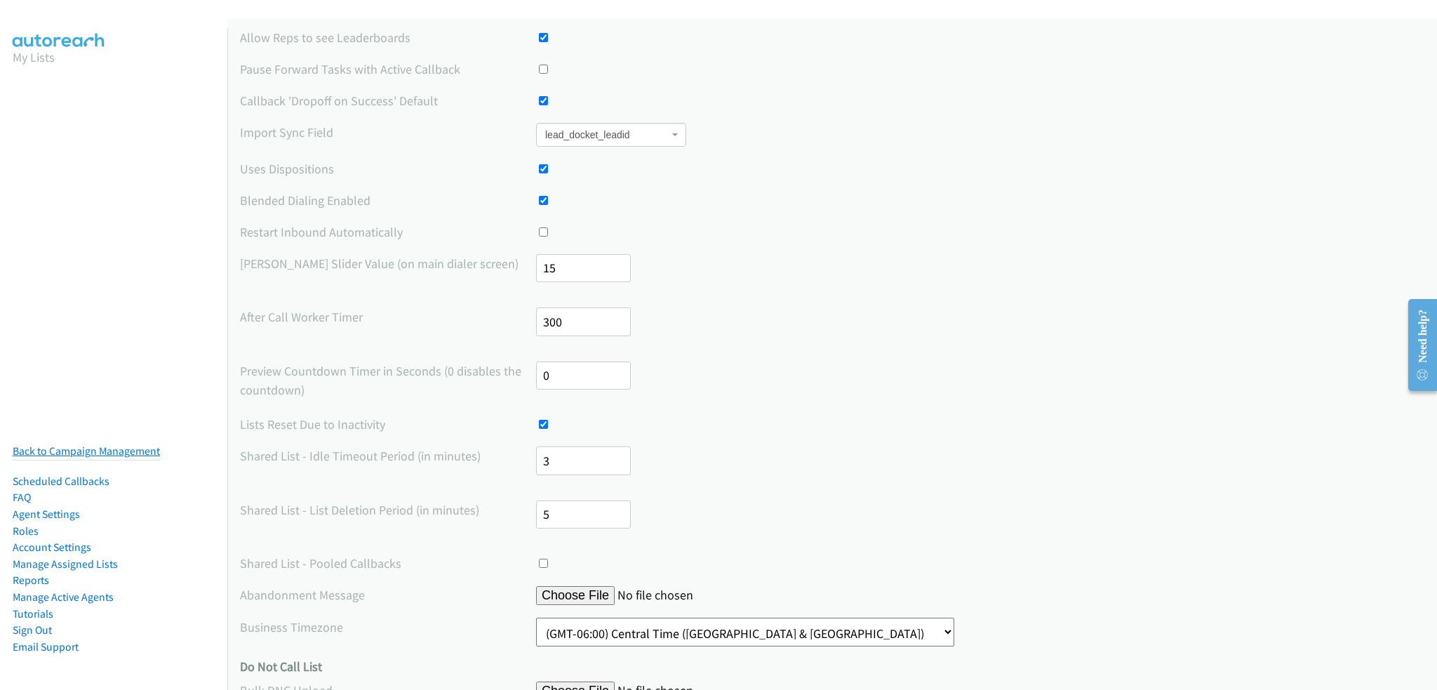
click at [83, 445] on link "Back to Campaign Management" at bounding box center [86, 450] width 147 height 13
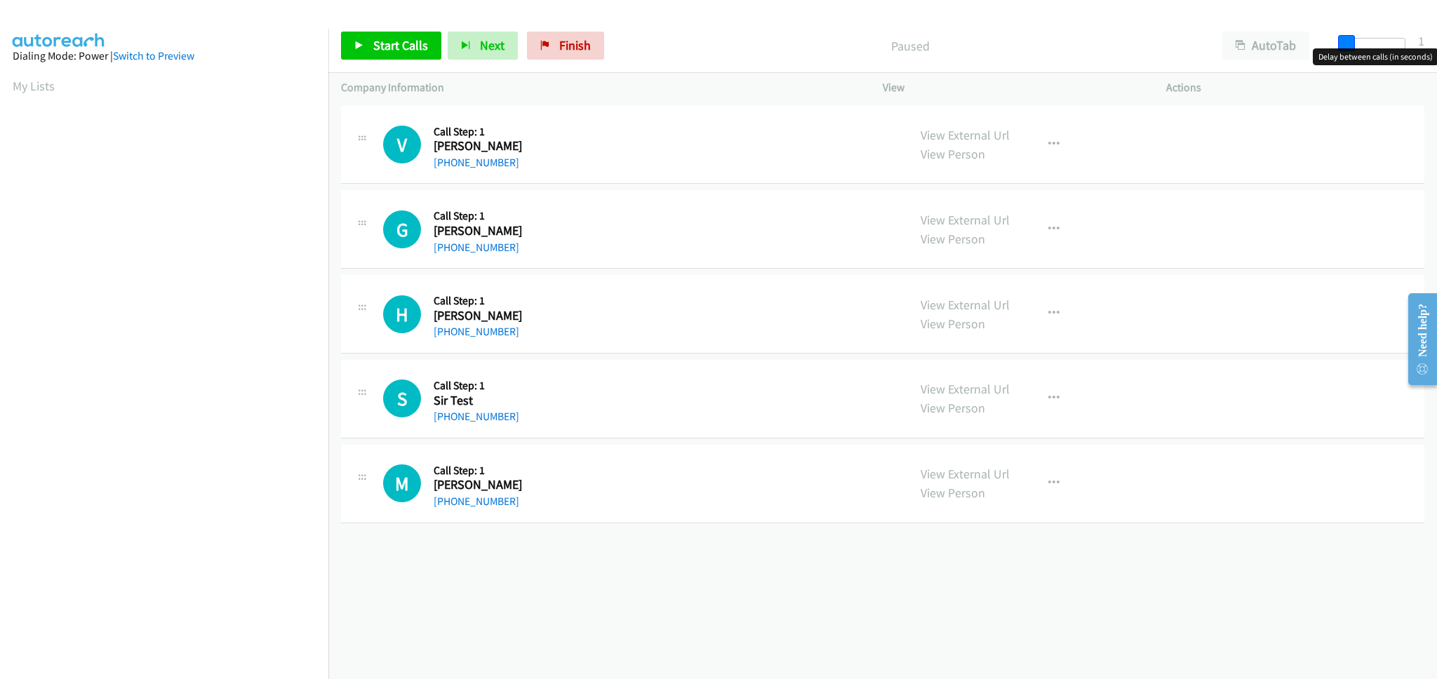
click at [1347, 45] on span at bounding box center [1346, 43] width 17 height 17
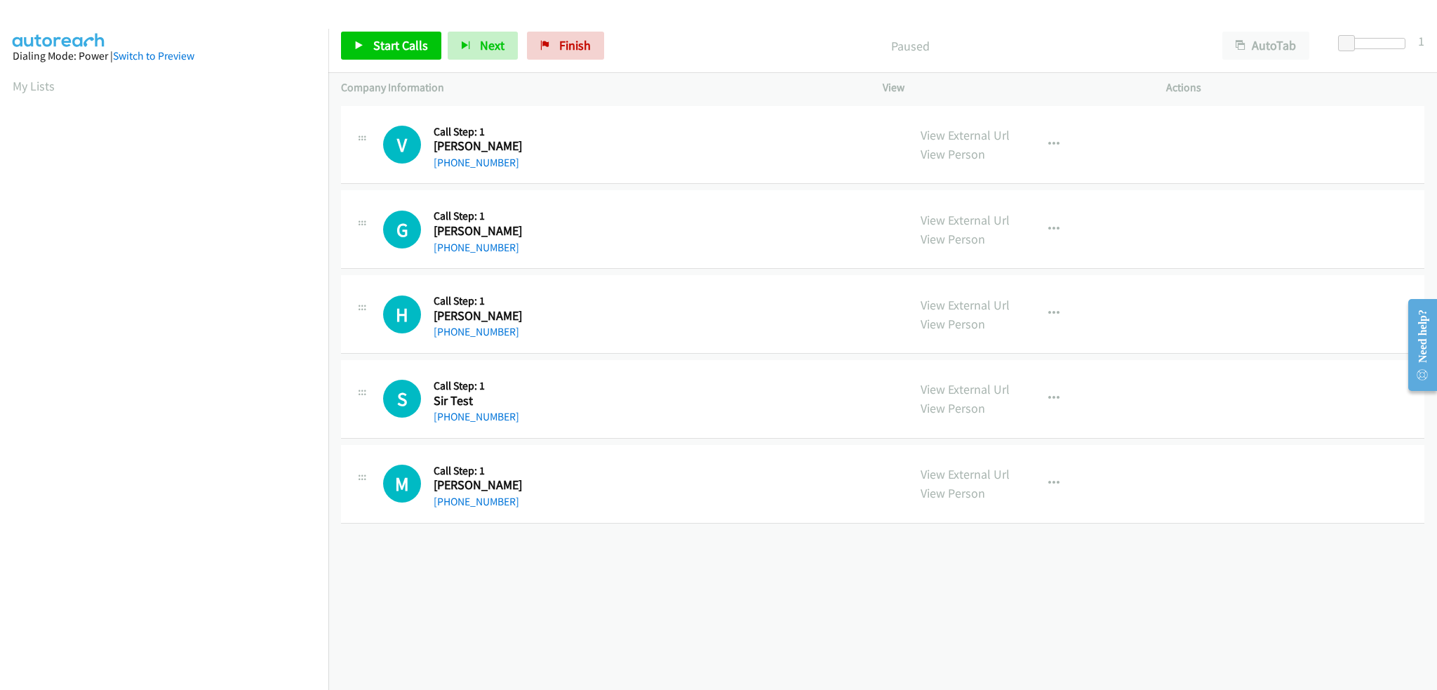
drag, startPoint x: 589, startPoint y: 412, endPoint x: 774, endPoint y: 547, distance: 228.5
click at [774, 547] on div "[PHONE_NUMBER] Call failed - Please reload the list and try again The Callbar F…" at bounding box center [882, 395] width 1109 height 587
drag, startPoint x: 587, startPoint y: 321, endPoint x: 590, endPoint y: 309, distance: 12.3
click at [565, 309] on div "H Callback Scheduled Call Step: 1 Heather Smith America/Chicago +1 573-579-5454" at bounding box center [639, 314] width 512 height 53
click at [1039, 314] on button "button" at bounding box center [1054, 314] width 38 height 28
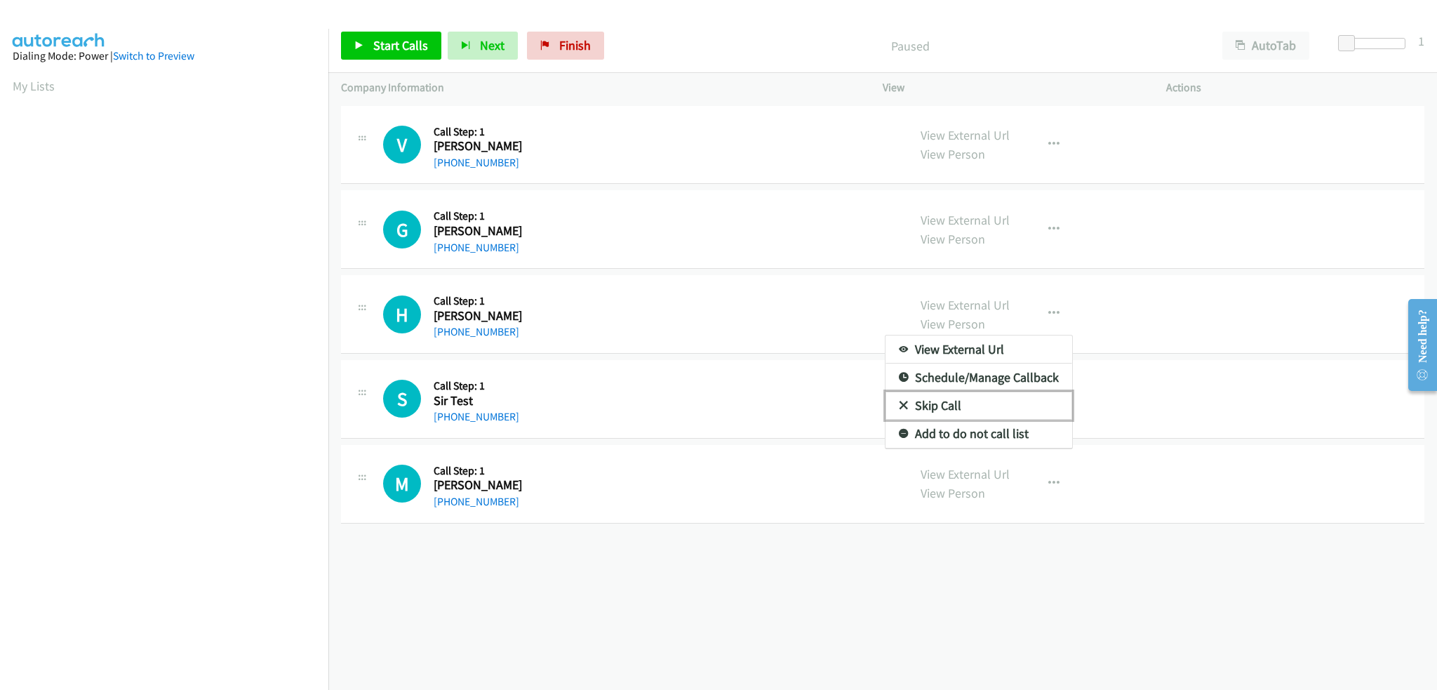
click at [979, 403] on link "Skip Call" at bounding box center [978, 405] width 187 height 28
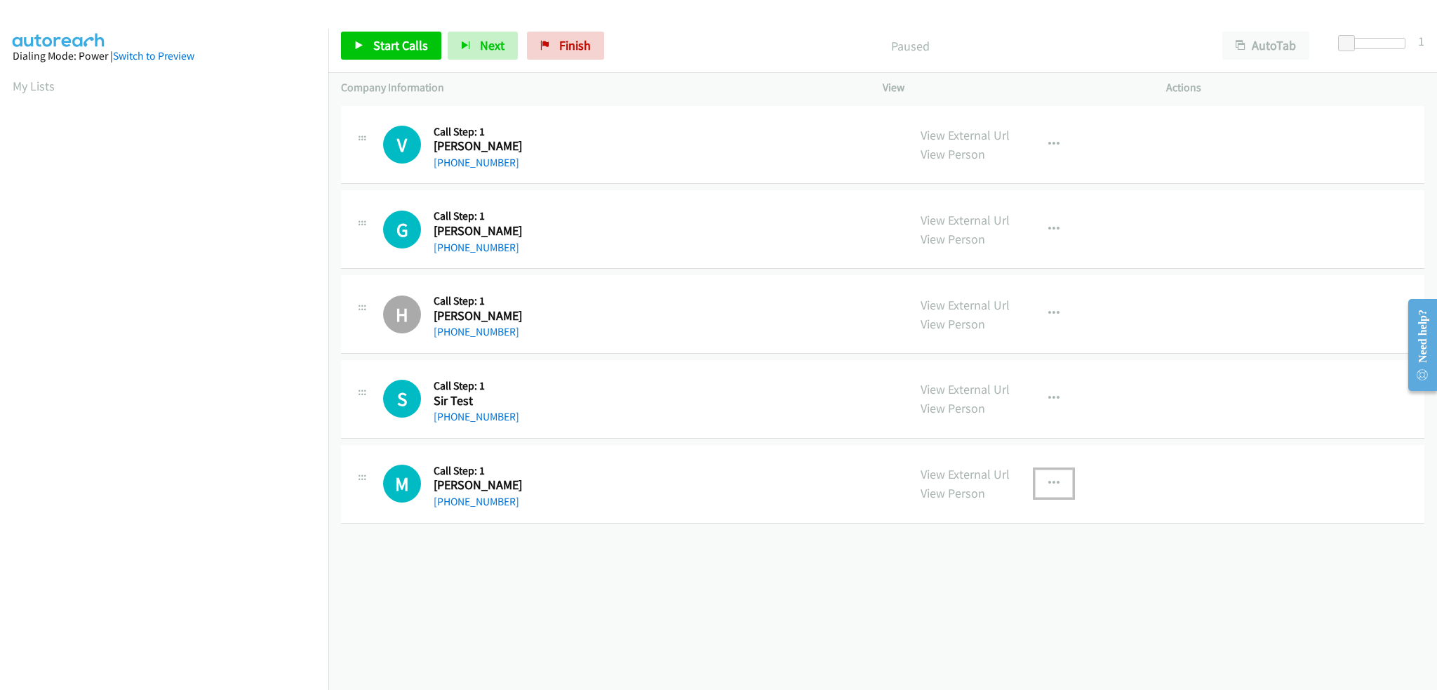
click at [1050, 478] on icon "button" at bounding box center [1053, 483] width 11 height 11
click at [1052, 394] on div at bounding box center [718, 345] width 1437 height 690
click at [1048, 398] on icon "button" at bounding box center [1053, 398] width 11 height 11
click at [960, 489] on link "Skip Call" at bounding box center [978, 490] width 187 height 28
click at [1048, 478] on icon "button" at bounding box center [1053, 483] width 11 height 11
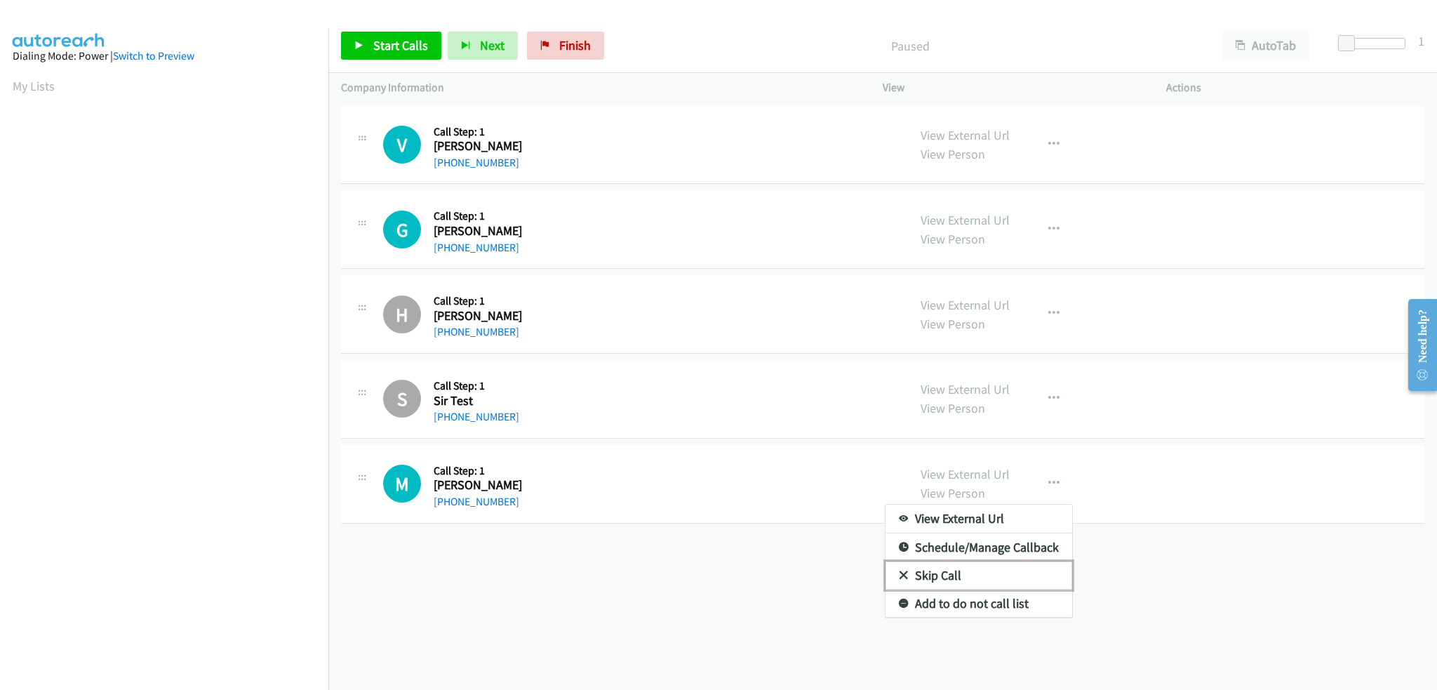
click at [947, 568] on link "Skip Call" at bounding box center [978, 575] width 187 height 28
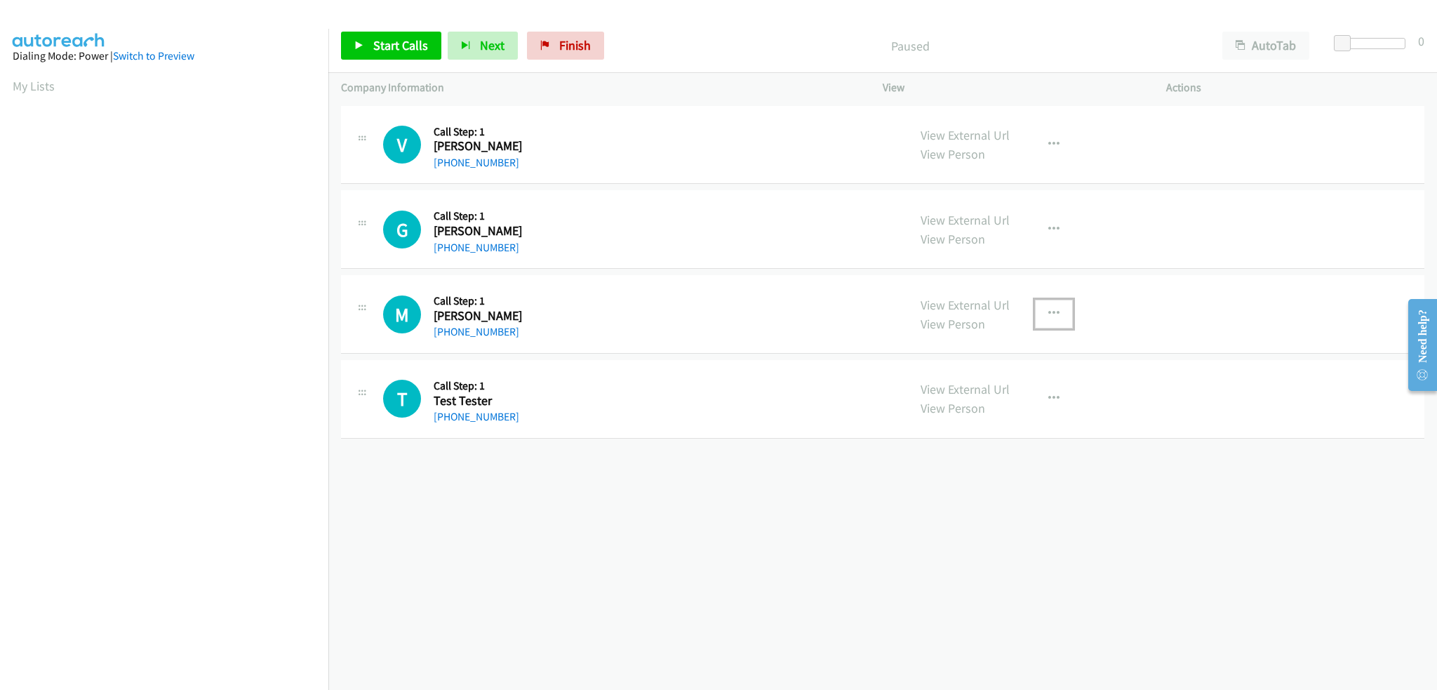
click at [1048, 309] on icon "button" at bounding box center [1053, 313] width 11 height 11
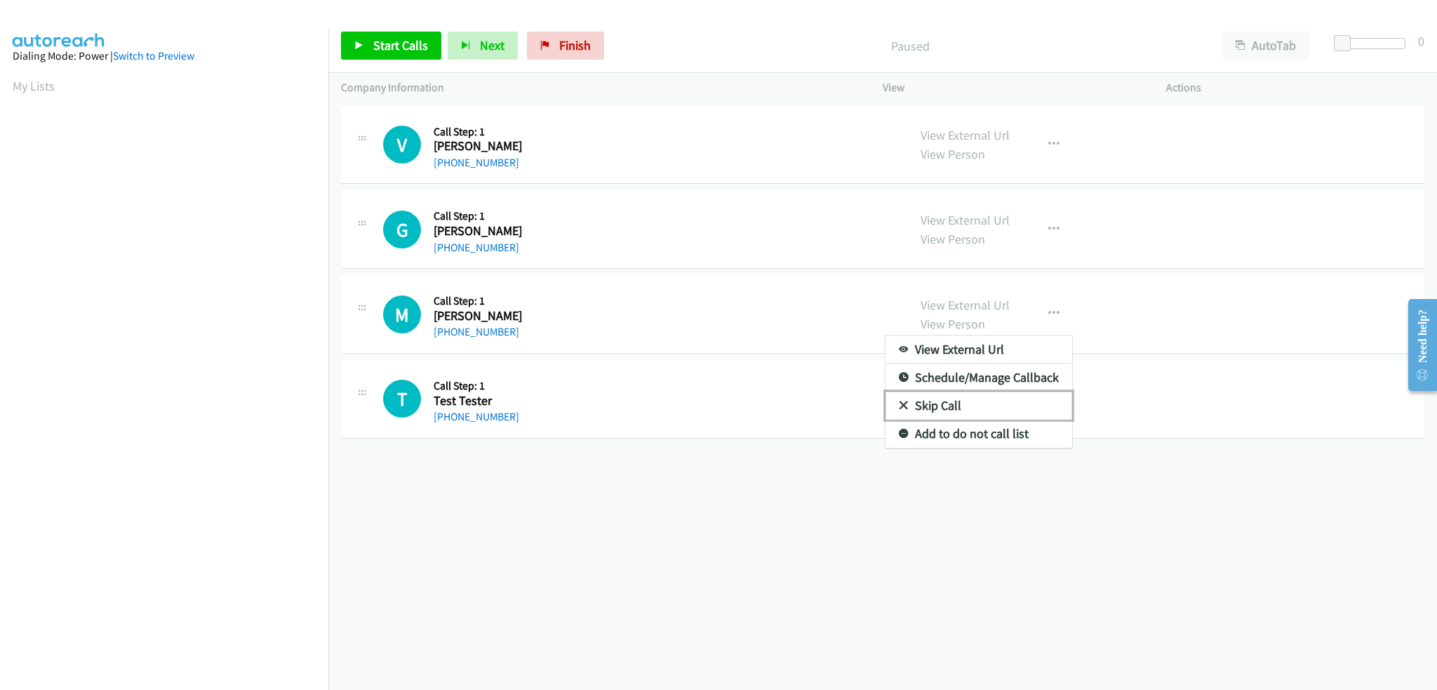
click at [943, 401] on link "Skip Call" at bounding box center [978, 405] width 187 height 28
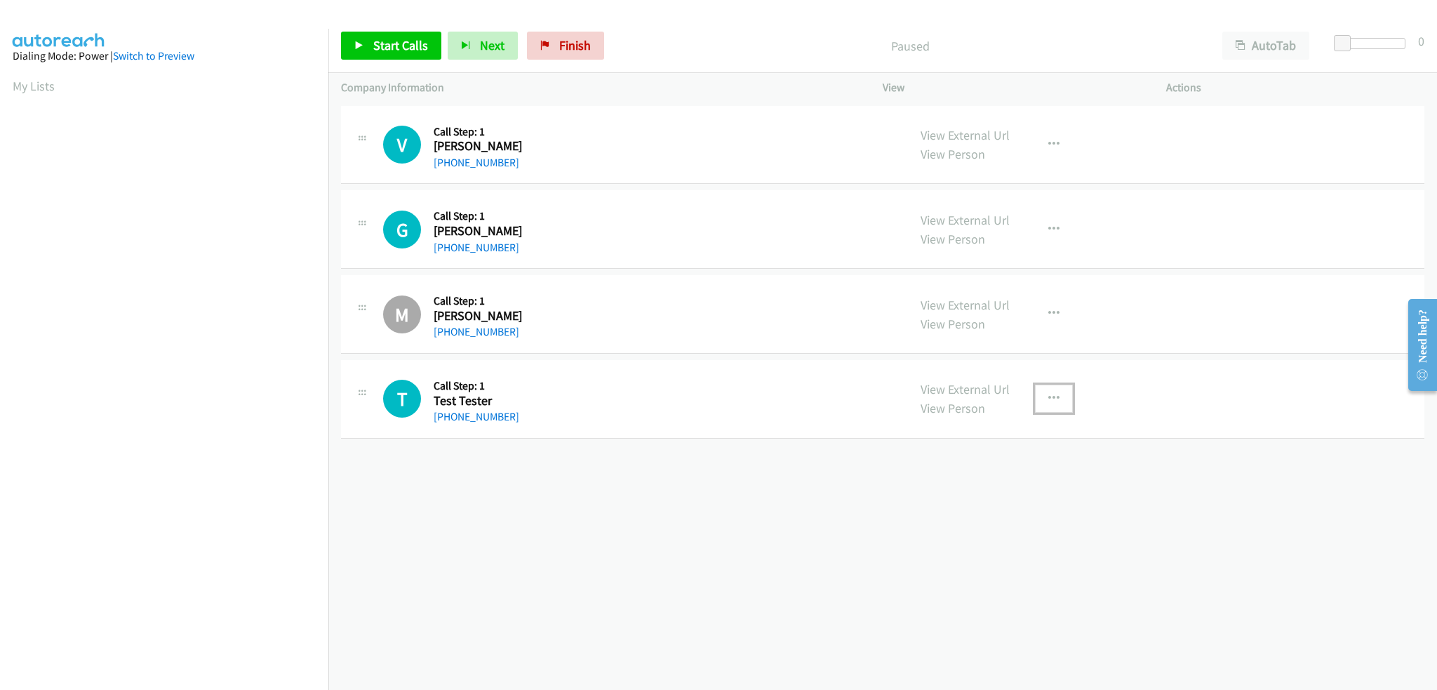
click at [1049, 396] on icon "button" at bounding box center [1053, 398] width 11 height 11
click at [943, 488] on link "Skip Call" at bounding box center [978, 490] width 187 height 28
click at [376, 42] on span "Start Calls" at bounding box center [400, 45] width 55 height 16
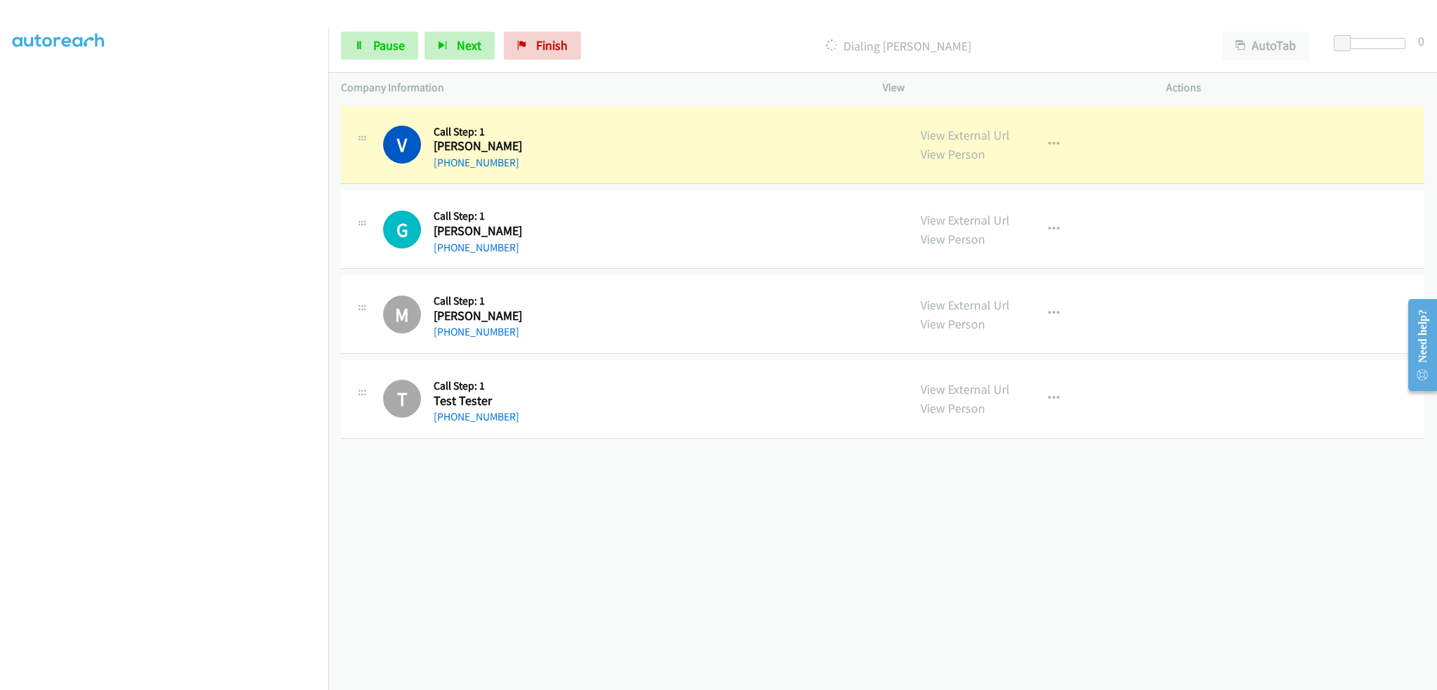
scroll to position [98, 0]
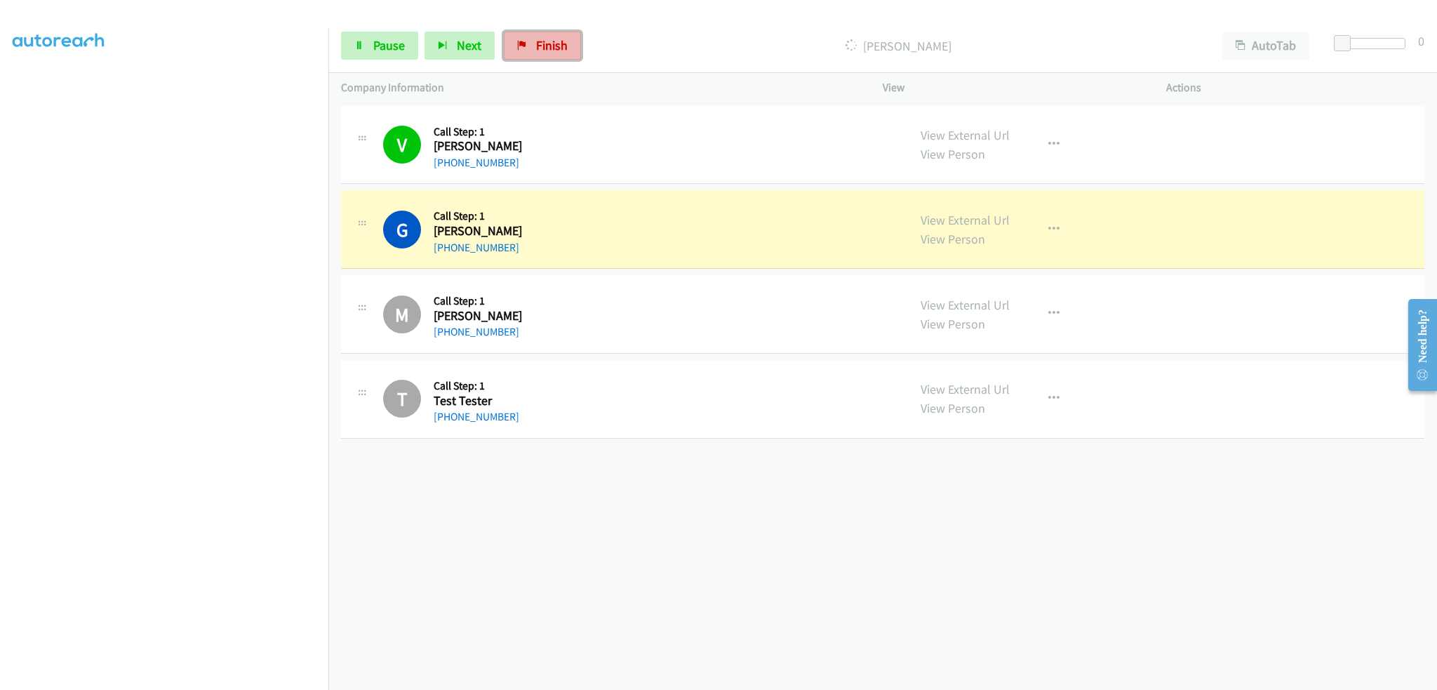
click at [545, 43] on span "Finish" at bounding box center [552, 45] width 32 height 16
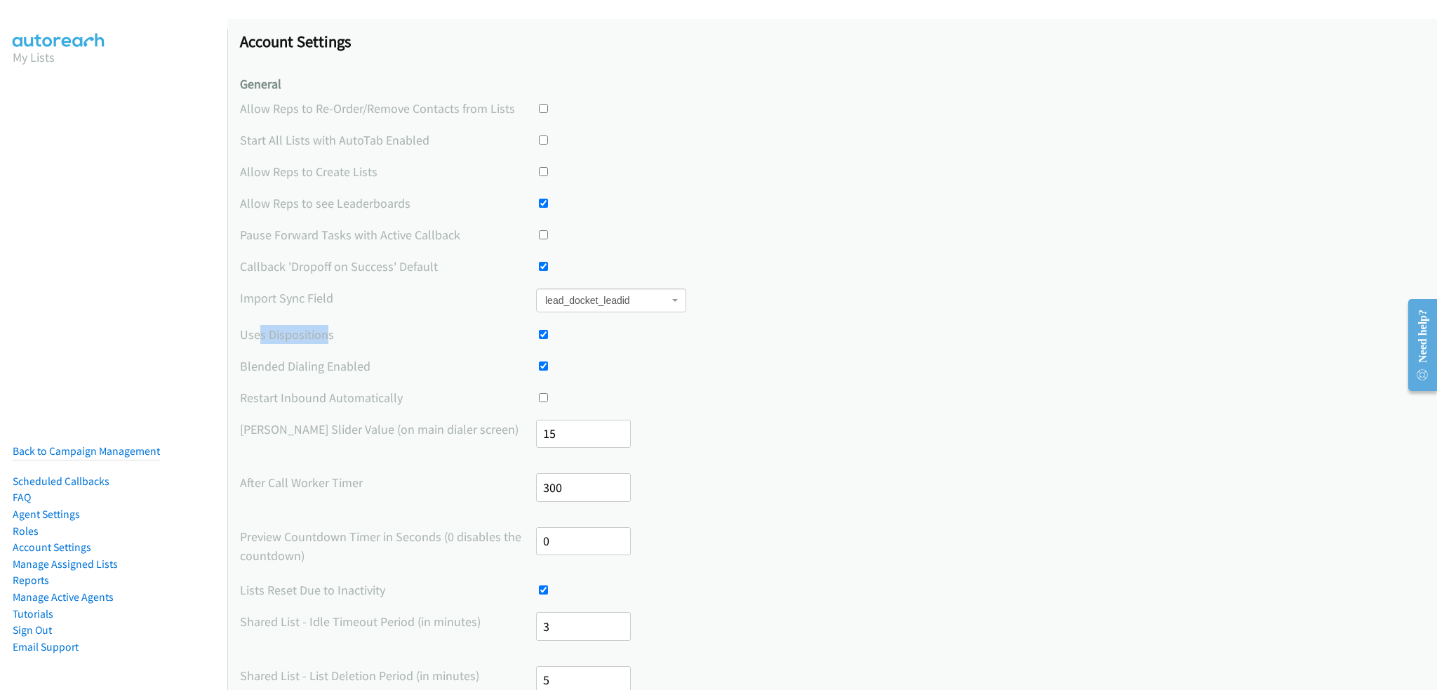
drag, startPoint x: 258, startPoint y: 335, endPoint x: 275, endPoint y: 339, distance: 17.4
click at [309, 336] on label "Uses Dispositions" at bounding box center [388, 334] width 296 height 19
click at [246, 336] on label "Uses Dispositions" at bounding box center [388, 334] width 296 height 19
drag, startPoint x: 240, startPoint y: 333, endPoint x: 347, endPoint y: 336, distance: 107.4
click at [349, 336] on label "Uses Dispositions" at bounding box center [388, 334] width 296 height 19
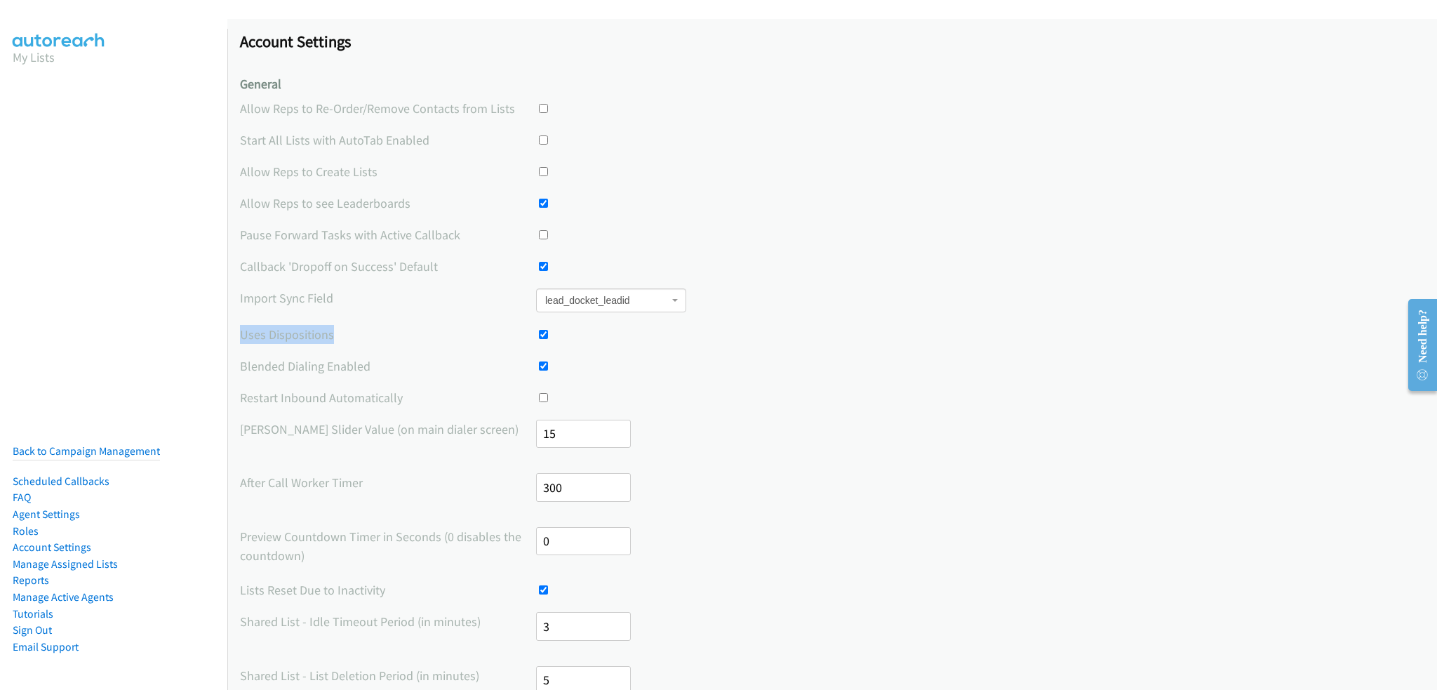
click at [345, 336] on label "Uses Dispositions" at bounding box center [388, 334] width 296 height 19
click at [129, 444] on link "Back to Campaign Management" at bounding box center [86, 450] width 147 height 13
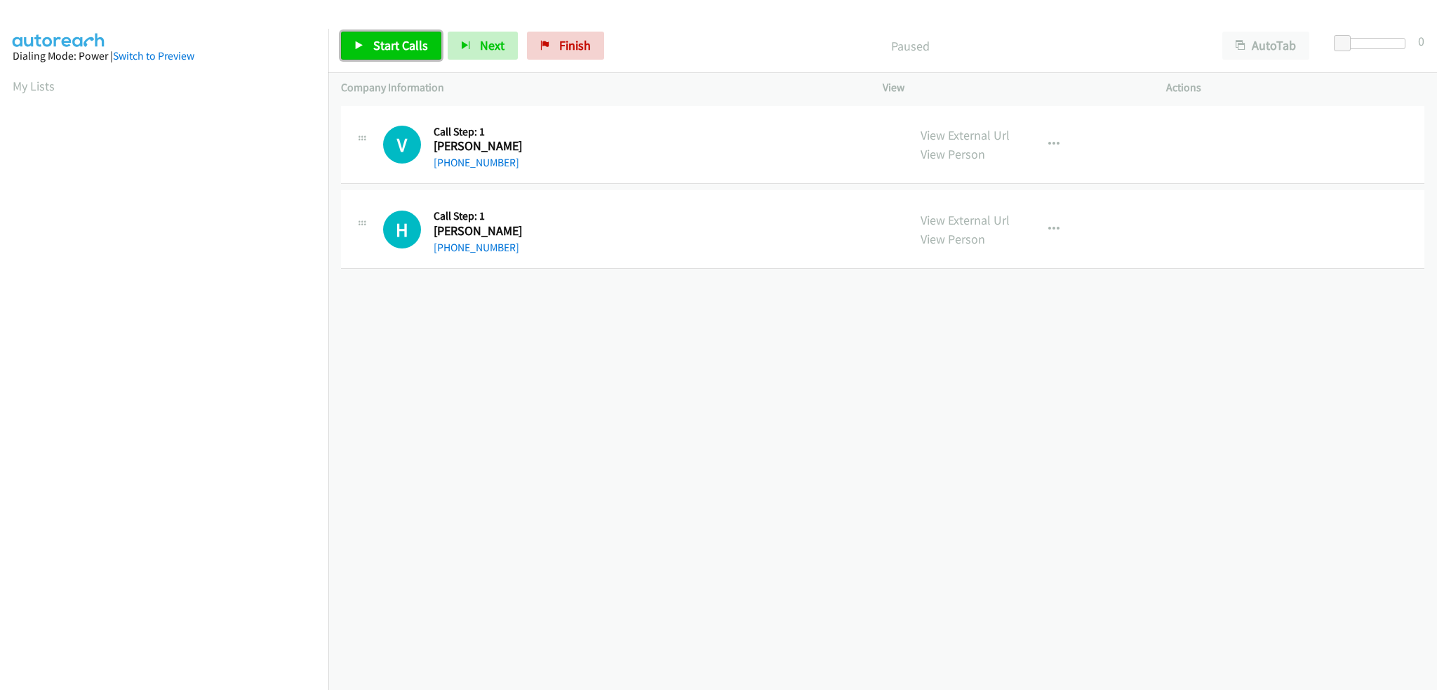
click at [413, 48] on span "Start Calls" at bounding box center [400, 45] width 55 height 16
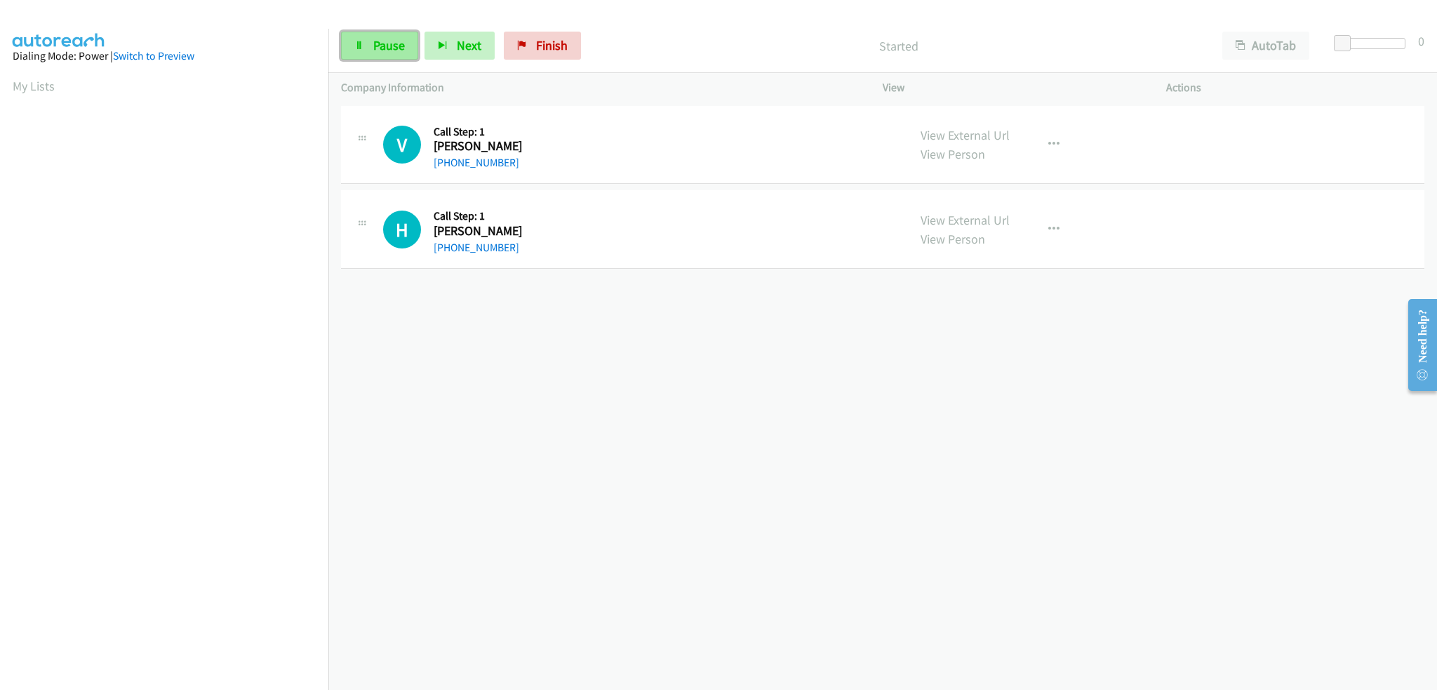
click at [373, 47] on span "Pause" at bounding box center [389, 45] width 32 height 16
click at [403, 43] on span "Start Calls" at bounding box center [400, 45] width 55 height 16
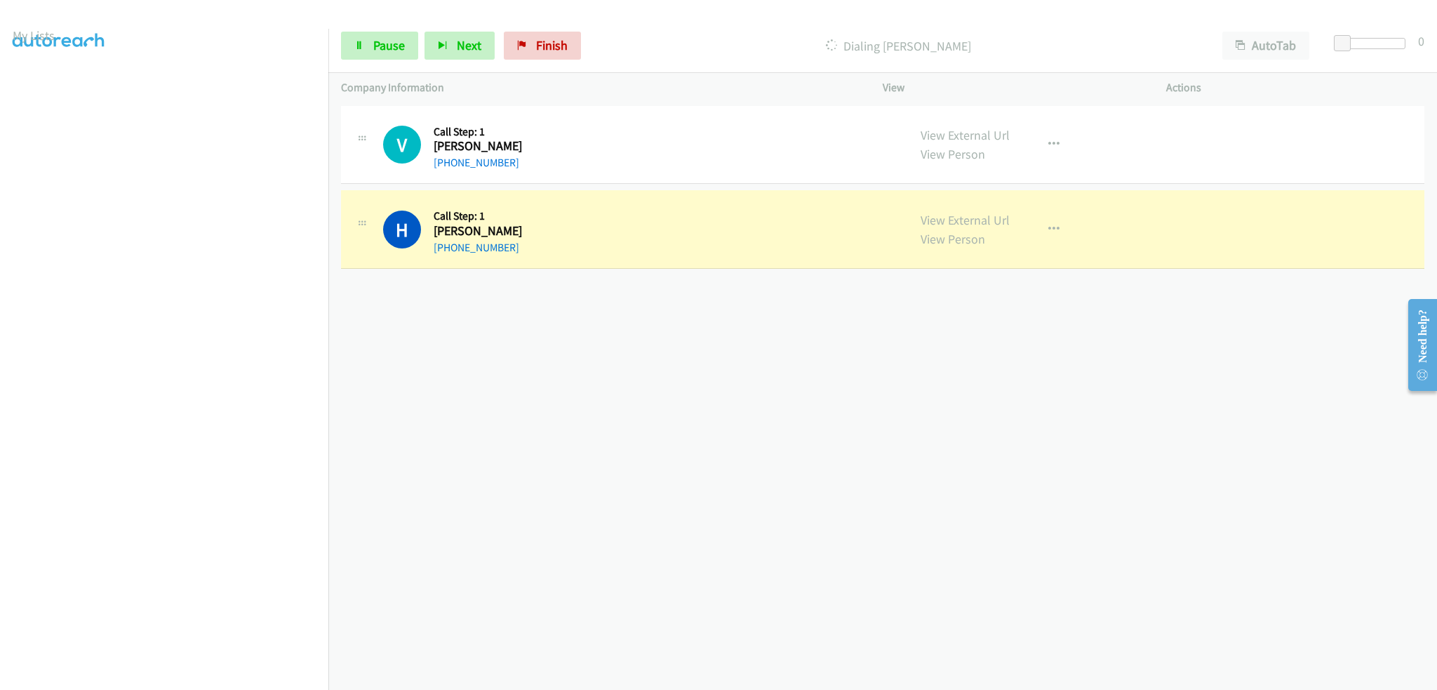
scroll to position [98, 0]
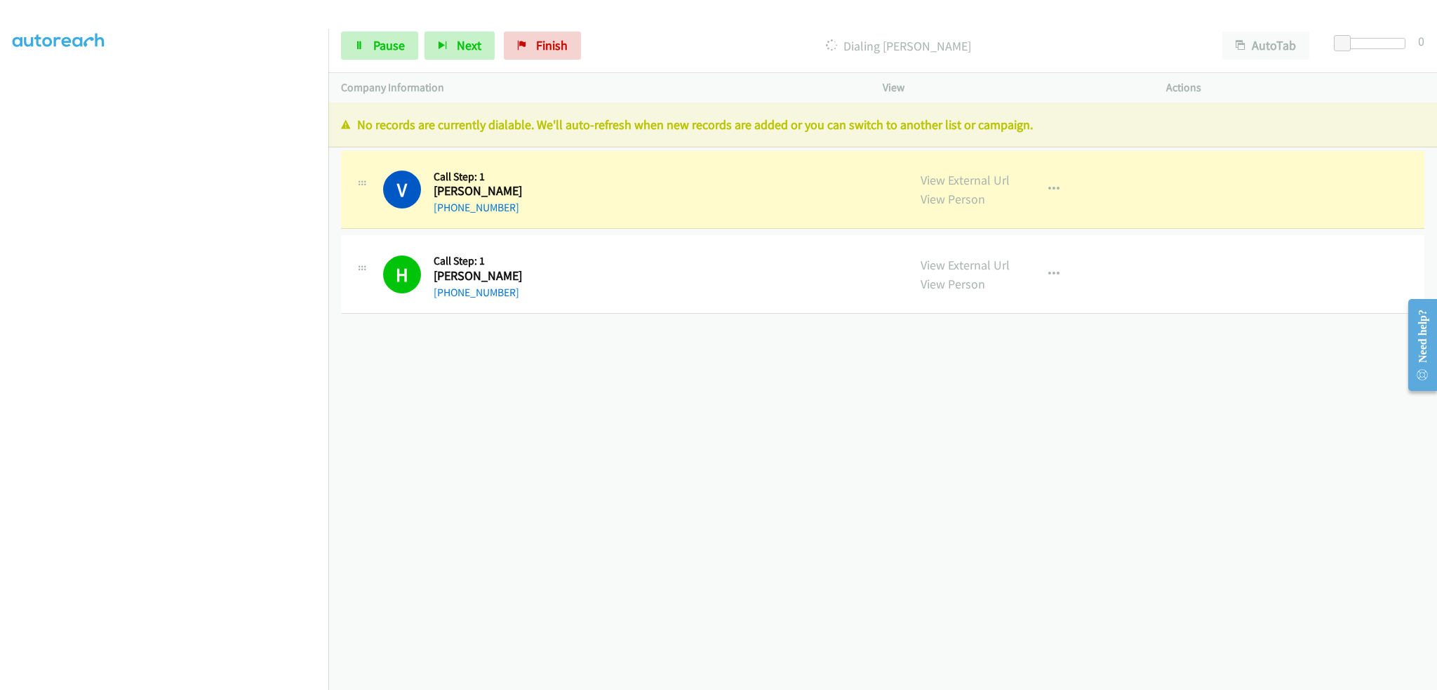
click at [561, 348] on div "+1 415-964-1034 Call failed - Please reload the list and try again The Callbar …" at bounding box center [882, 395] width 1109 height 587
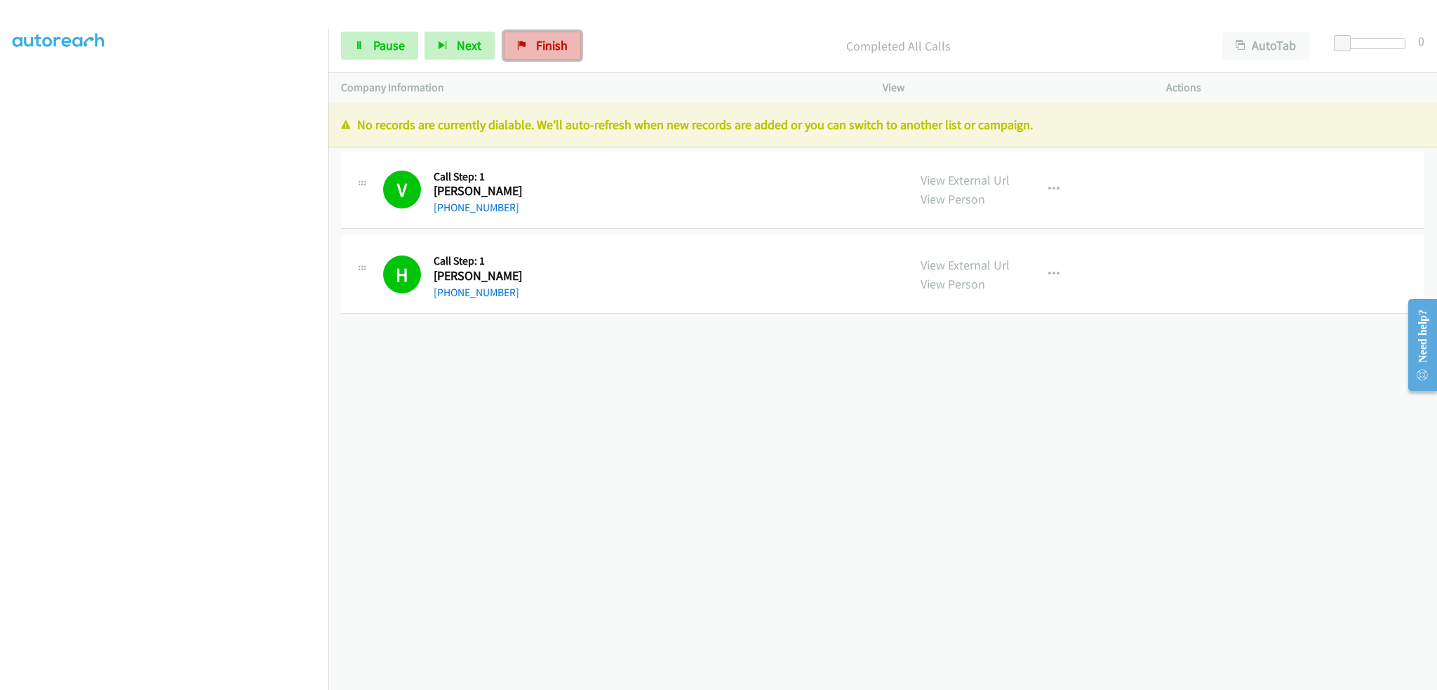
click at [523, 39] on link "Finish" at bounding box center [542, 46] width 77 height 28
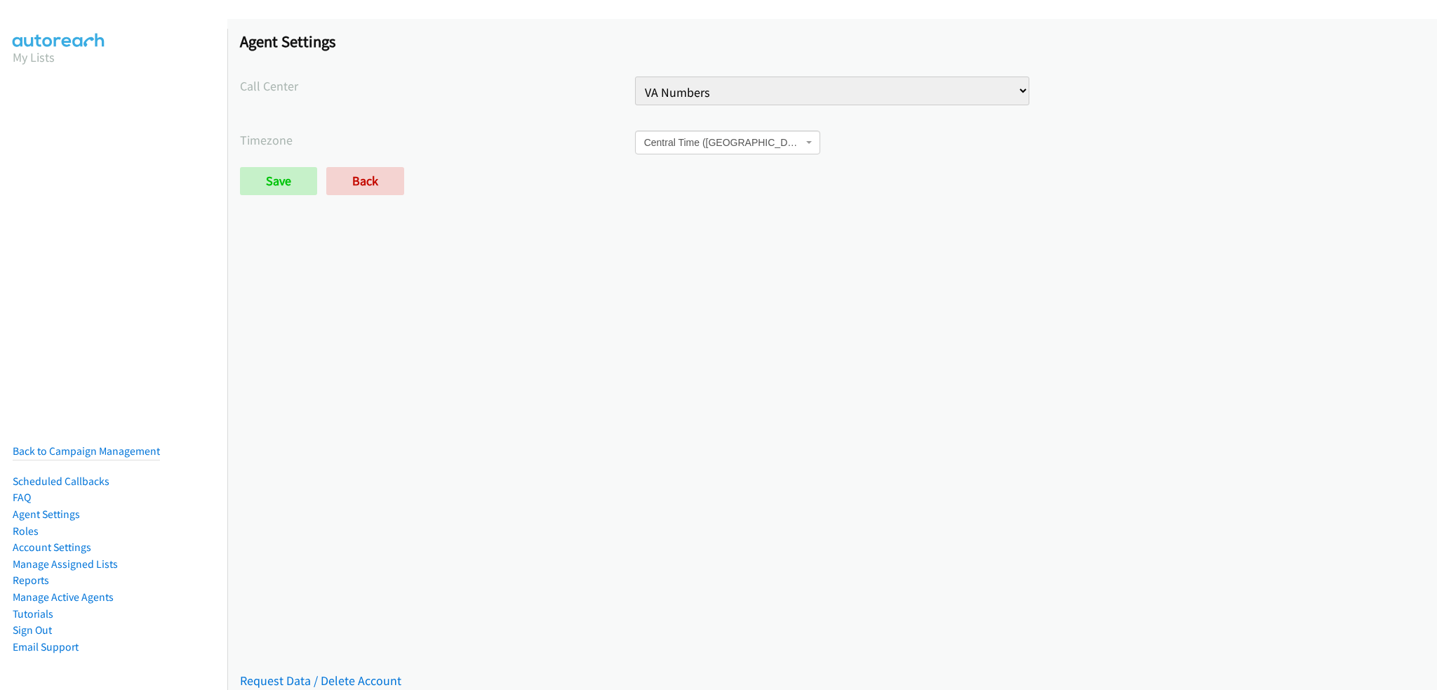
click at [75, 424] on nav "My Lists Back to Campaign Management Scheduled Callbacks FAQ Agent Settings Rol…" at bounding box center [114, 374] width 228 height 690
click at [83, 445] on link "Back to Campaign Management" at bounding box center [86, 450] width 147 height 13
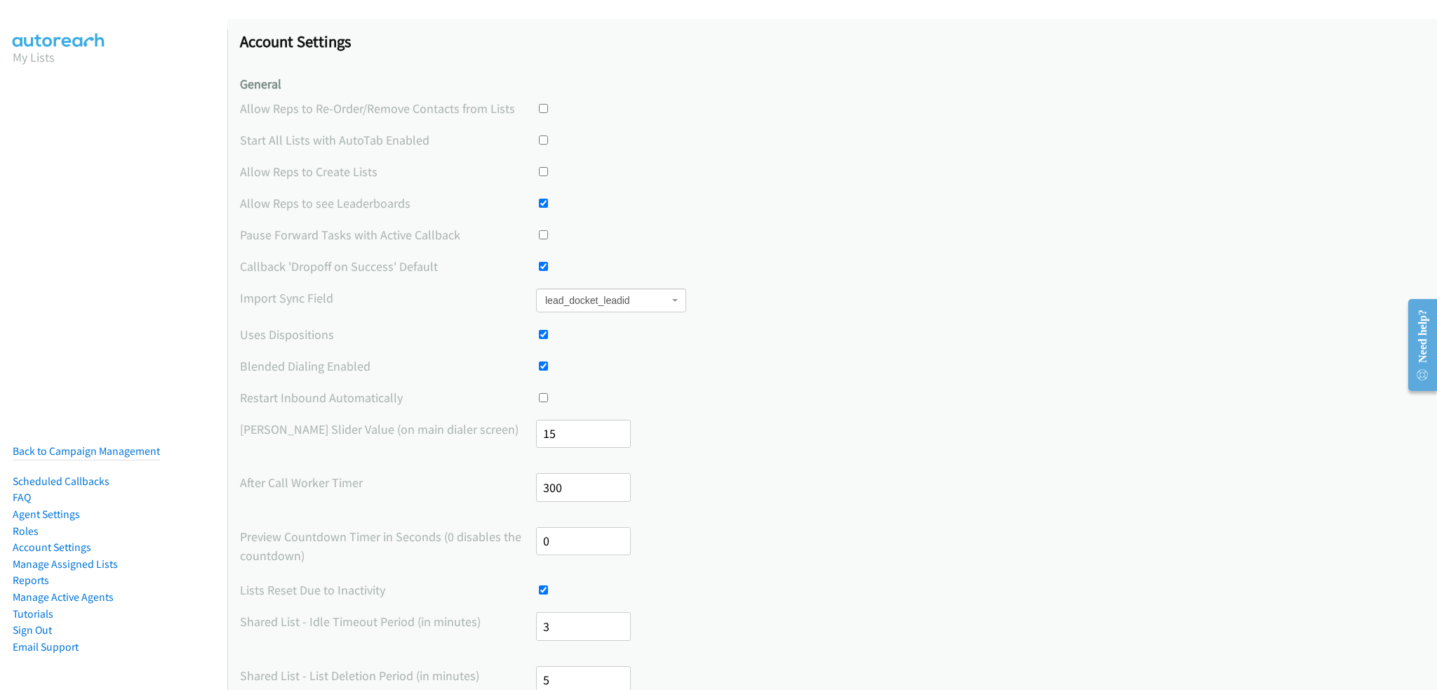
drag, startPoint x: 595, startPoint y: 481, endPoint x: 441, endPoint y: 478, distance: 154.4
click at [441, 478] on div "After Call Worker Timer 300" at bounding box center [832, 493] width 1184 height 41
click at [344, 485] on label "After Call Worker Timer" at bounding box center [388, 482] width 296 height 19
drag, startPoint x: 359, startPoint y: 484, endPoint x: 237, endPoint y: 483, distance: 122.1
click at [237, 483] on div "Account Settings General Allow Reps to Re-Order/Remove Contacts from Lists Star…" at bounding box center [832, 661] width 1210 height 1285
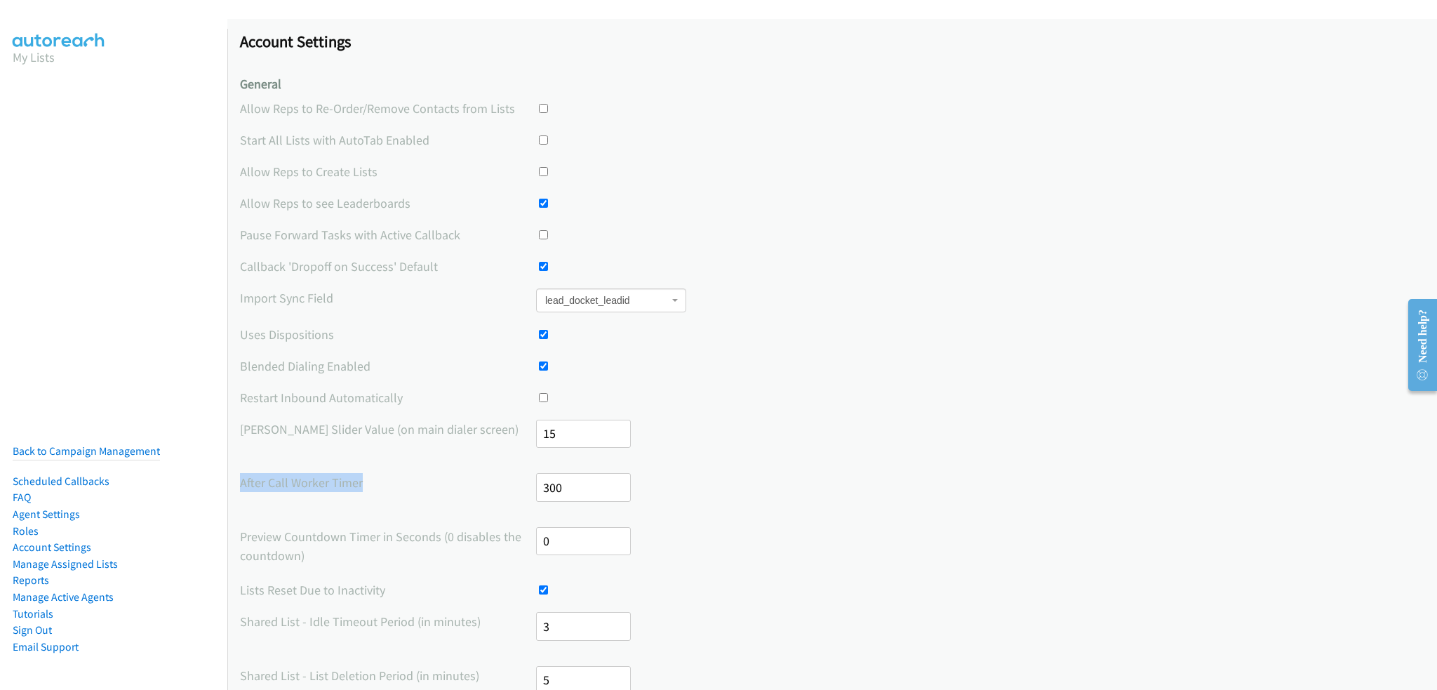
click at [237, 483] on div "Account Settings General Allow Reps to Re-Order/Remove Contacts from Lists Star…" at bounding box center [832, 661] width 1210 height 1285
drag, startPoint x: 584, startPoint y: 544, endPoint x: 519, endPoint y: 542, distance: 64.6
click at [519, 542] on div "Preview Countdown Timer in Seconds (0 disables the countdown) 0" at bounding box center [832, 547] width 1184 height 41
click at [713, 527] on div "Preview Countdown Timer in Seconds (0 disables the countdown) 0" at bounding box center [832, 547] width 1184 height 41
drag, startPoint x: 396, startPoint y: 262, endPoint x: 378, endPoint y: 265, distance: 18.5
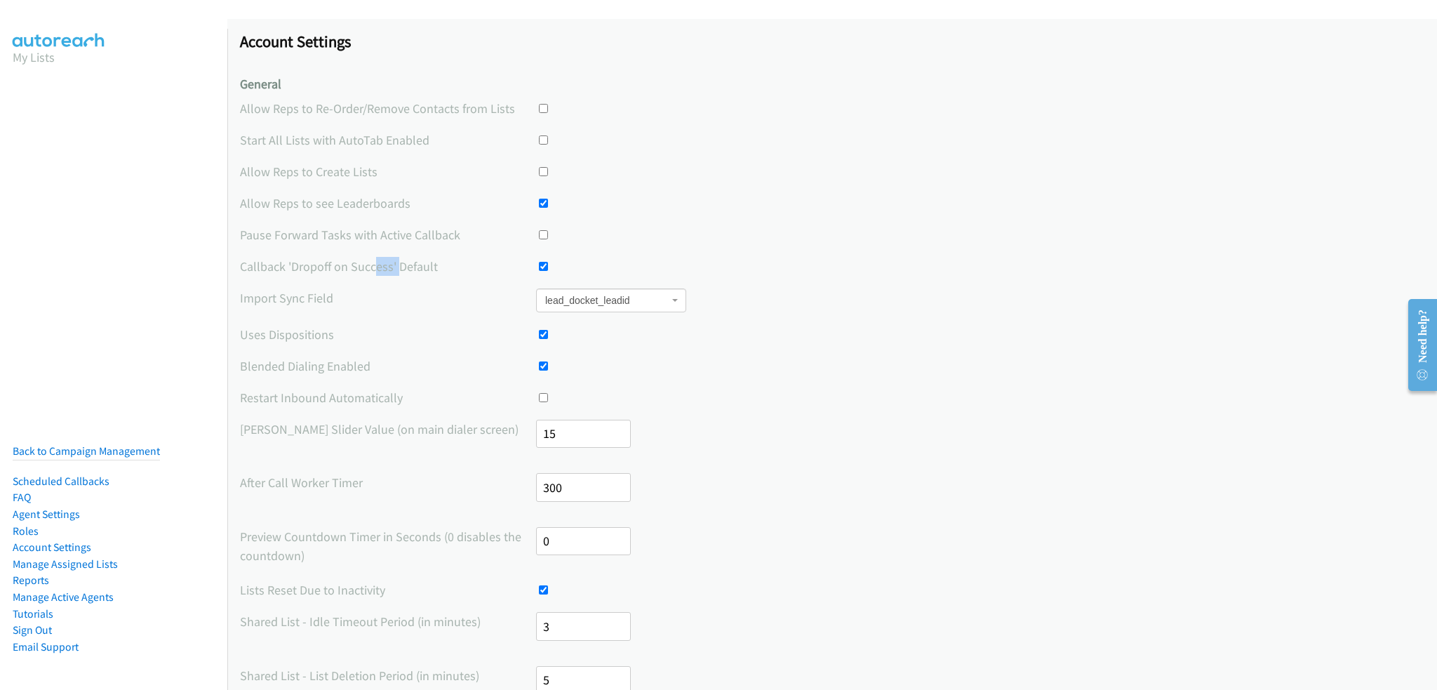
click at [377, 265] on label "Callback 'Dropoff on Success' Default" at bounding box center [388, 266] width 296 height 19
click at [432, 258] on label "Callback 'Dropoff on Success' Default" at bounding box center [388, 266] width 296 height 19
click at [142, 444] on link "Back to Campaign Management" at bounding box center [86, 450] width 147 height 13
